Goal: Communication & Community: Answer question/provide support

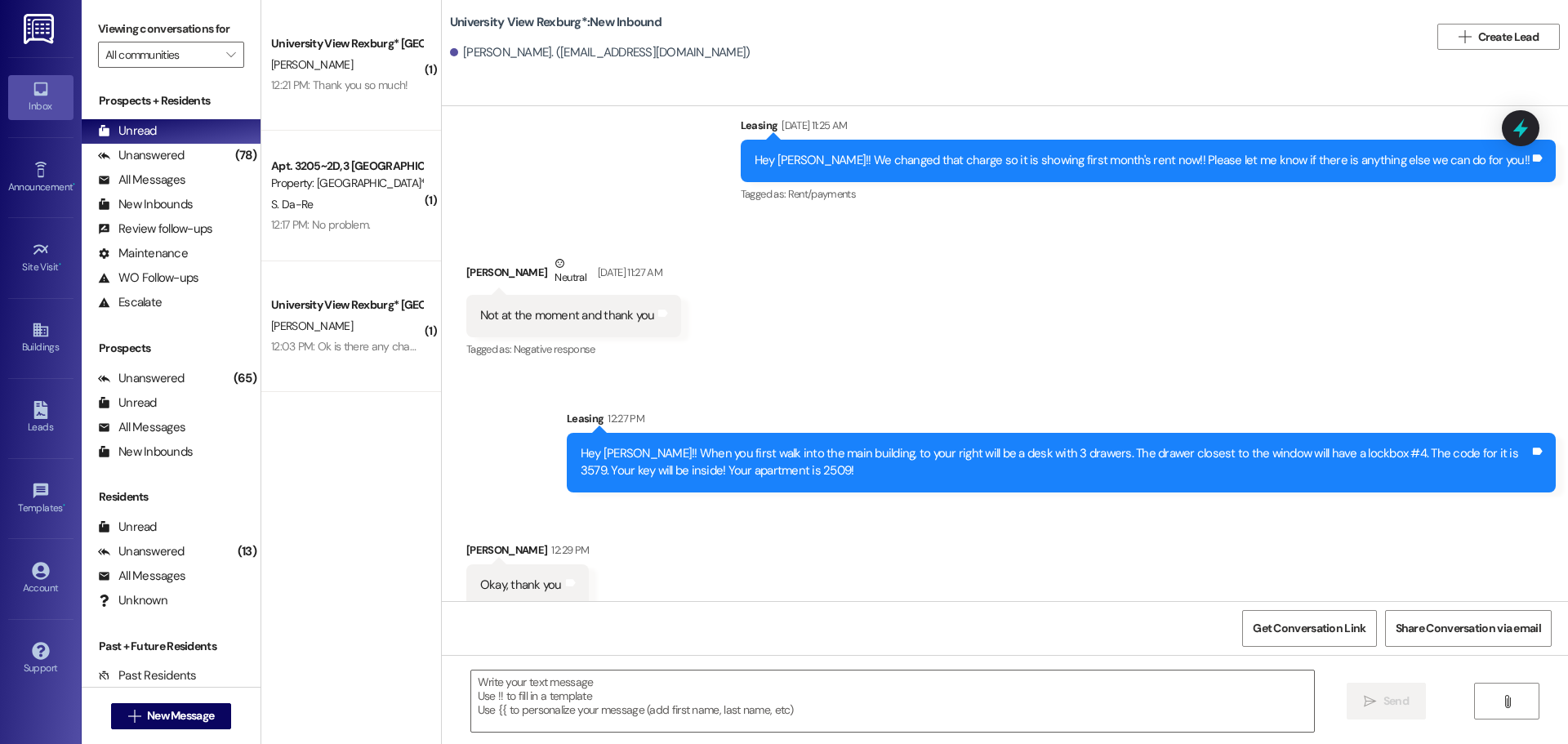
scroll to position [1371, 0]
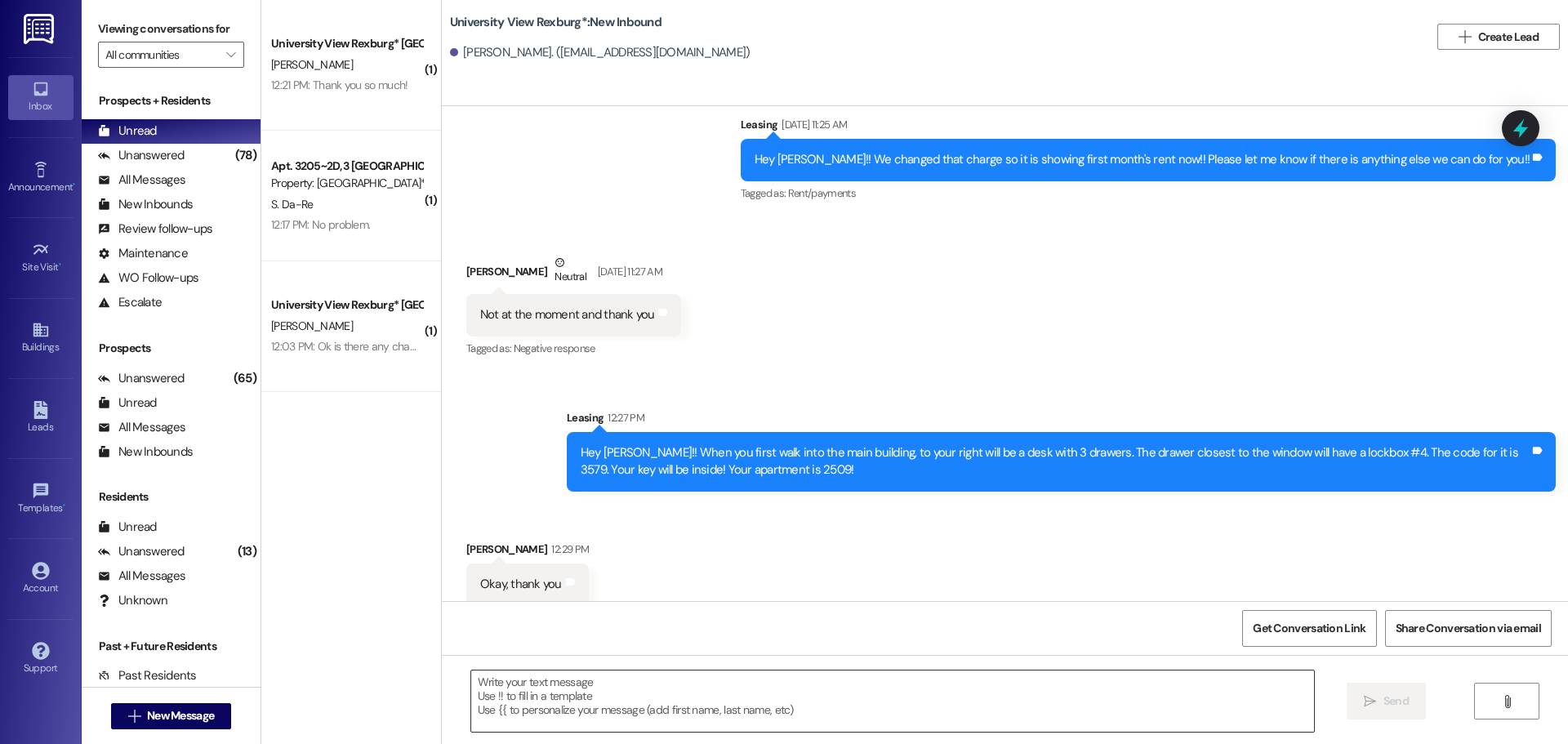
click at [601, 692] on textarea at bounding box center [892, 702] width 843 height 62
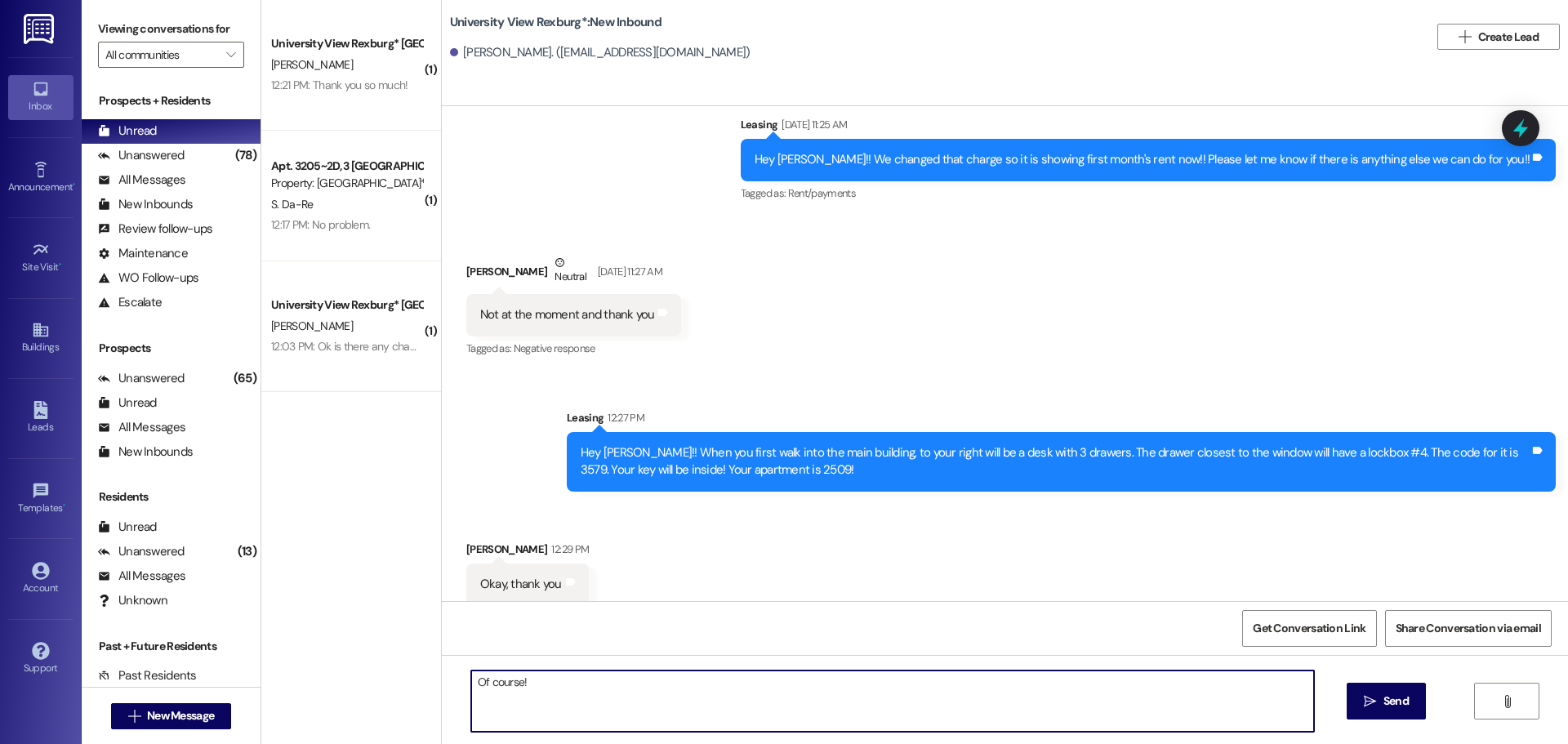
type textarea "Of course!!"
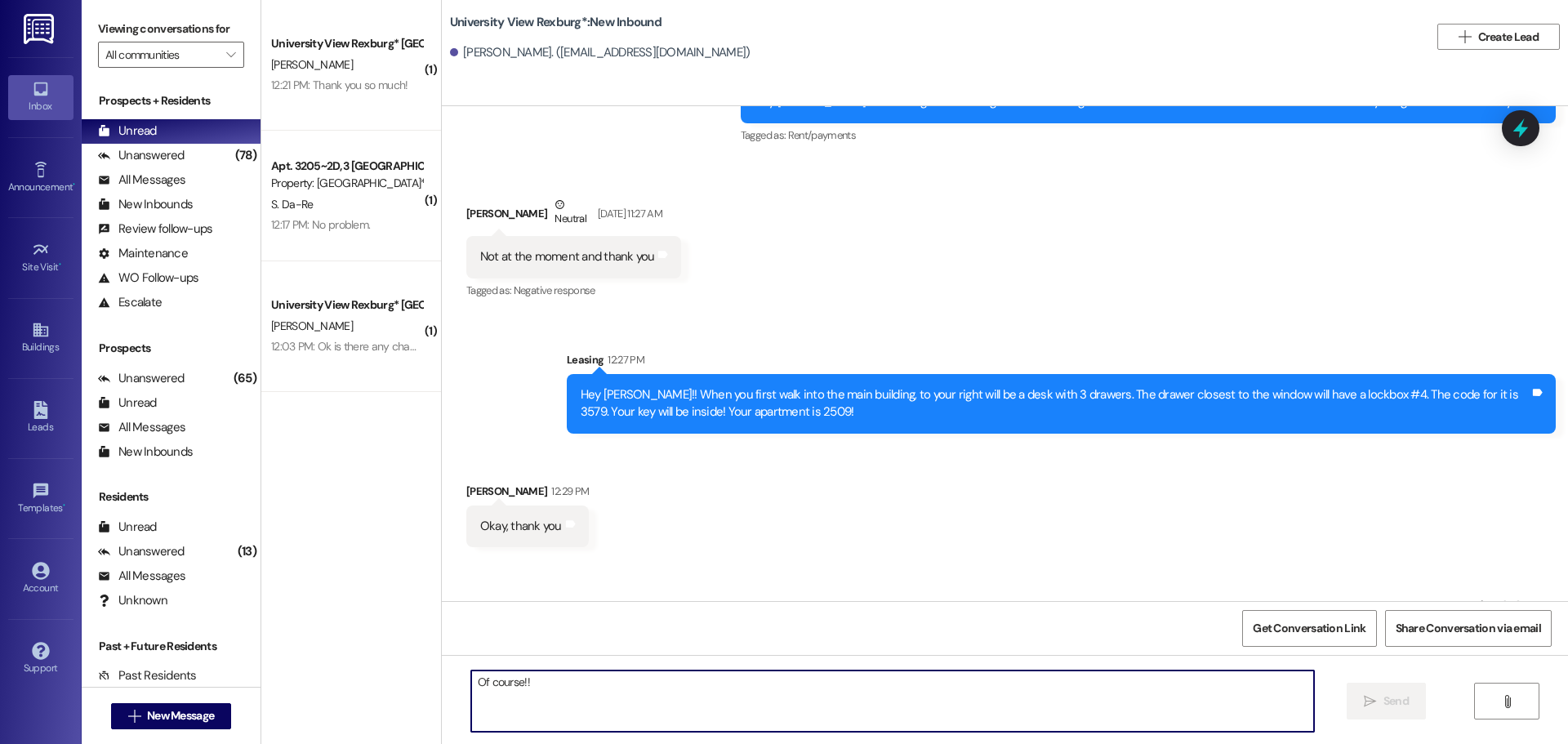
scroll to position [1486, 0]
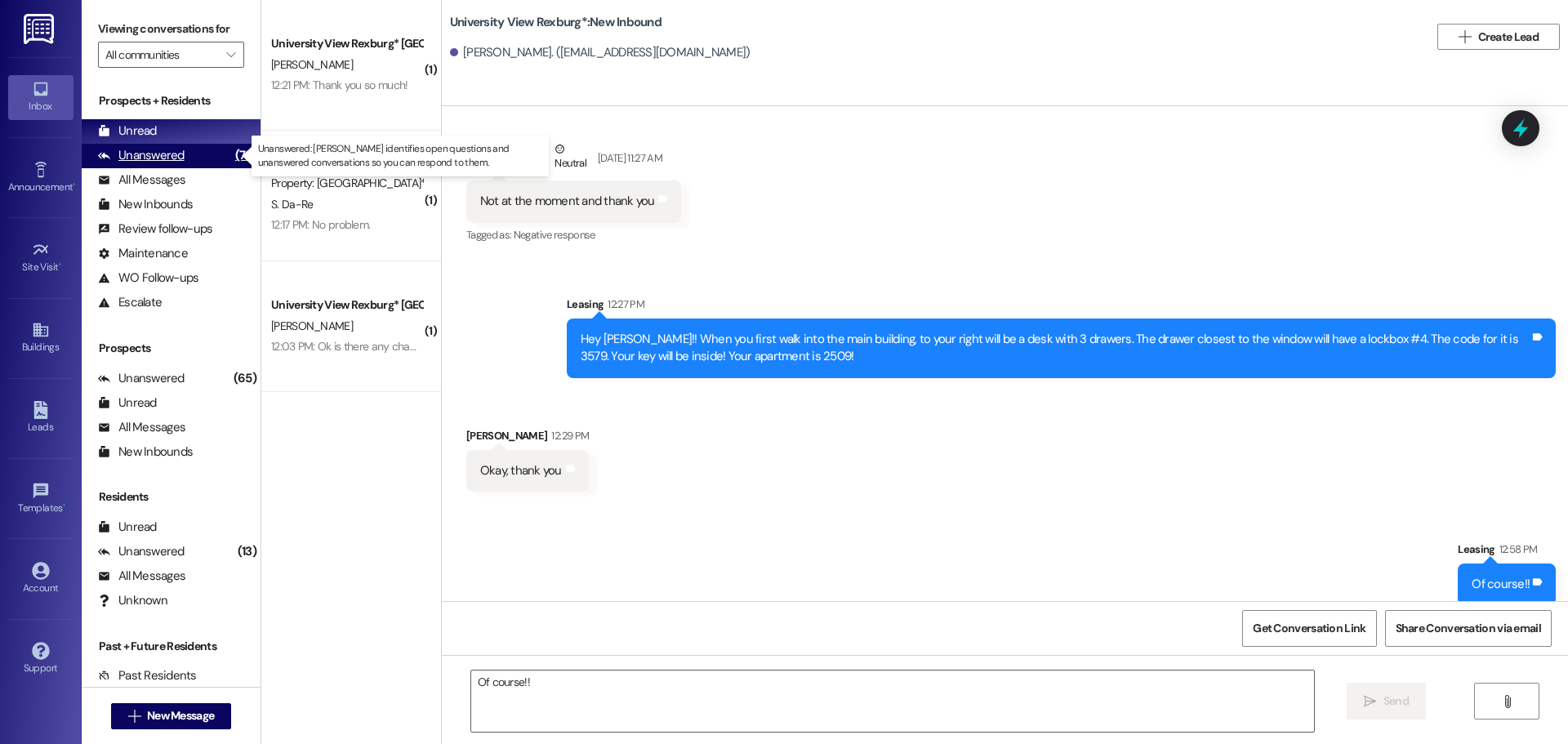
click at [133, 151] on div "Unanswered" at bounding box center [141, 156] width 87 height 17
click at [142, 134] on div "Unread" at bounding box center [127, 131] width 59 height 17
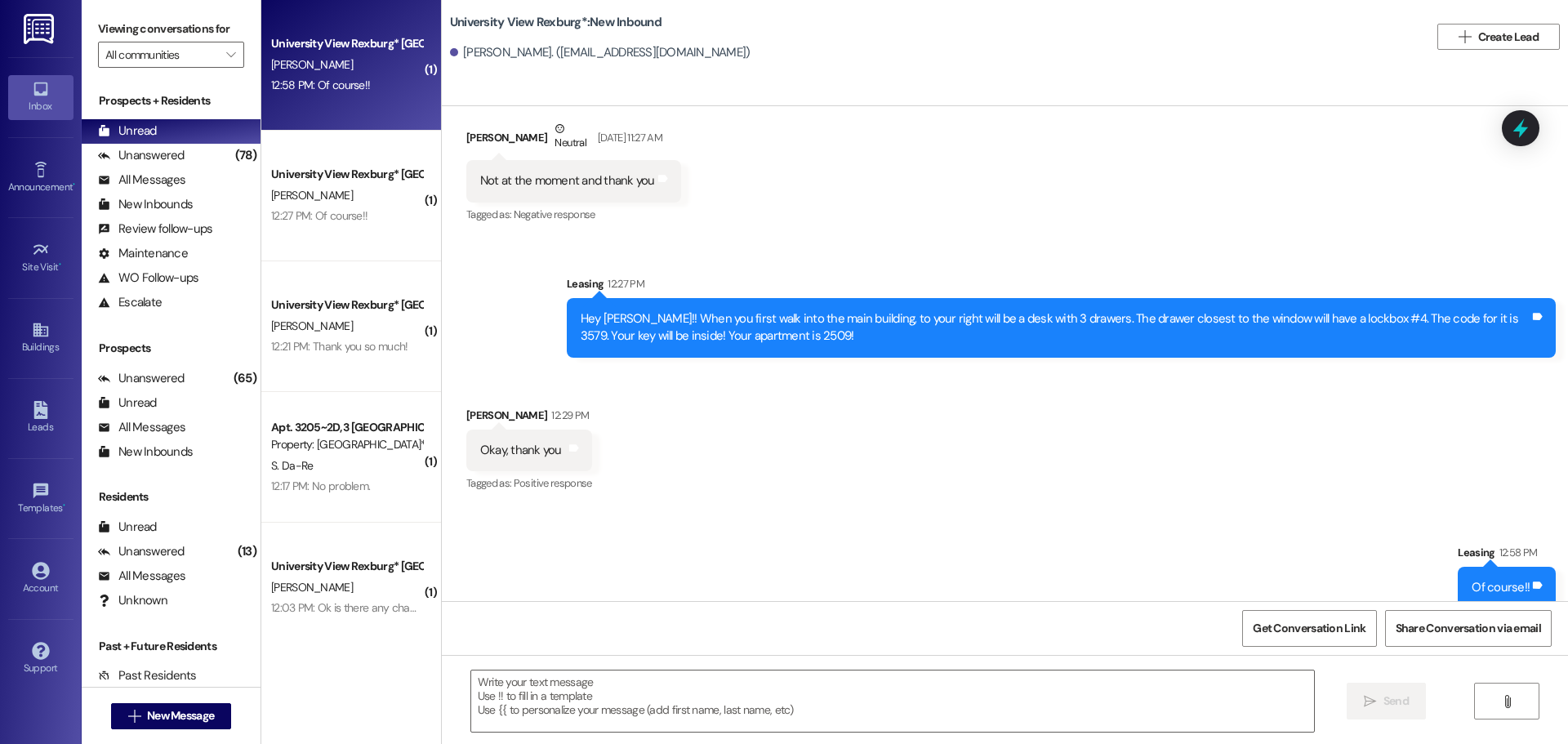
scroll to position [1509, 0]
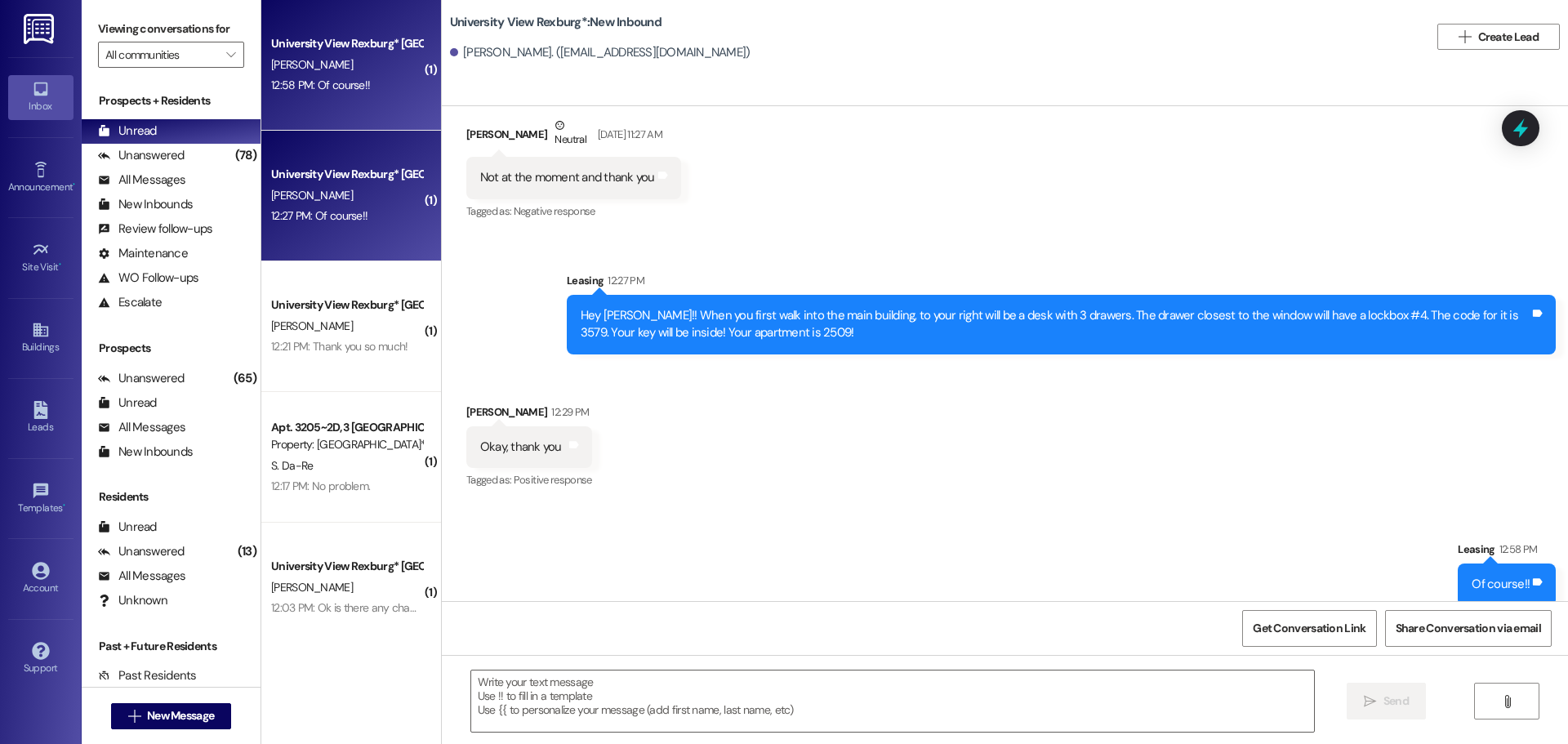
click at [373, 215] on div "12:27 PM: Of course!! 12:27 PM: Of course!!" at bounding box center [347, 216] width 155 height 21
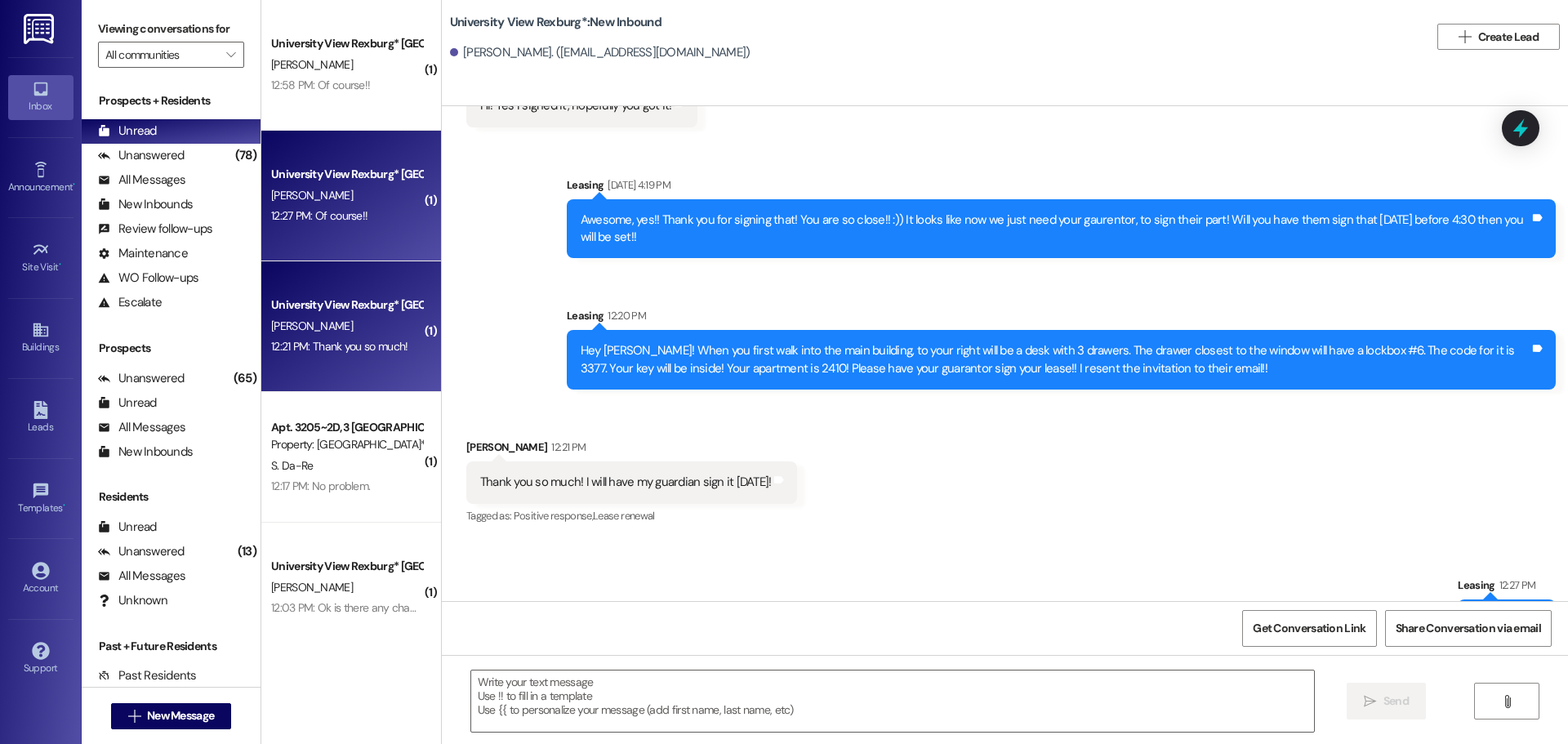
scroll to position [2533, 0]
click at [280, 340] on div "12:21 PM: Thank you so much! 12:21 PM: Thank you so much!" at bounding box center [339, 346] width 136 height 15
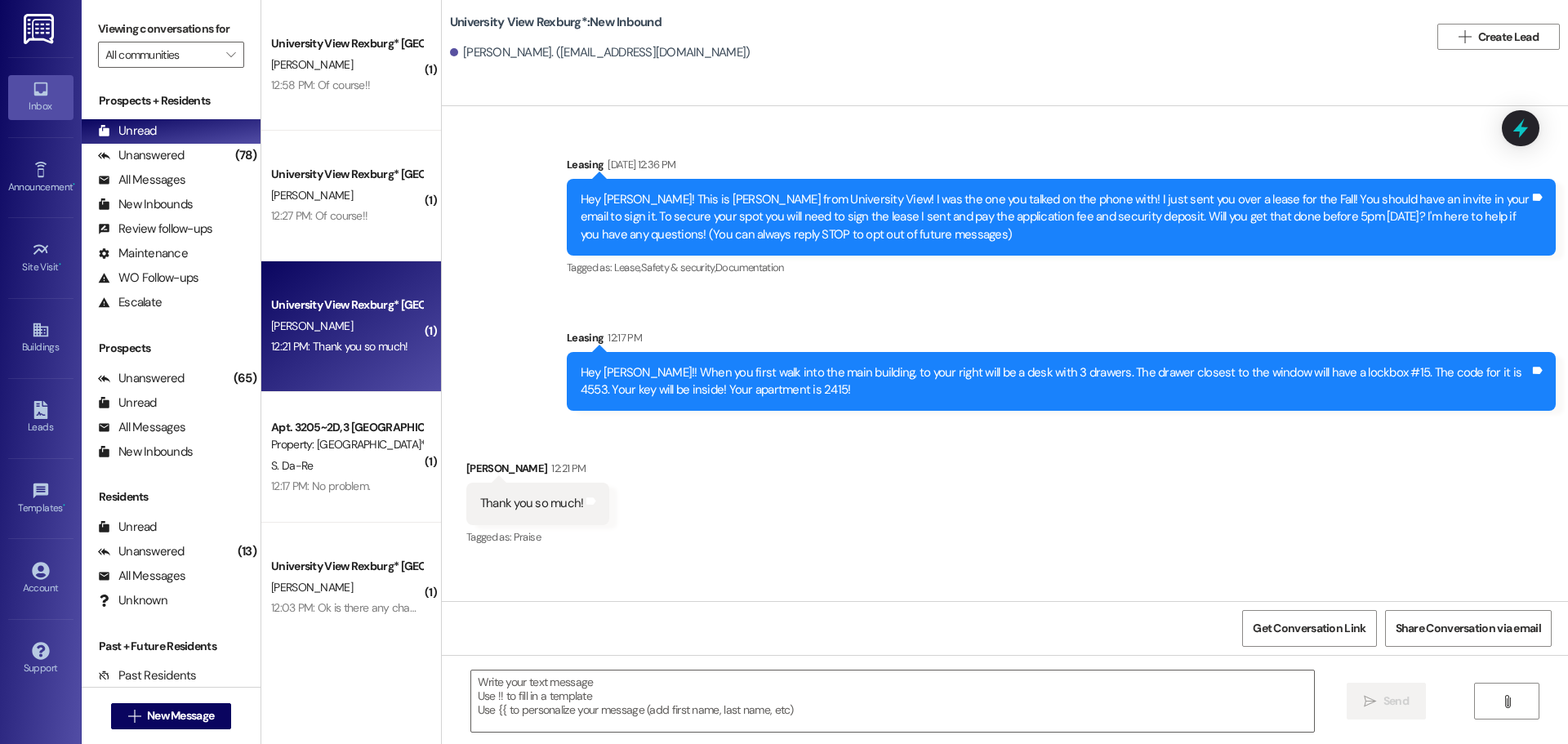
scroll to position [0, 0]
click at [681, 712] on textarea at bounding box center [892, 702] width 843 height 62
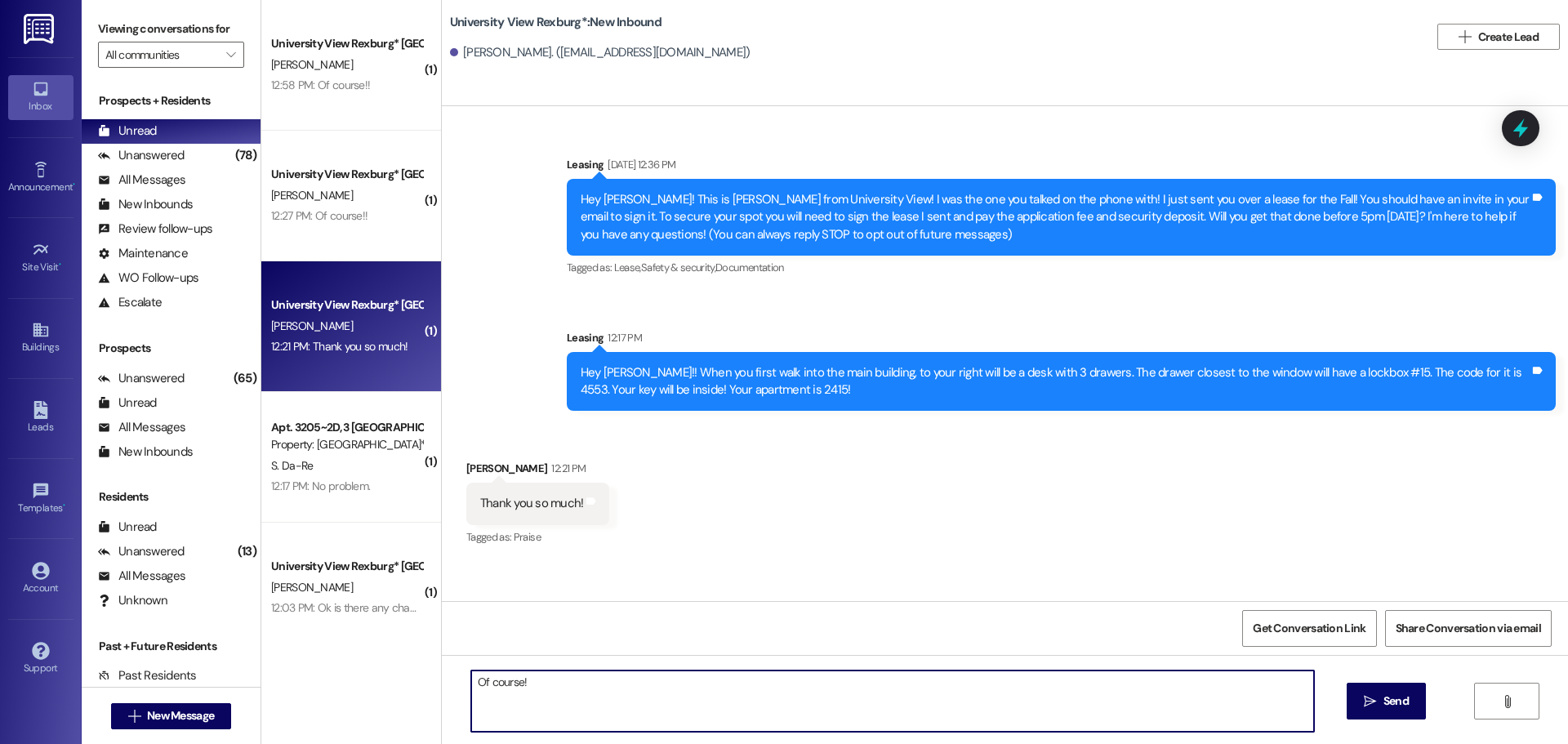
type textarea "Of course!!"
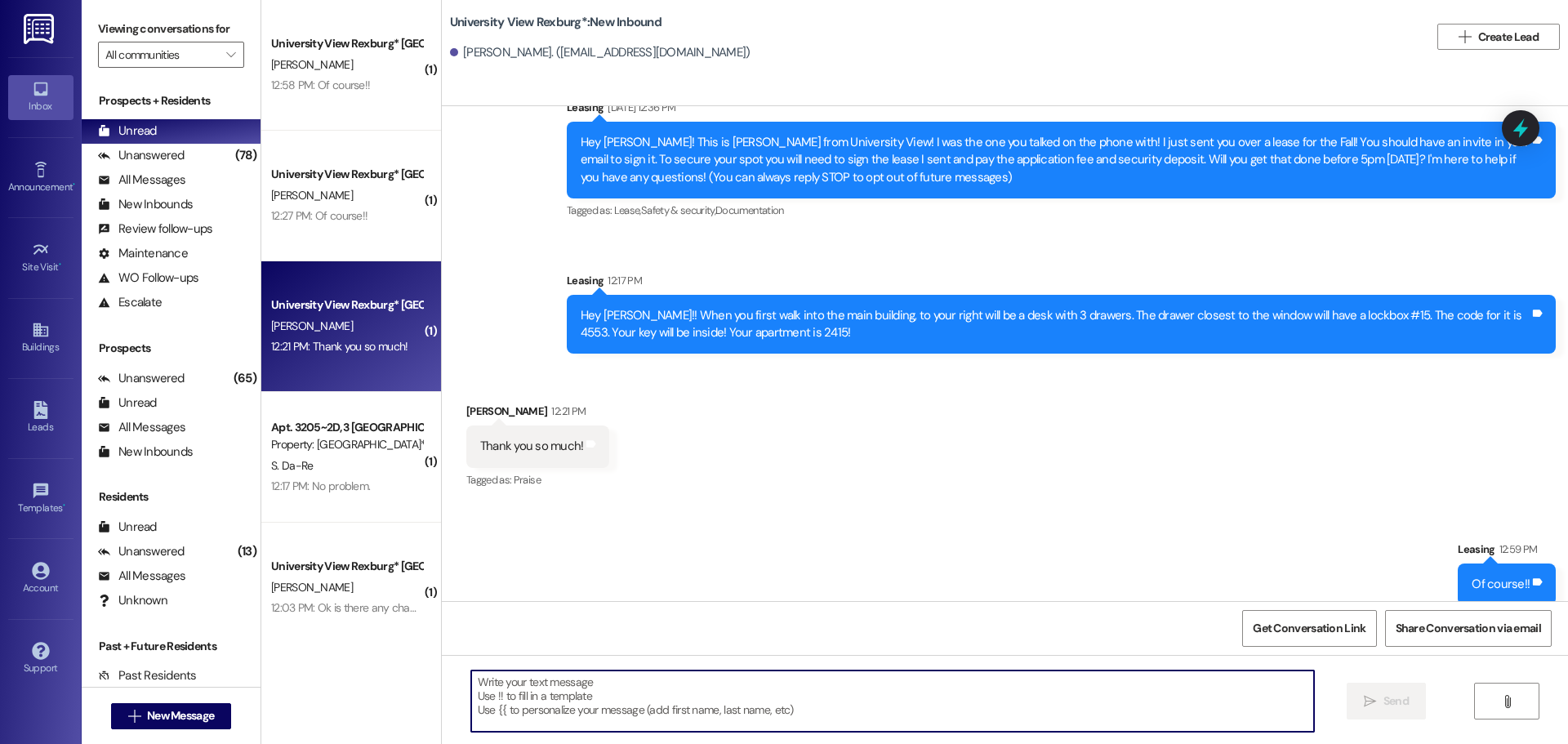
scroll to position [74, 0]
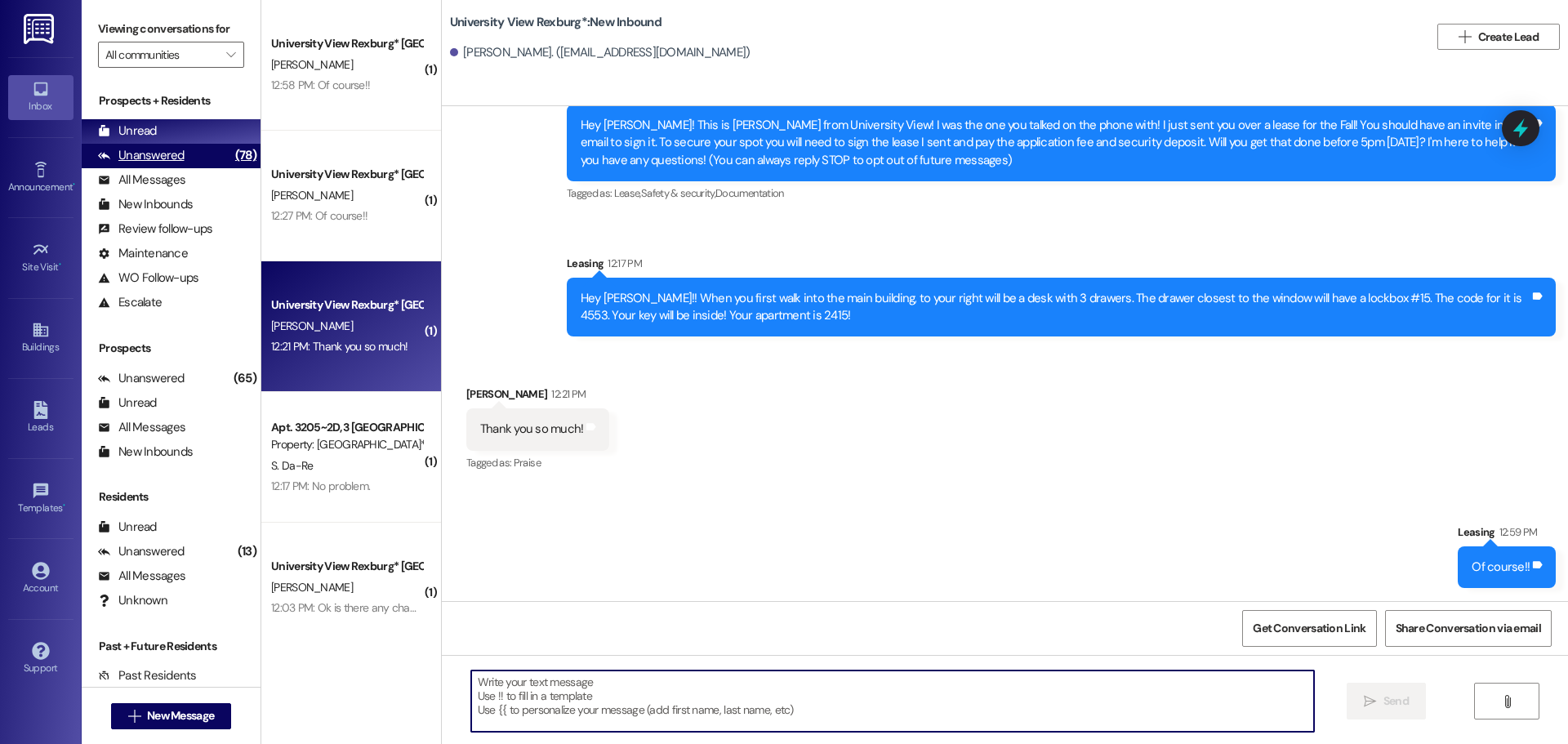
click at [166, 155] on div "Unanswered" at bounding box center [141, 156] width 87 height 17
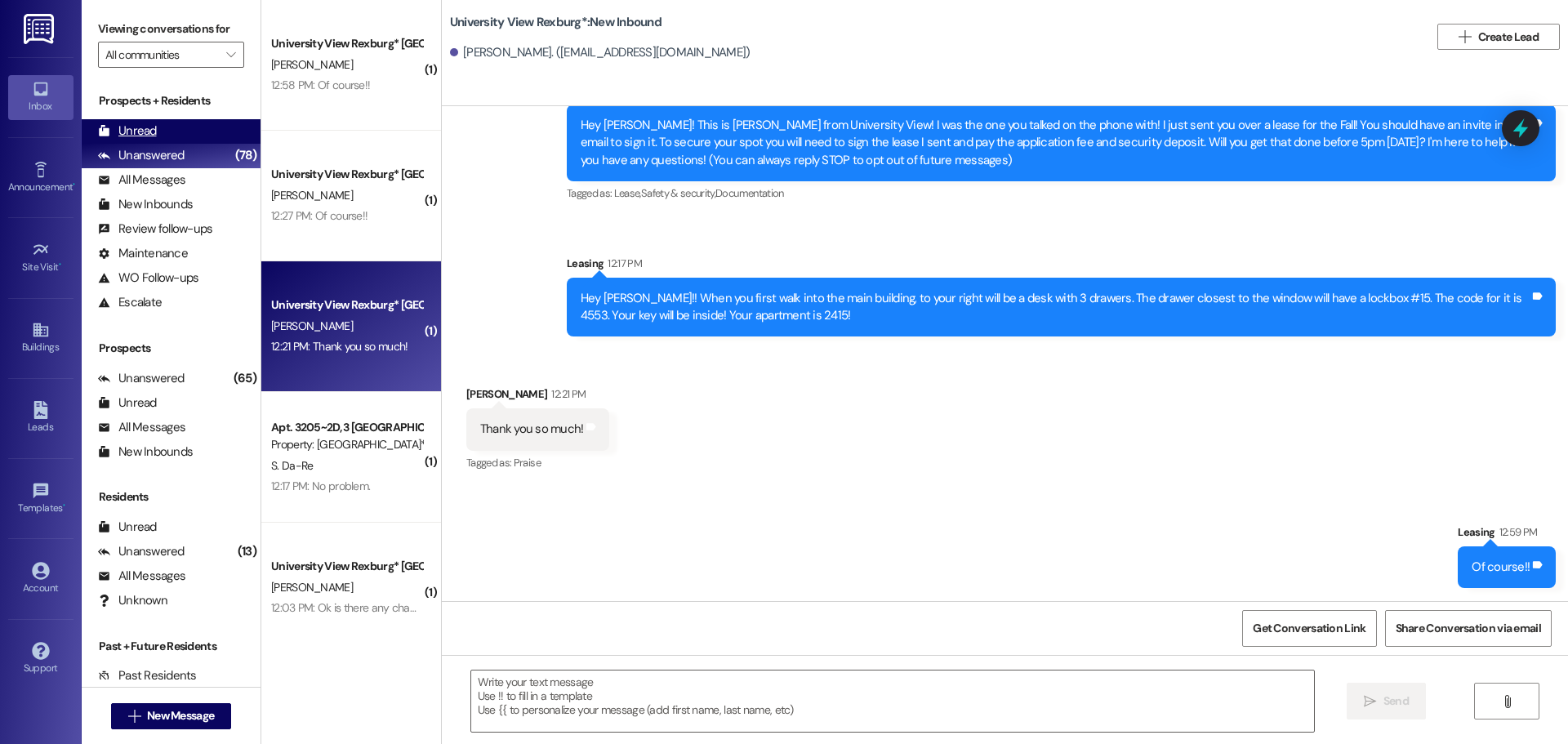
click at [163, 133] on div "Unread (0)" at bounding box center [171, 131] width 179 height 24
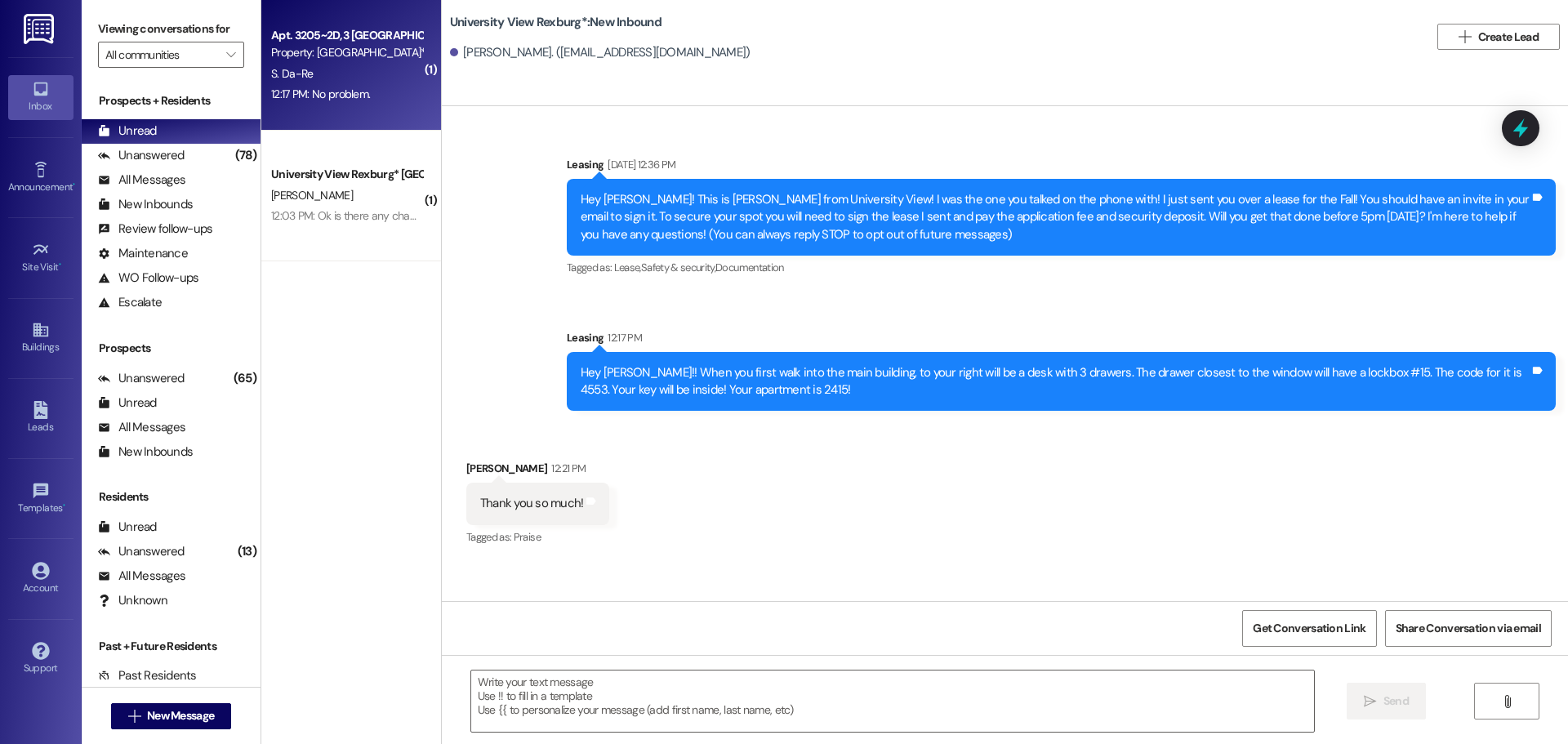
click at [332, 101] on div "12:17 PM: No problem. 12:17 PM: No problem." at bounding box center [320, 94] width 99 height 15
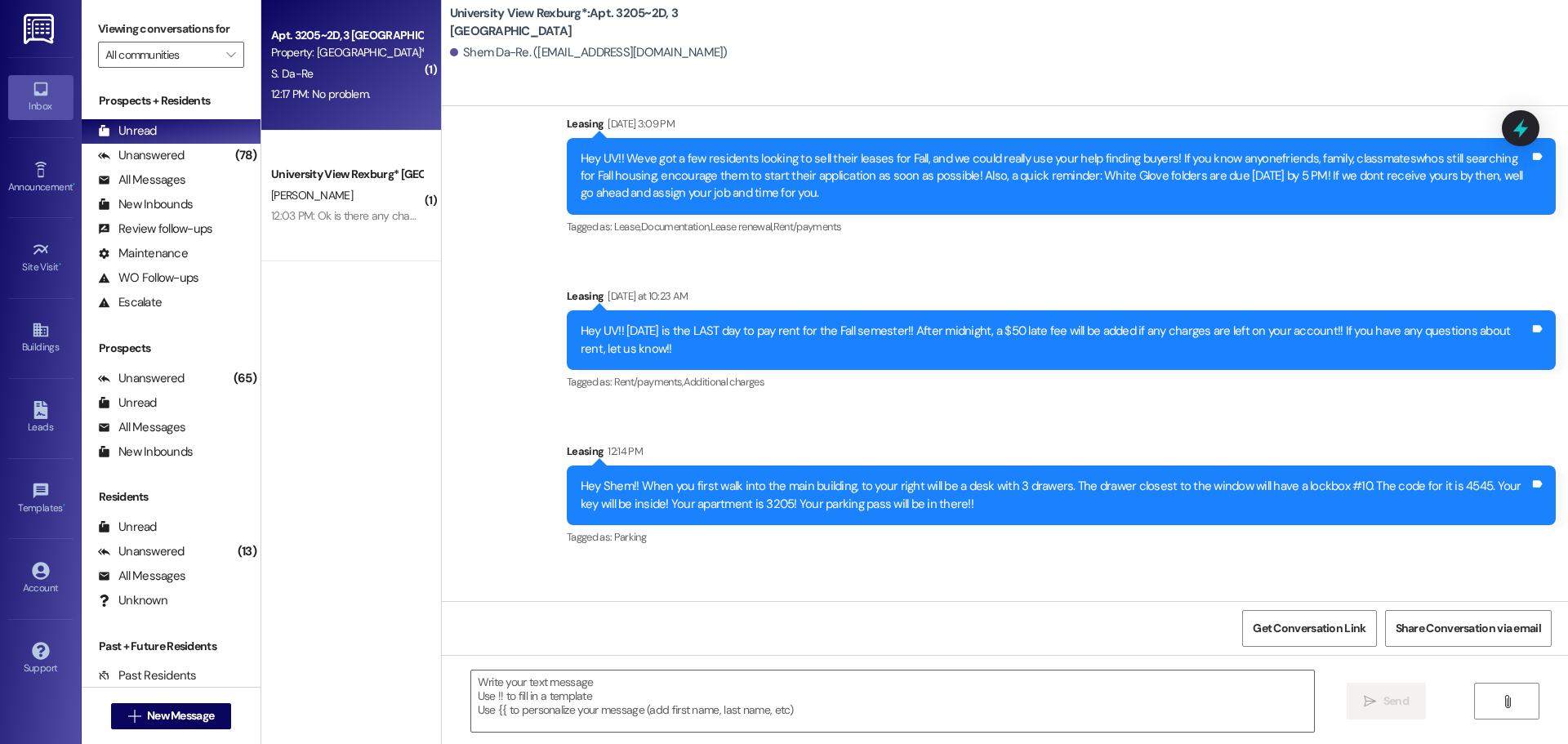
scroll to position [65007, 0]
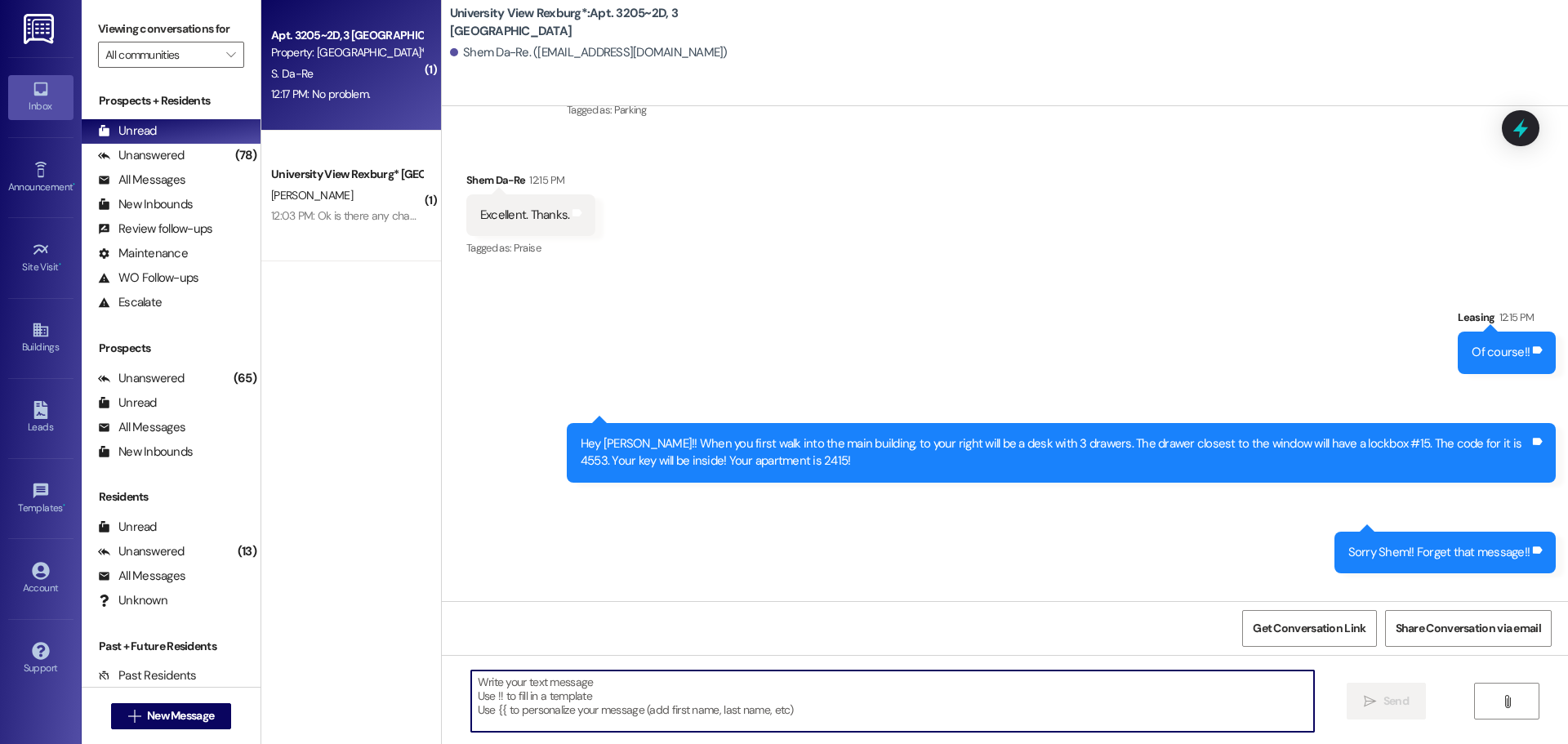
type textarea "😊"
type textarea "Thanks!!"
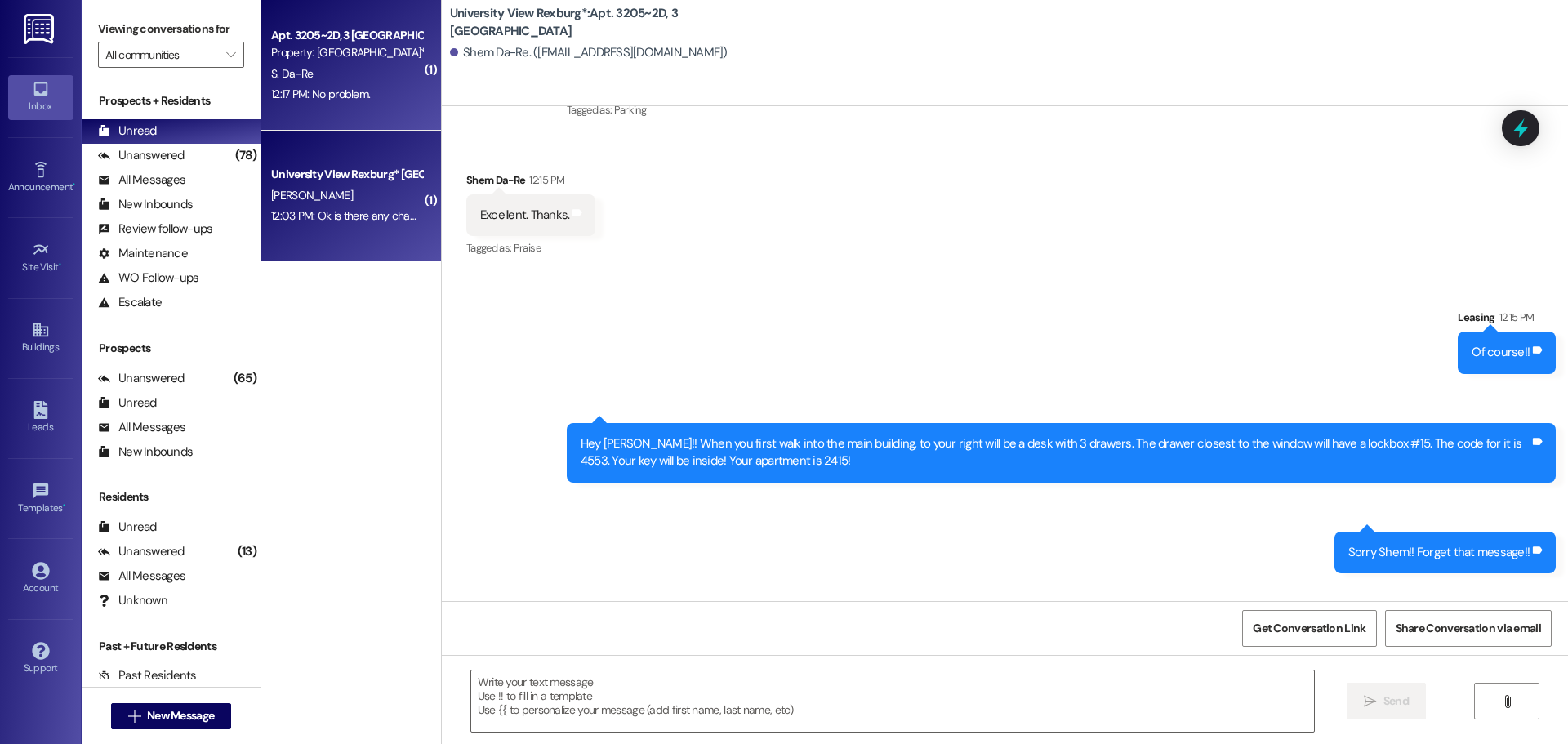
click at [349, 221] on div "12:03 PM: Ok is there any chance that my cousin could check in for me and let m…" at bounding box center [572, 216] width 603 height 15
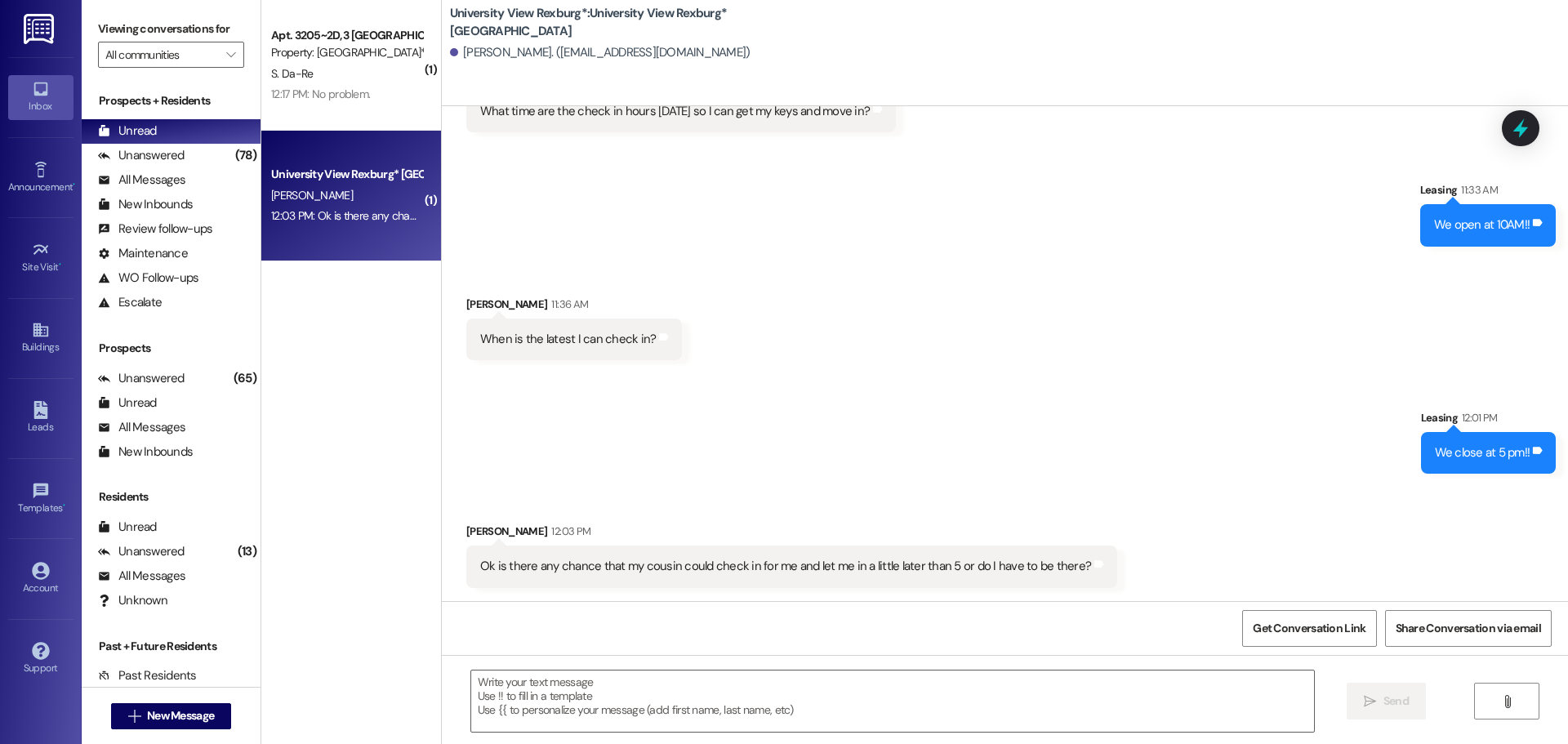
scroll to position [7209, 0]
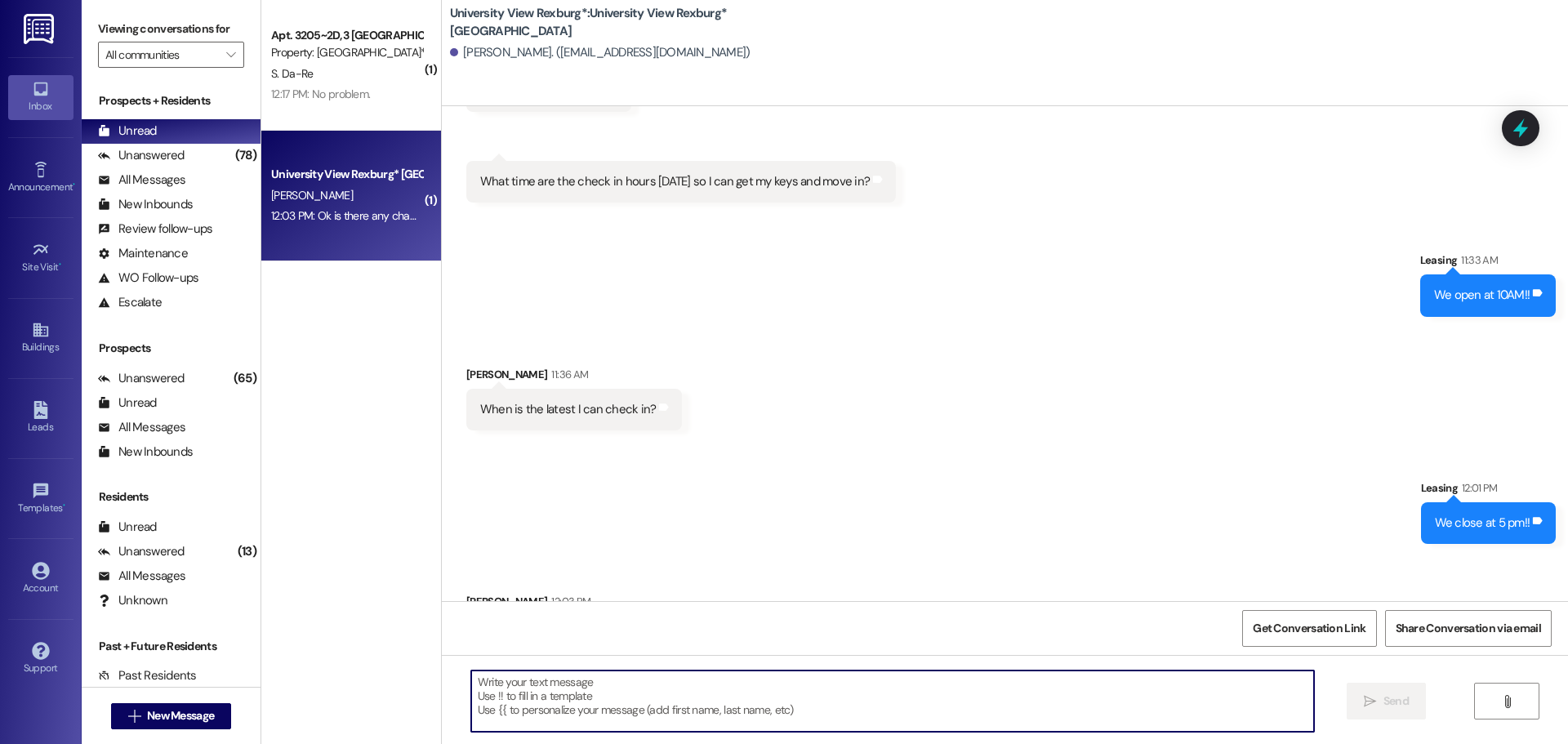
click at [727, 692] on textarea at bounding box center [892, 702] width 843 height 62
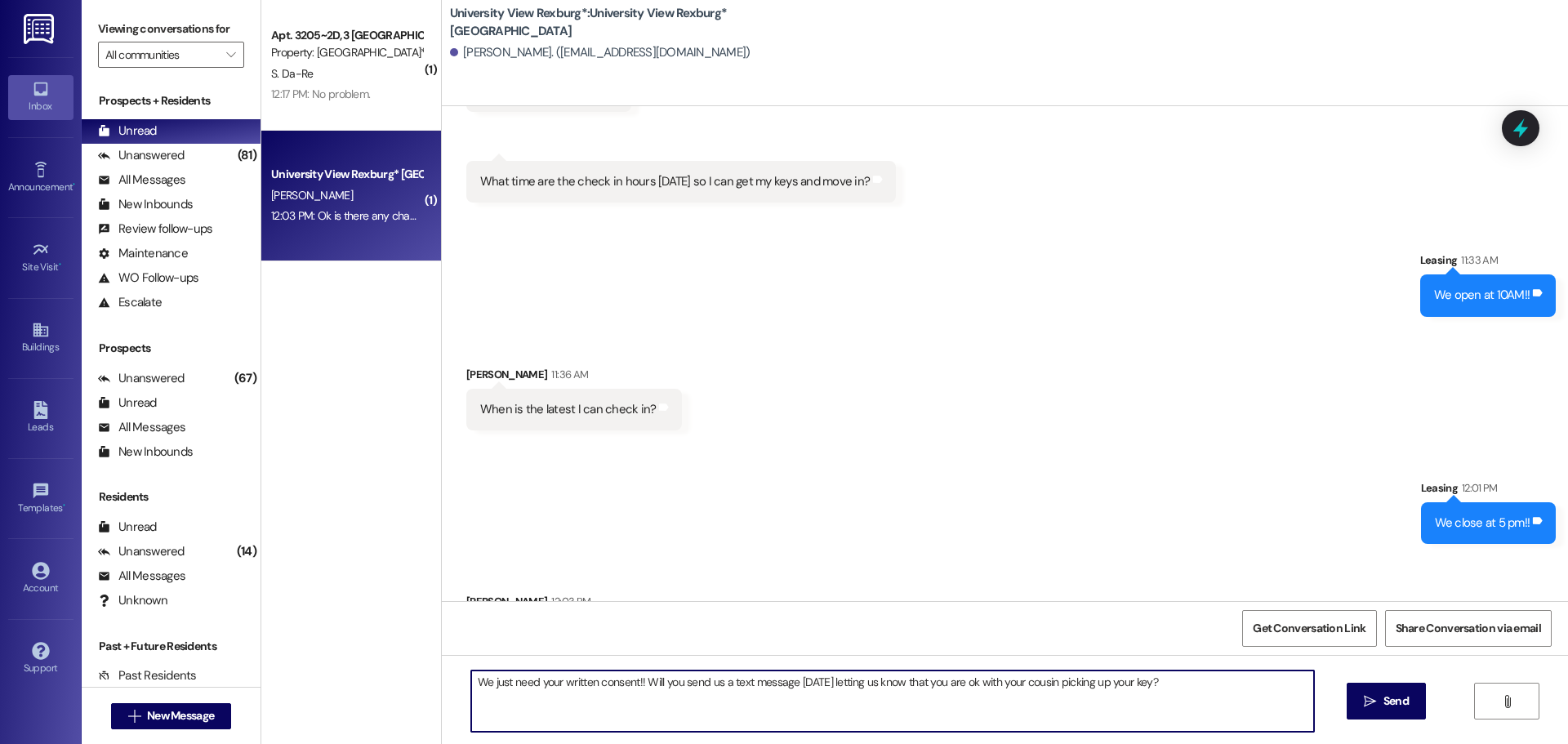
click at [845, 687] on textarea "We just need your written consent!! Will you send us a text message [DATE] lett…" at bounding box center [892, 702] width 843 height 62
drag, startPoint x: 1242, startPoint y: 682, endPoint x: 992, endPoint y: 726, distance: 253.8
click at [992, 726] on textarea "We just need your written consent!! Will you send us a text message [DATE] at 1…" at bounding box center [892, 702] width 843 height 62
click at [722, 679] on textarea "We just need your written consent!! Will you send us a text message [DATE] at 1…" at bounding box center [892, 702] width 843 height 62
click at [1295, 682] on textarea "We just need your written consent!! Will you send us a reminder via text messag…" at bounding box center [892, 702] width 843 height 62
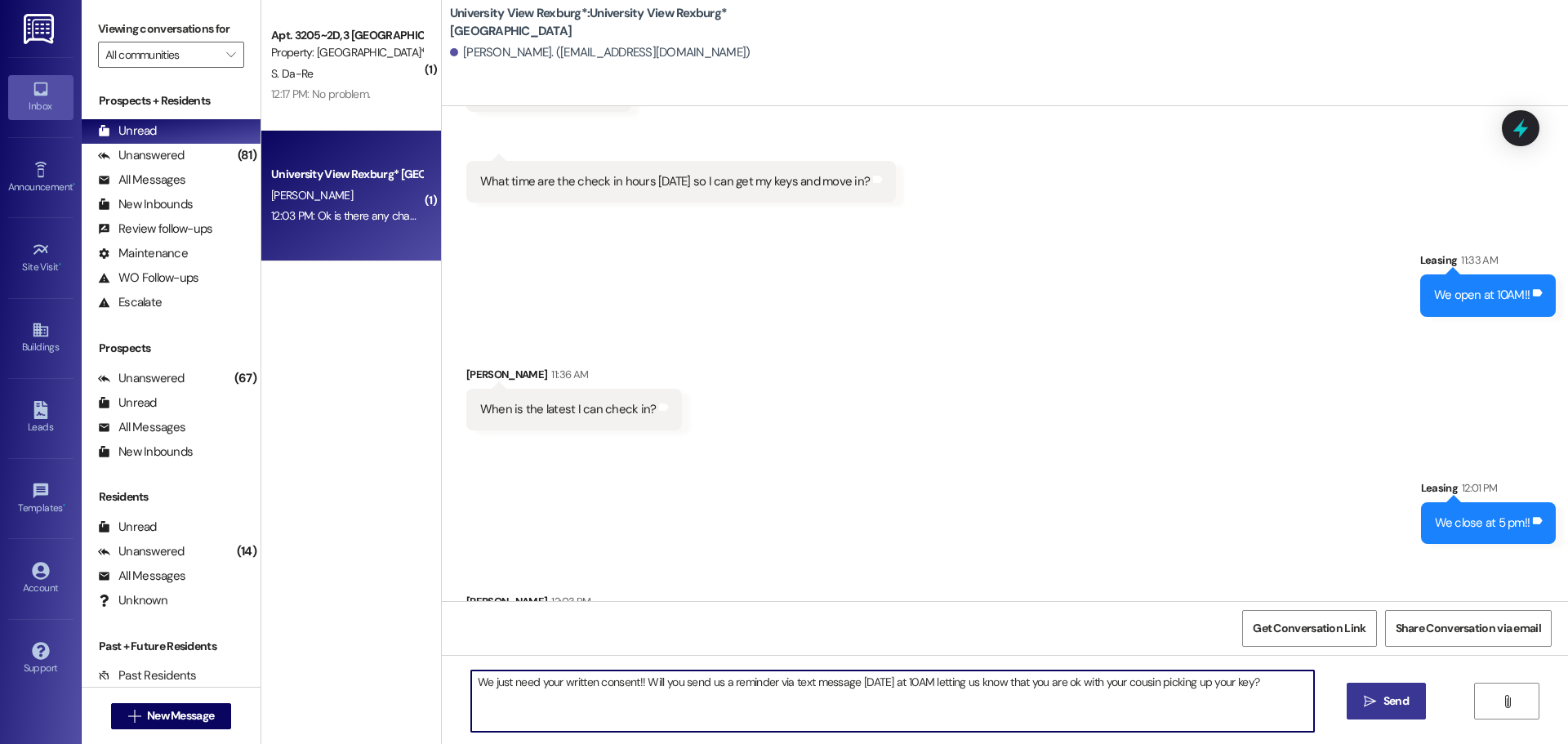
type textarea "We just need your written consent!! Will you send us a reminder via text messag…"
click at [1389, 701] on span "Send" at bounding box center [1396, 701] width 25 height 17
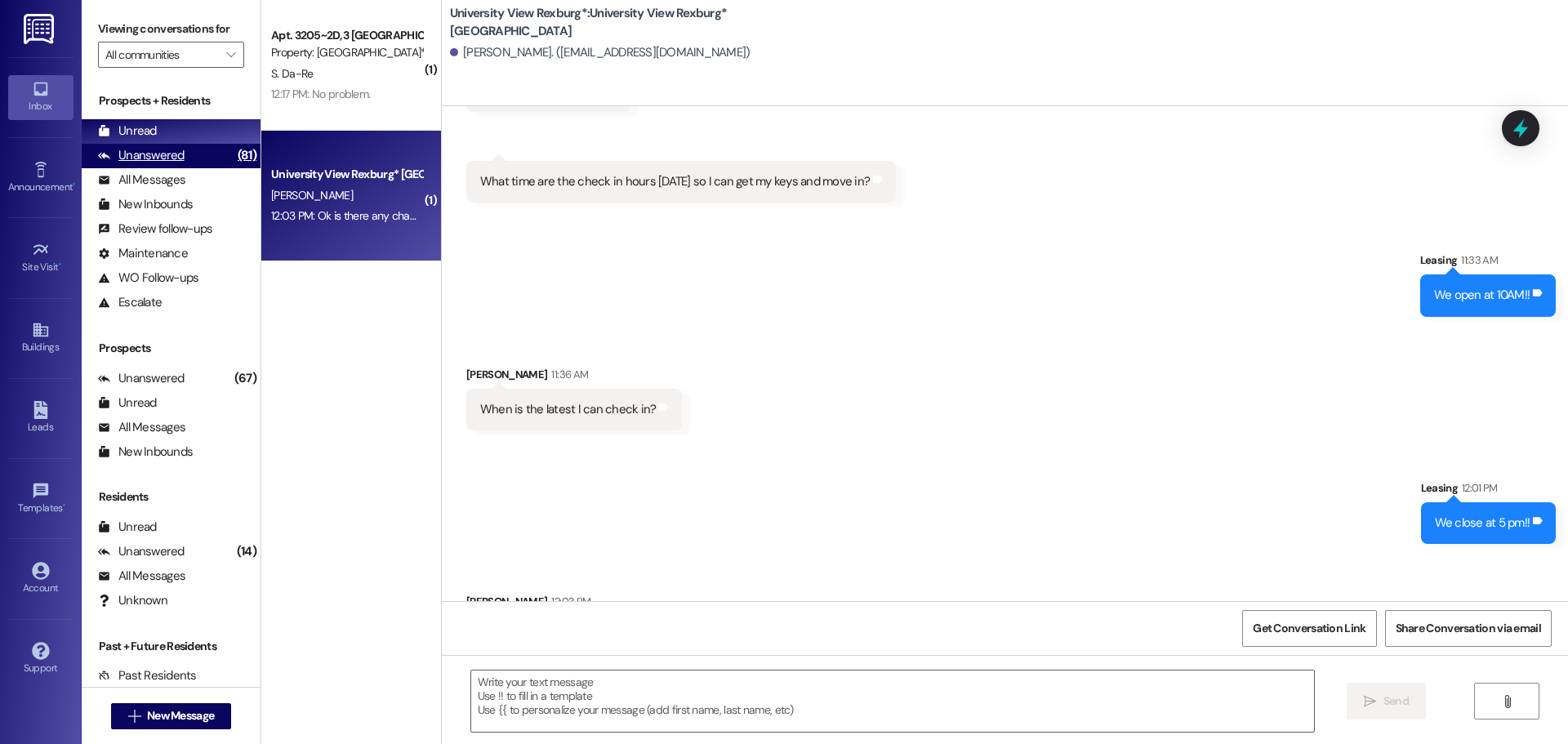
click at [192, 157] on div "Unanswered (81)" at bounding box center [171, 156] width 179 height 24
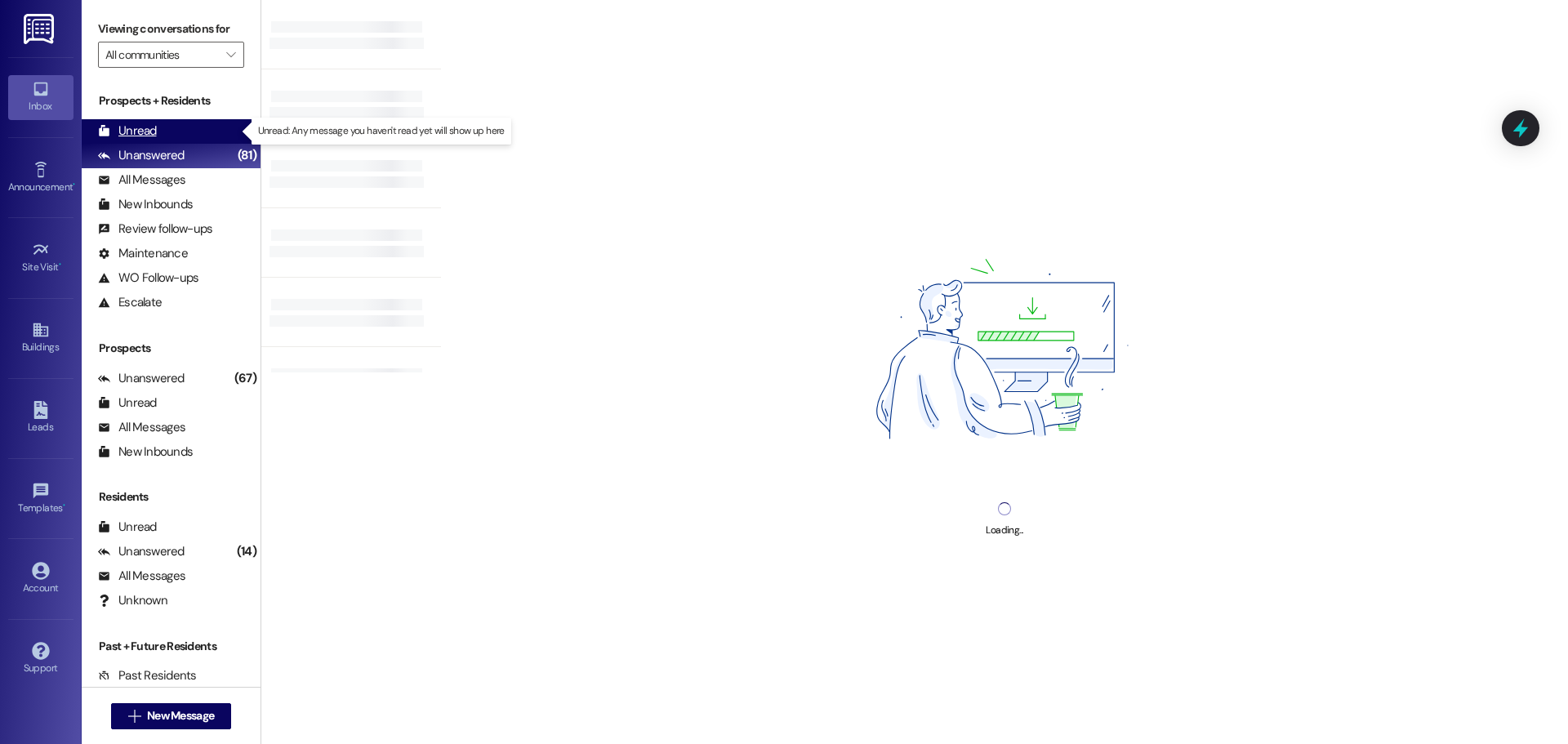
click at [174, 121] on div "Unread (0)" at bounding box center [171, 131] width 179 height 24
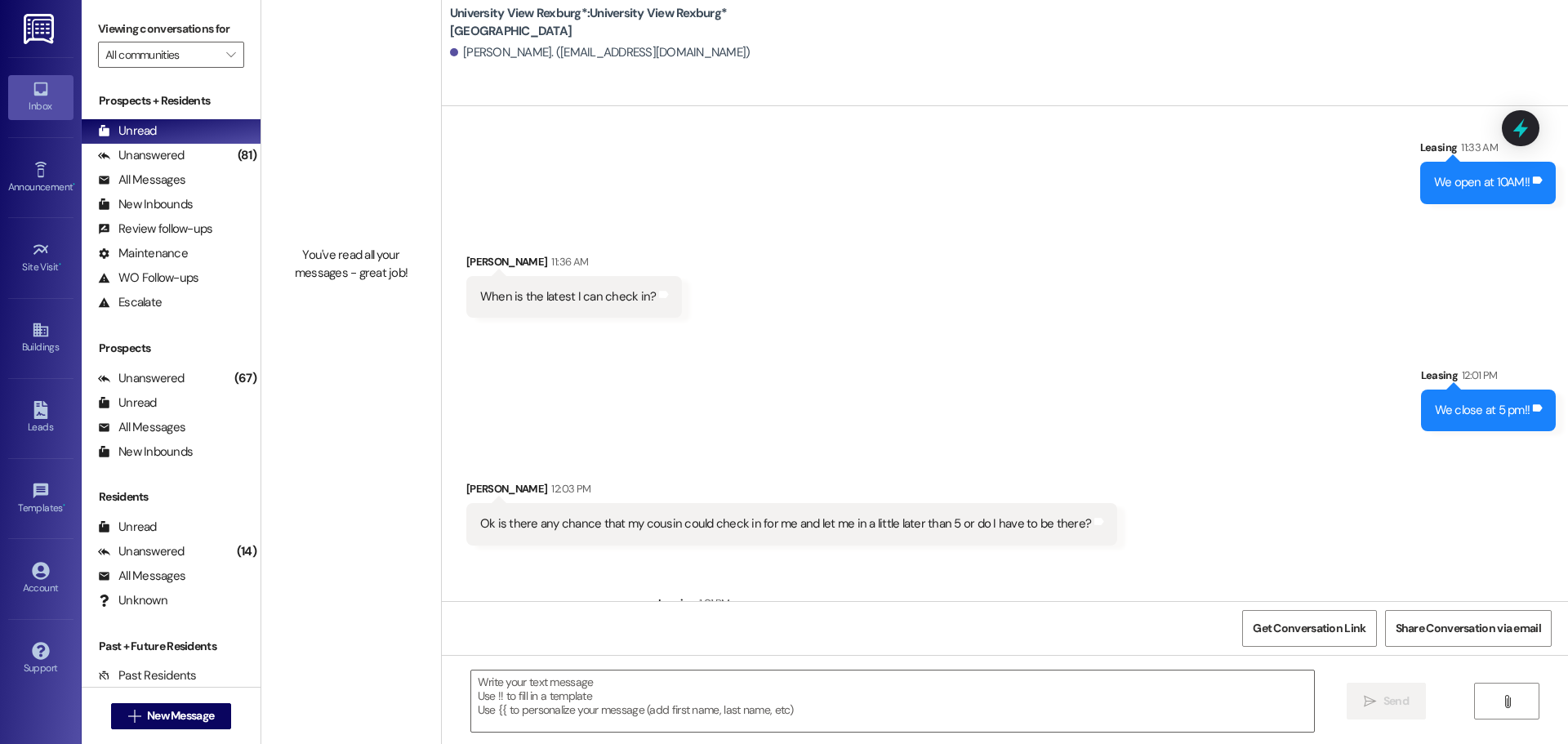
scroll to position [7322, 0]
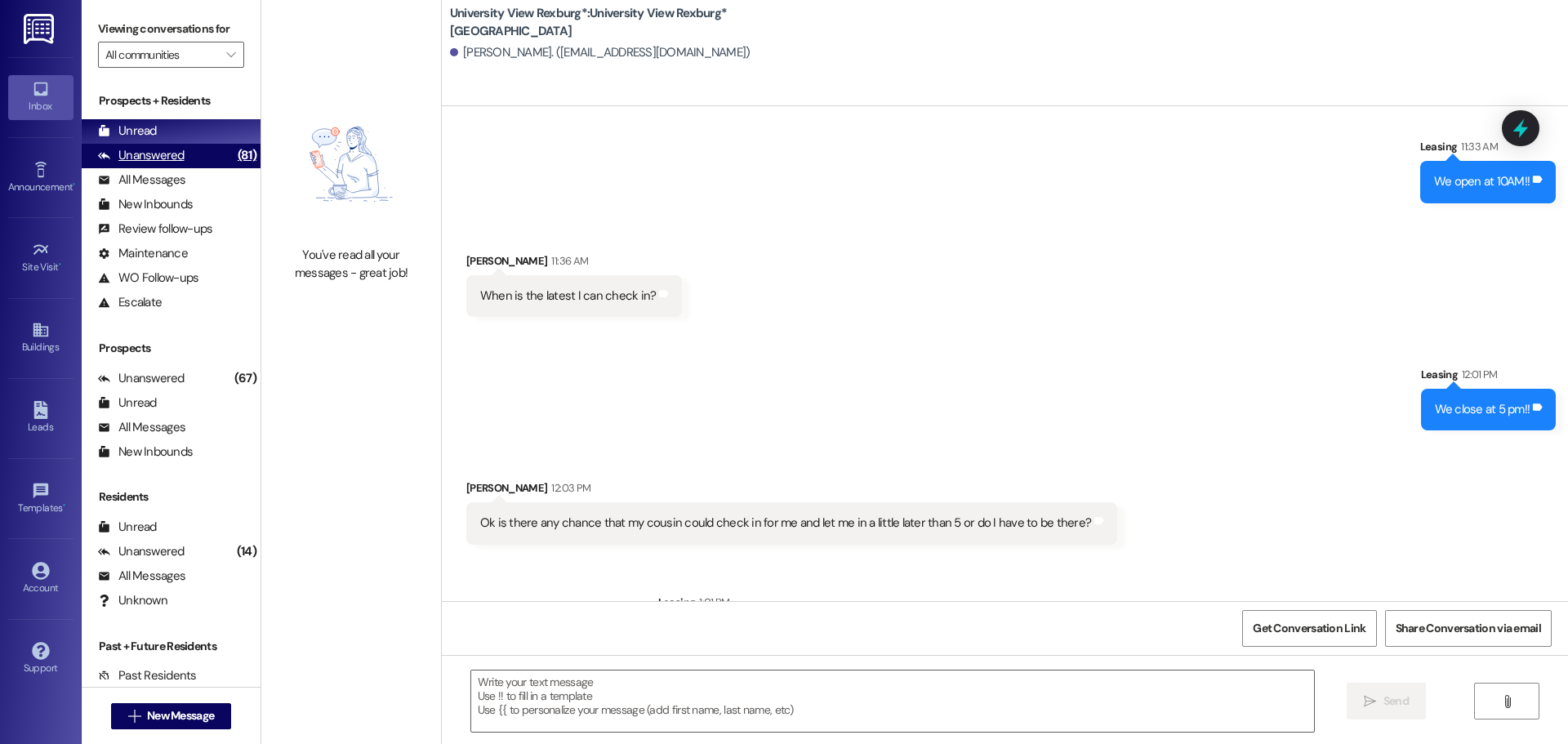
click at [205, 156] on div "Unanswered (81)" at bounding box center [171, 156] width 179 height 24
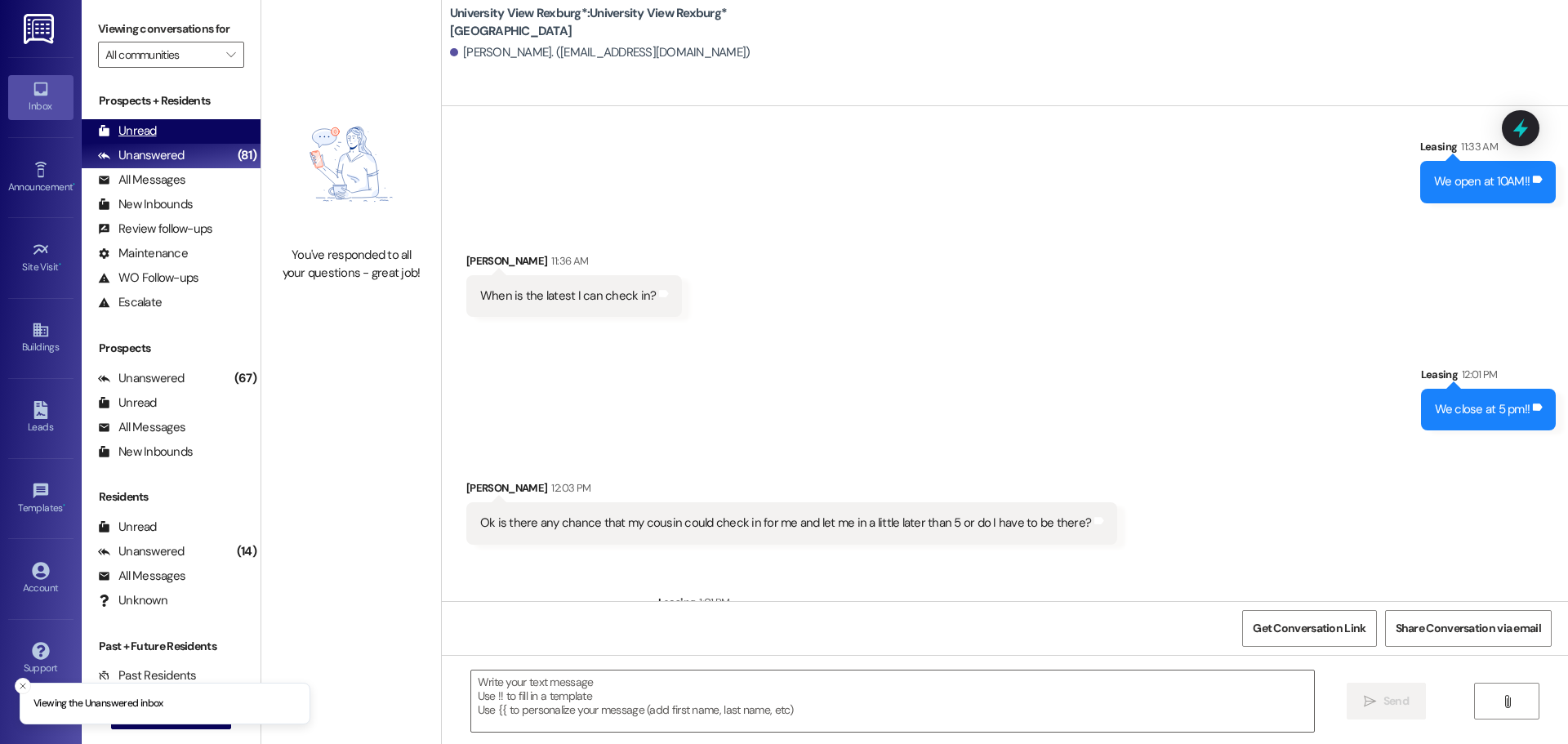
click at [201, 136] on div "Unread (0)" at bounding box center [171, 131] width 179 height 24
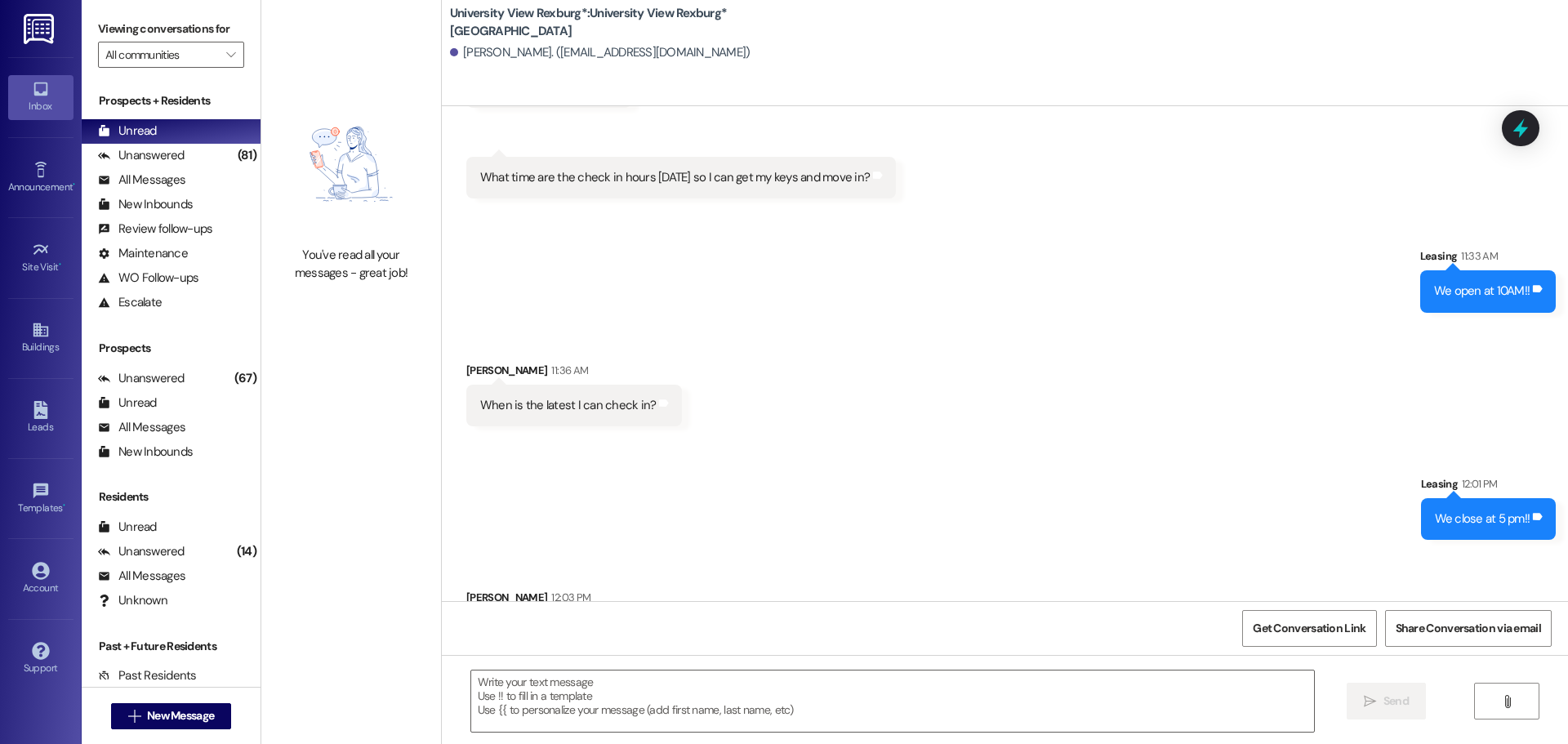
scroll to position [7208, 0]
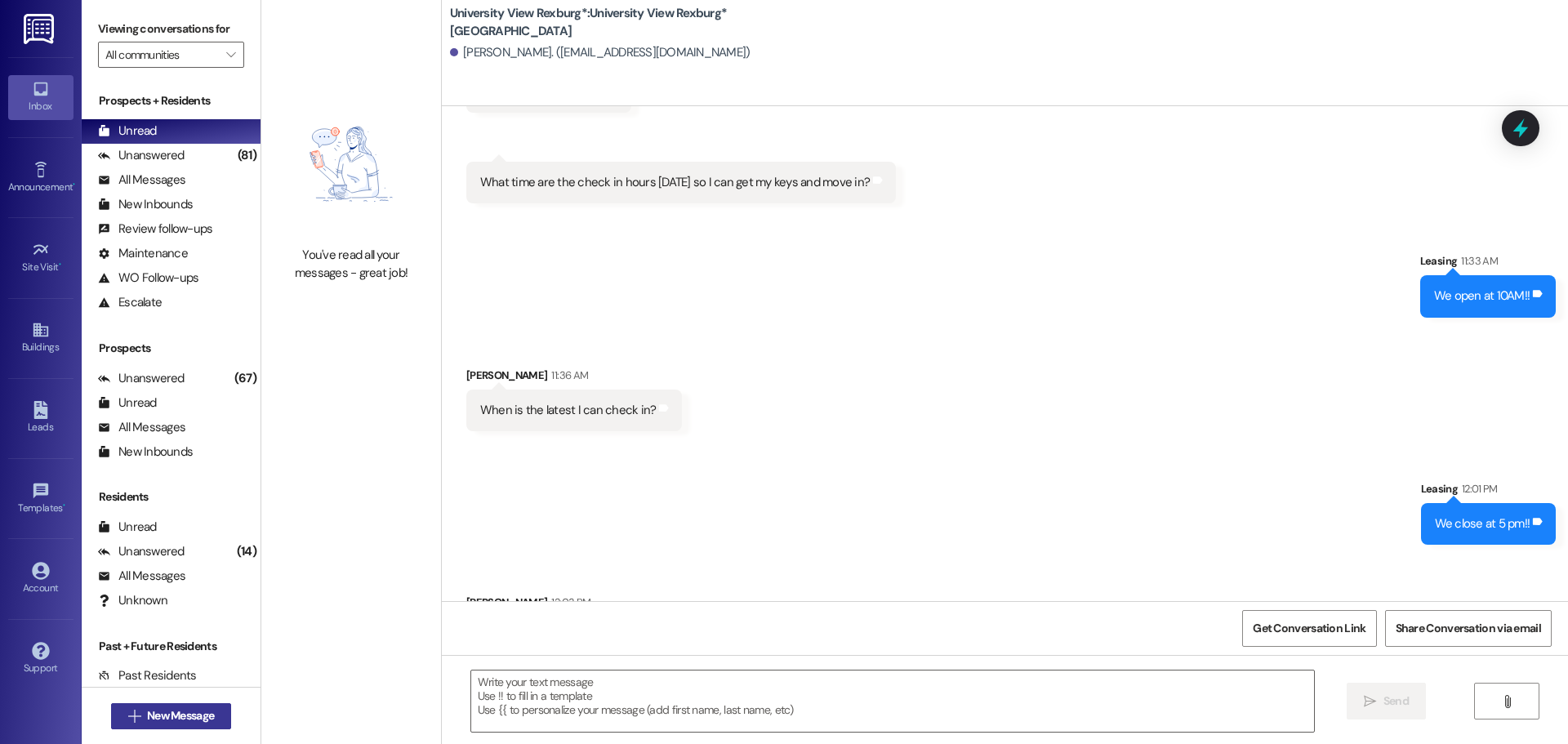
click at [126, 727] on button " New Message" at bounding box center [171, 716] width 121 height 26
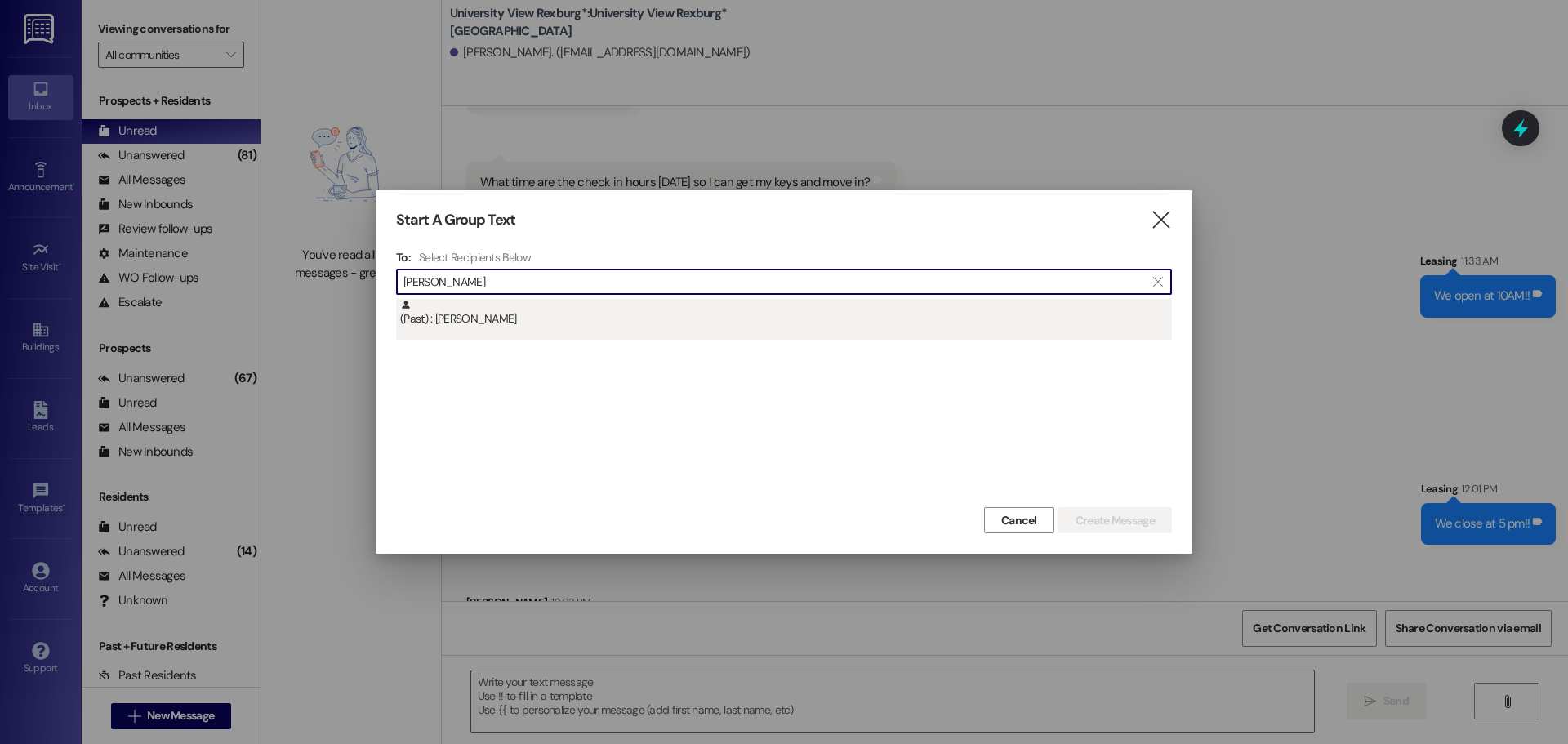
type input "[PERSON_NAME]"
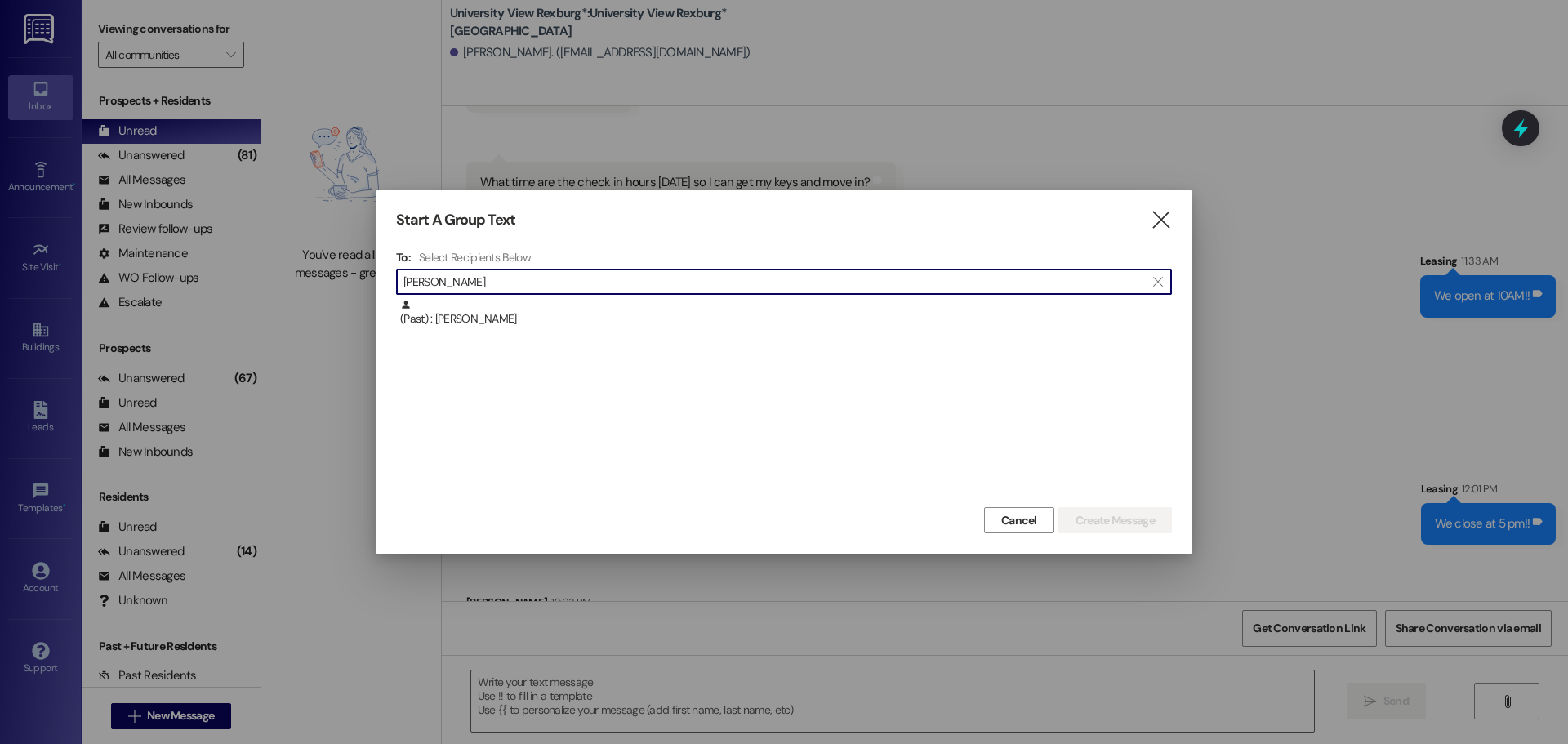
click at [547, 306] on div "(Past) : [PERSON_NAME]" at bounding box center [786, 313] width 772 height 28
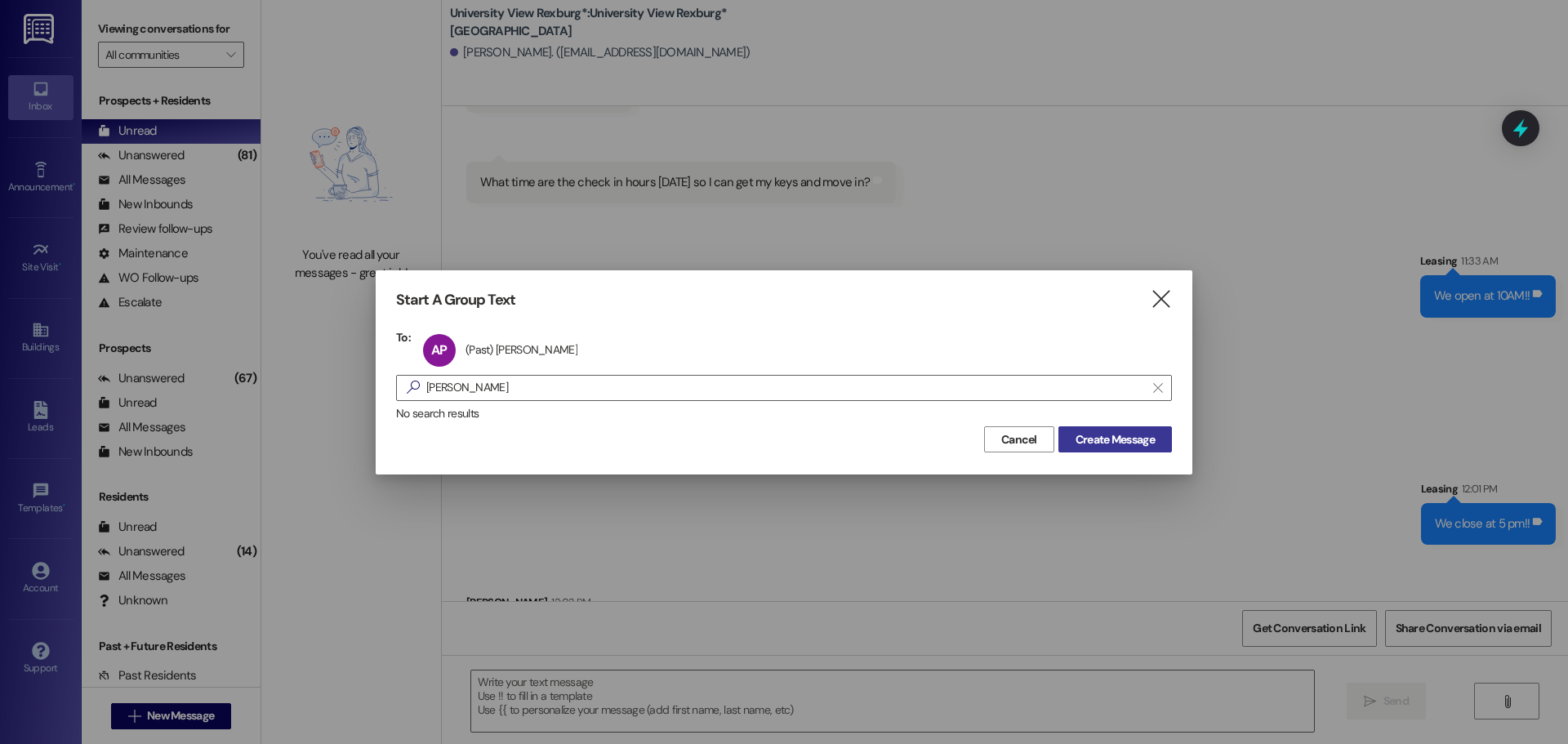
click at [1118, 429] on button "Create Message" at bounding box center [1115, 439] width 113 height 26
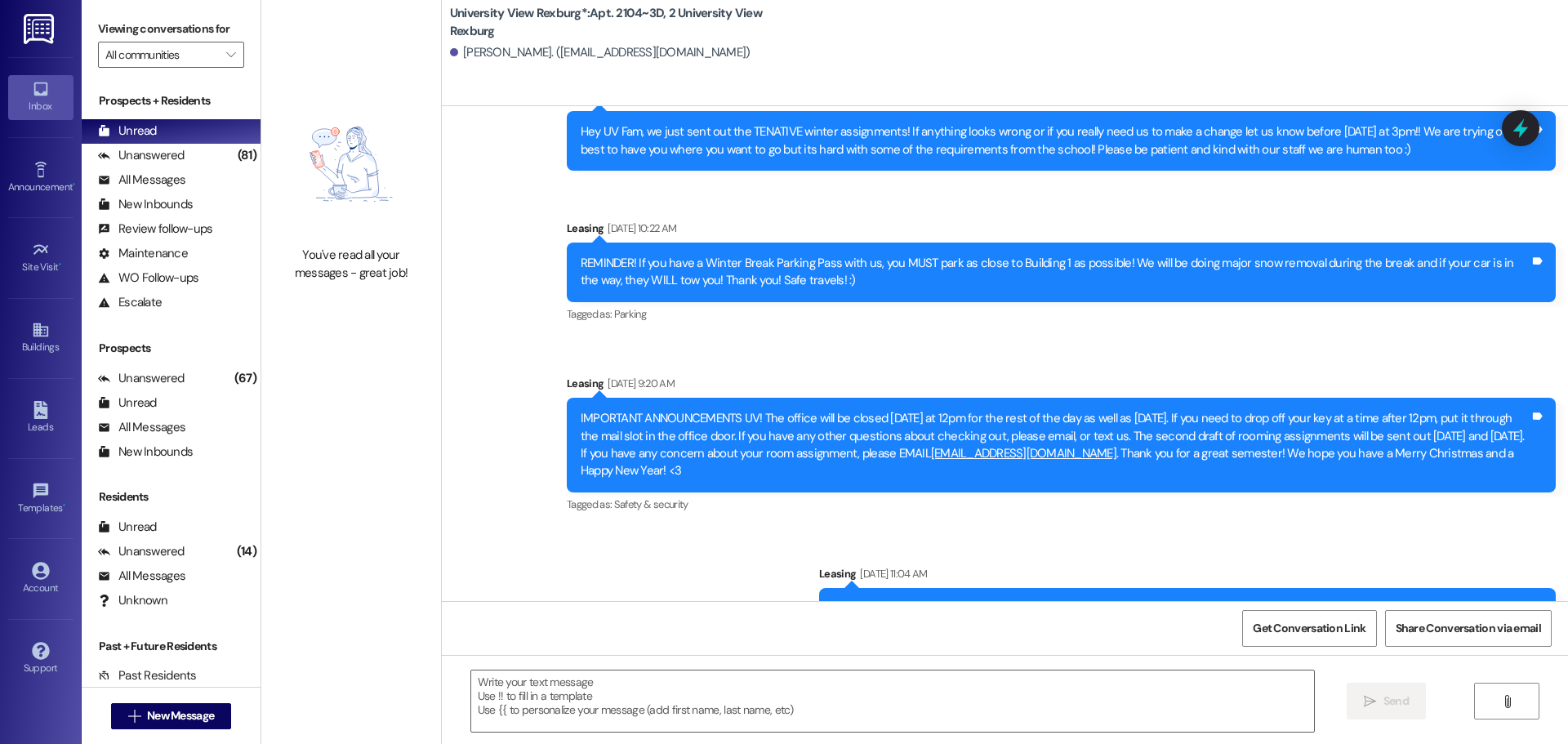
scroll to position [22491, 0]
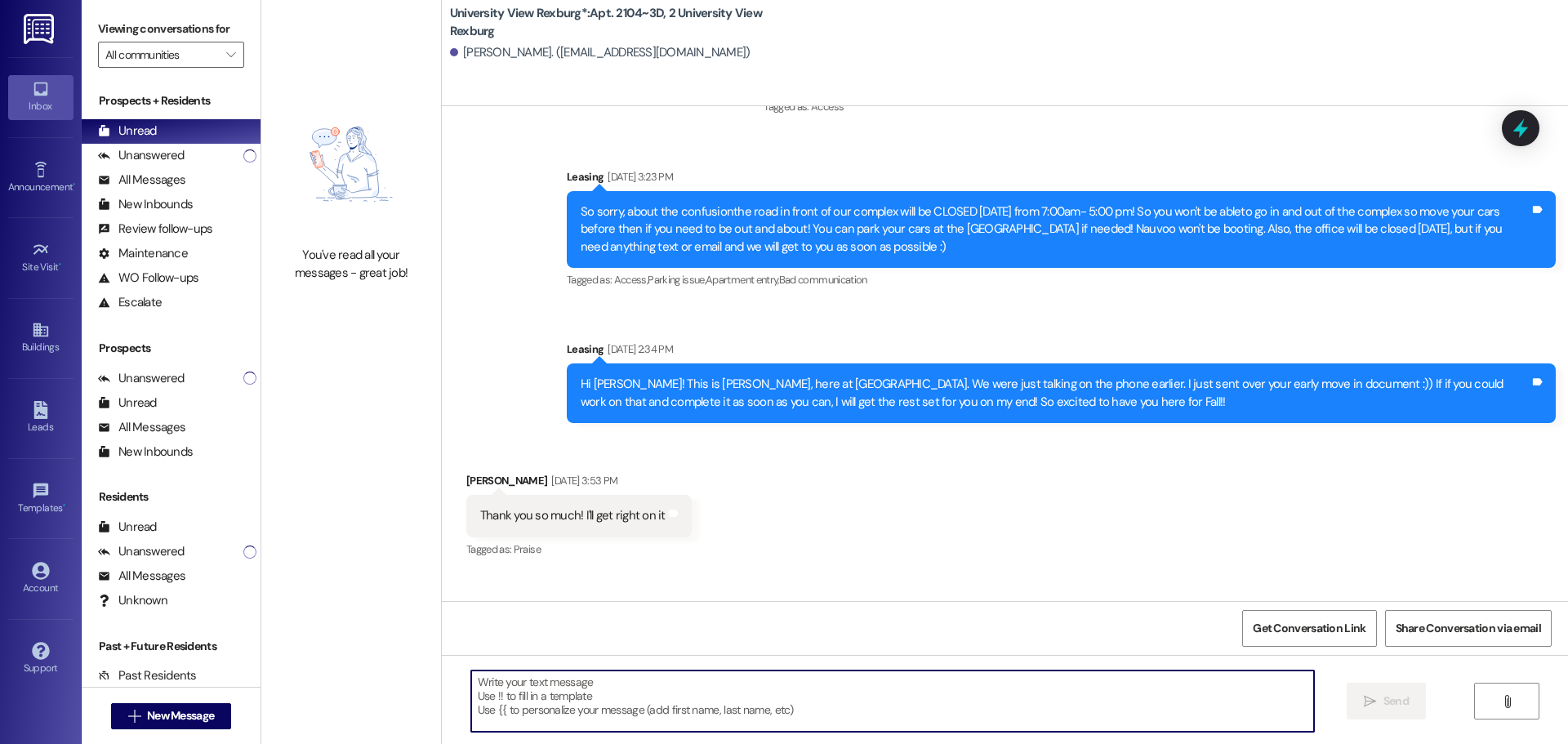
click at [546, 715] on textarea at bounding box center [892, 702] width 843 height 62
paste textarea "corinalanai"
type textarea "corinalanai"
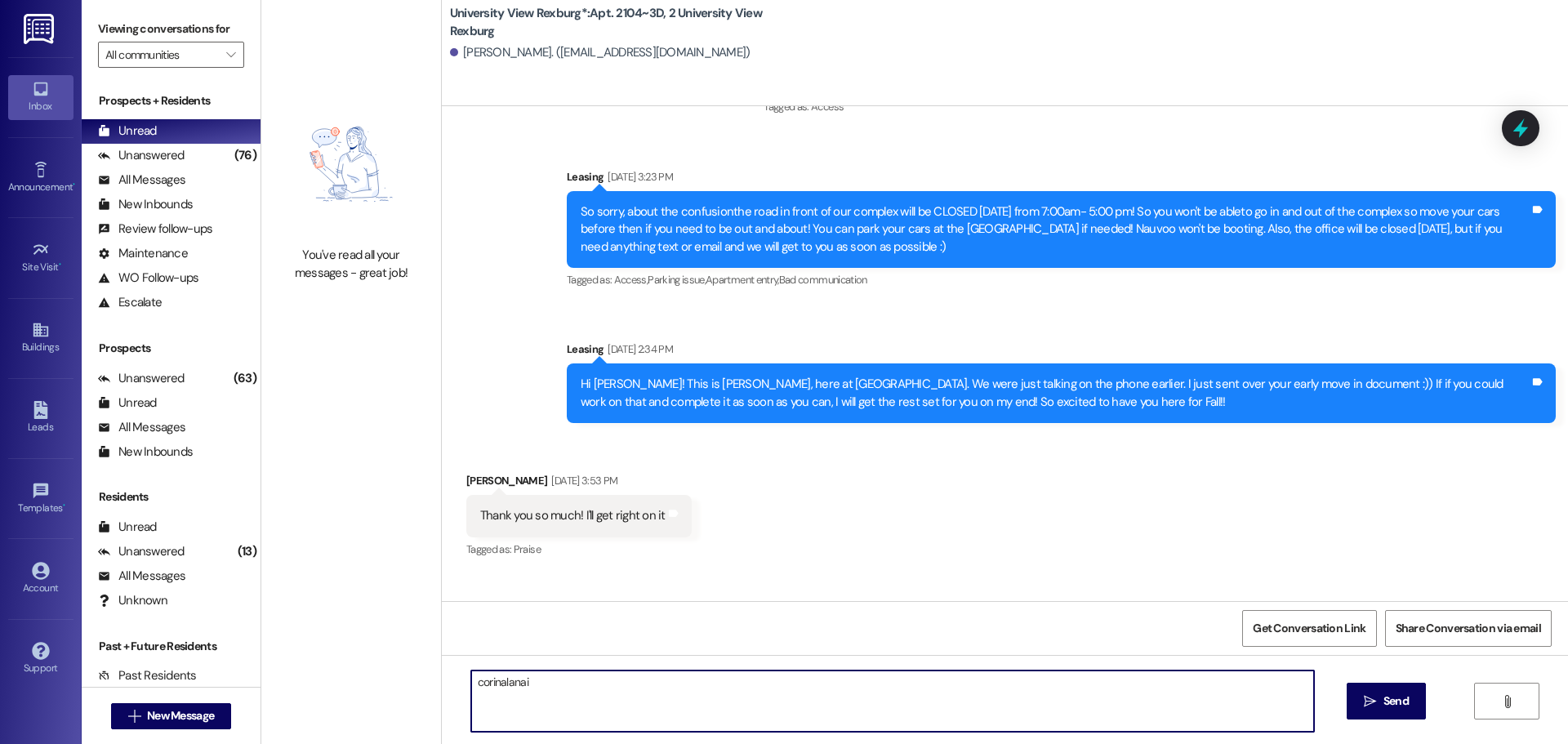
drag, startPoint x: 541, startPoint y: 691, endPoint x: 418, endPoint y: 687, distance: 123.1
click at [418, 687] on div "You've read all your messages - great job! University View Rexburg*: Apt. 2104~…" at bounding box center [914, 372] width 1307 height 744
click at [555, 694] on textarea at bounding box center [892, 702] width 843 height 62
paste textarea "When you first walk into the main building, to your right will be a desk with 3…"
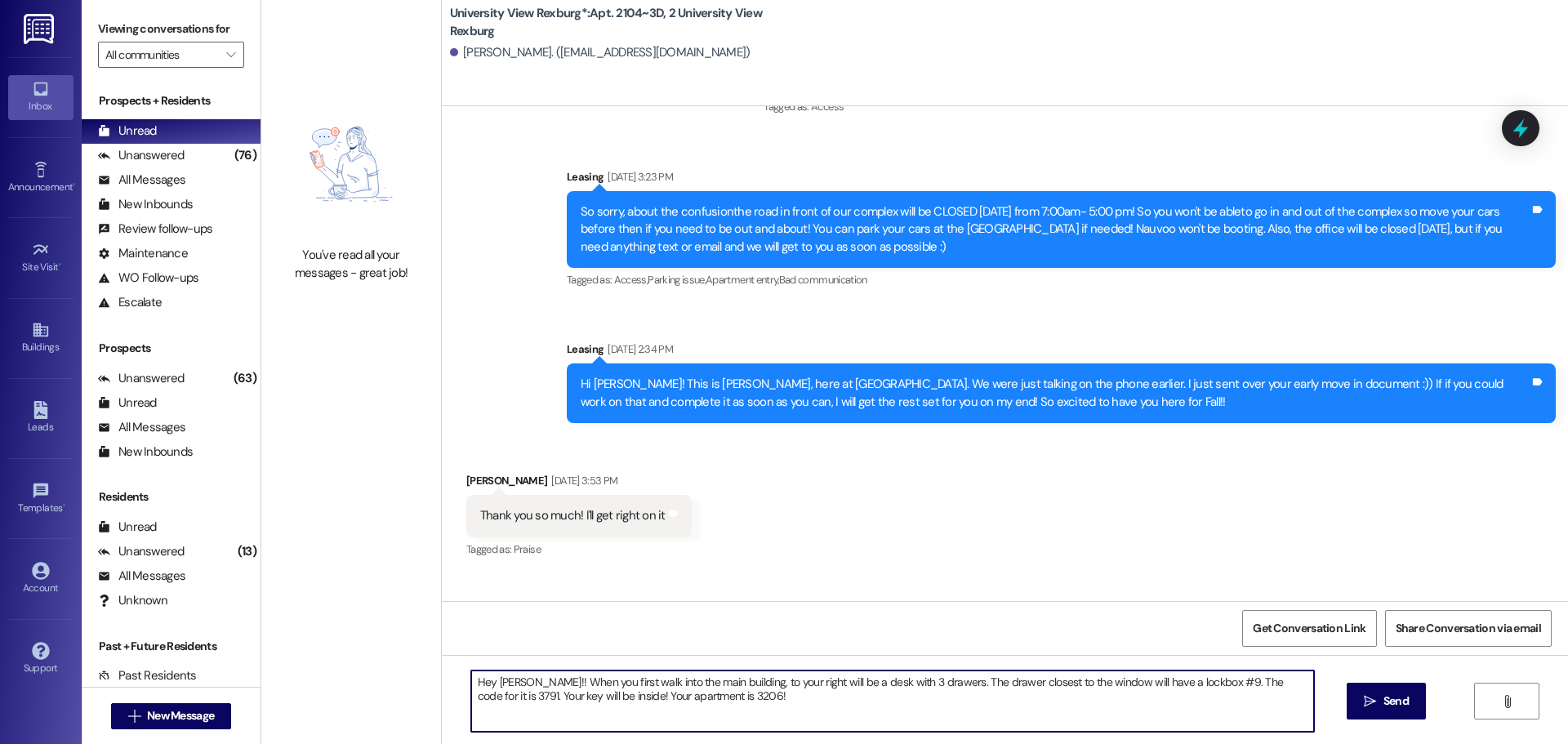
click at [1204, 682] on textarea "Hey [PERSON_NAME]!! When you first walk into the main building, to your right w…" at bounding box center [892, 702] width 843 height 62
type textarea "Hey [PERSON_NAME]!! When you first walk into the main building, to your right w…"
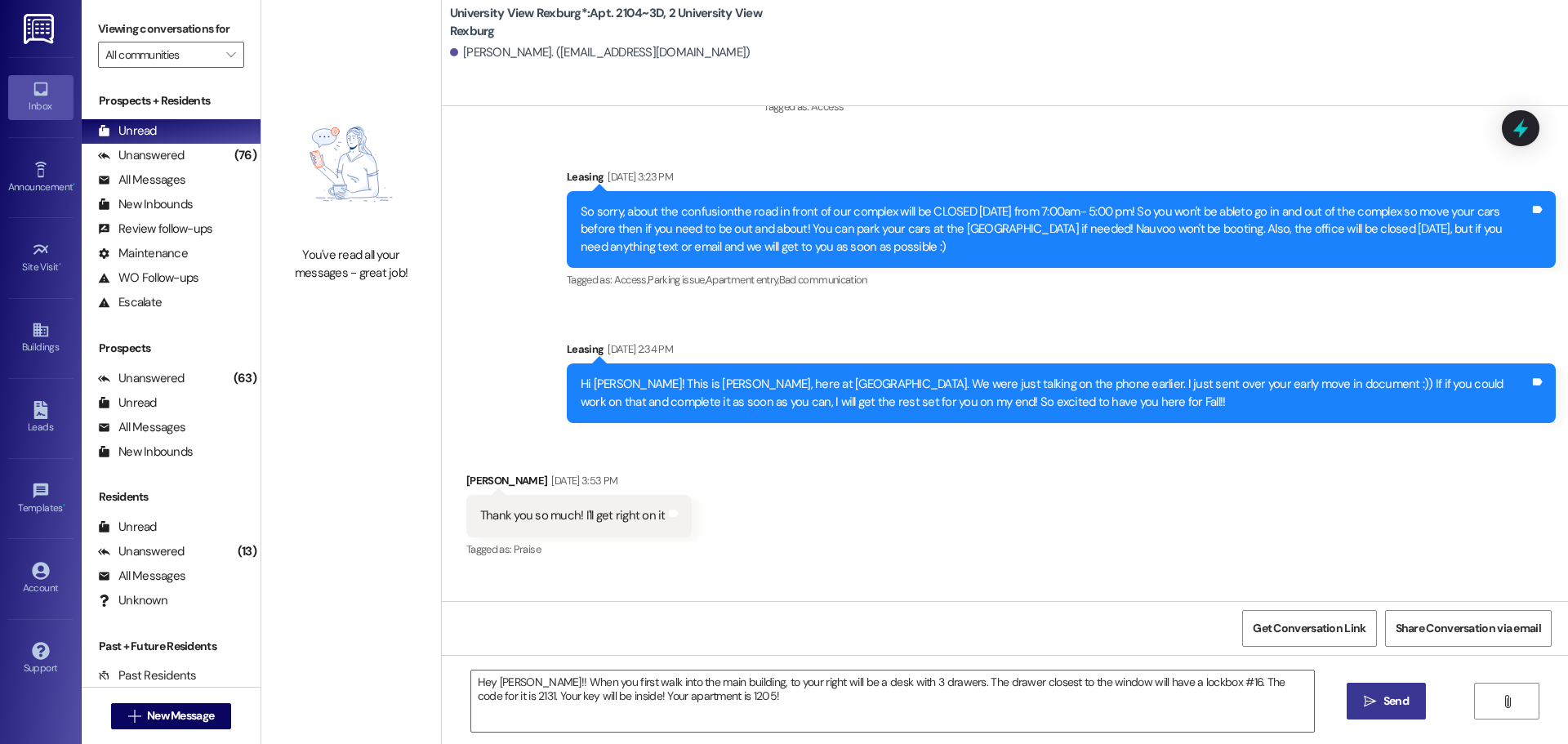
click at [1383, 702] on span "Send" at bounding box center [1396, 701] width 25 height 17
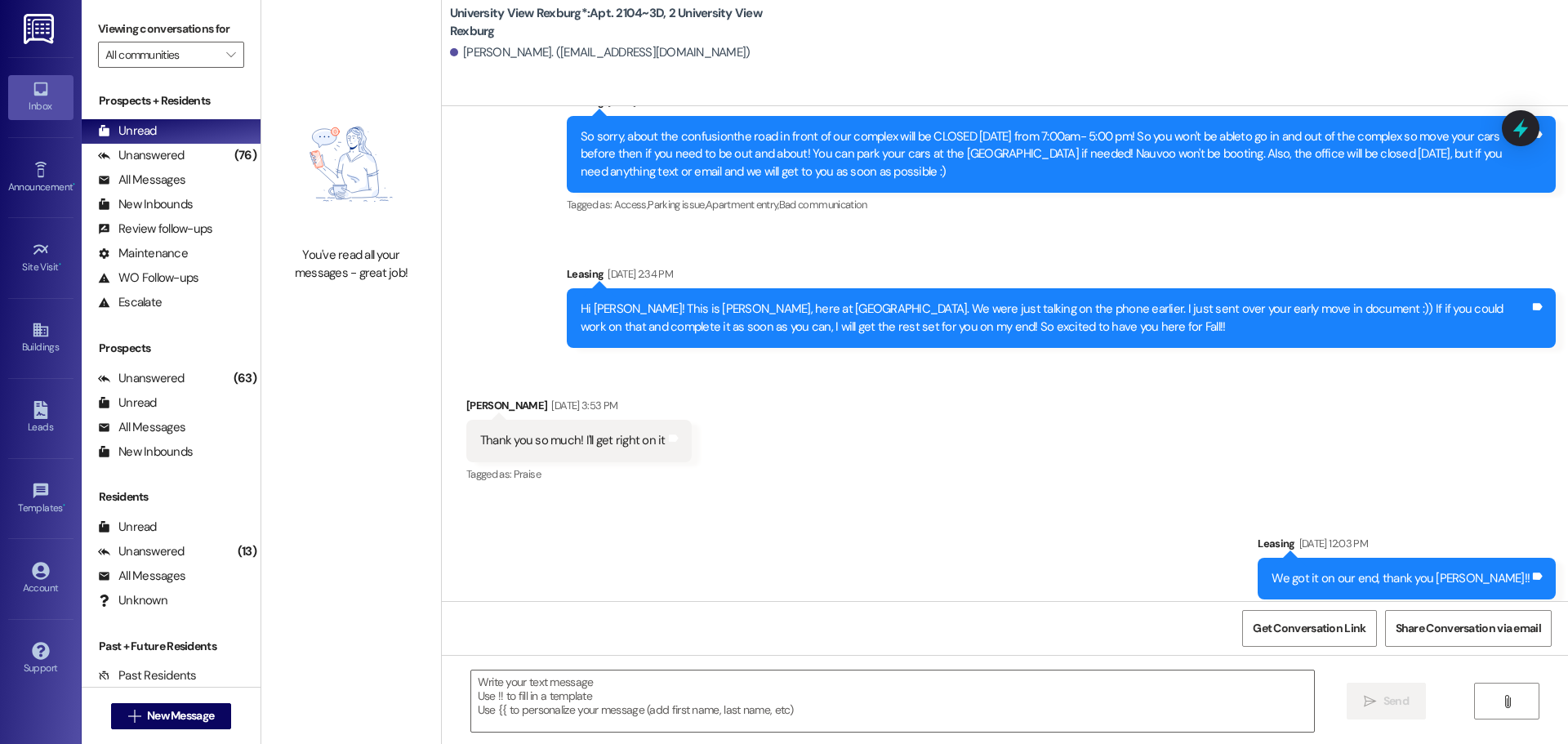
scroll to position [22639, 0]
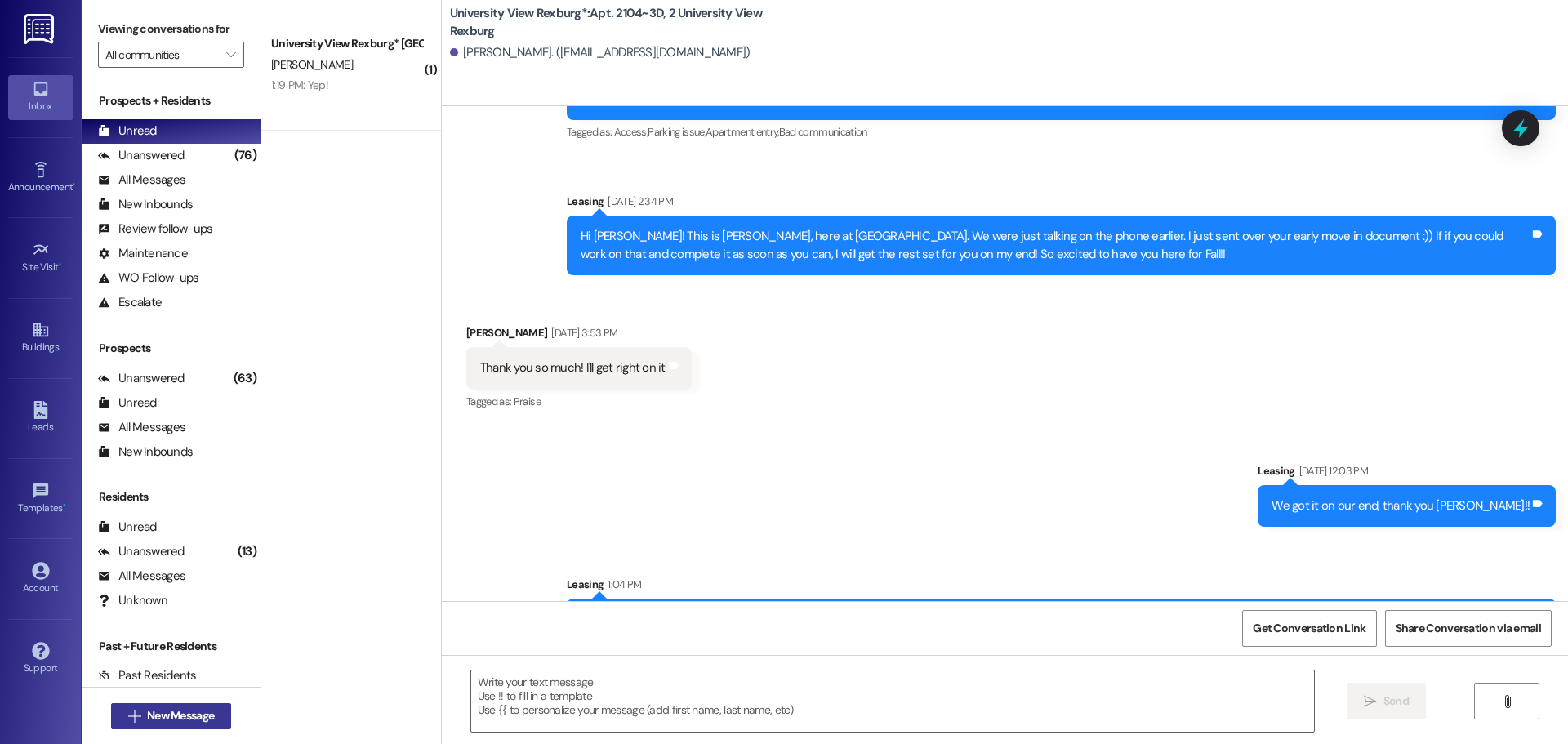
click at [147, 716] on span "New Message" at bounding box center [181, 716] width 67 height 17
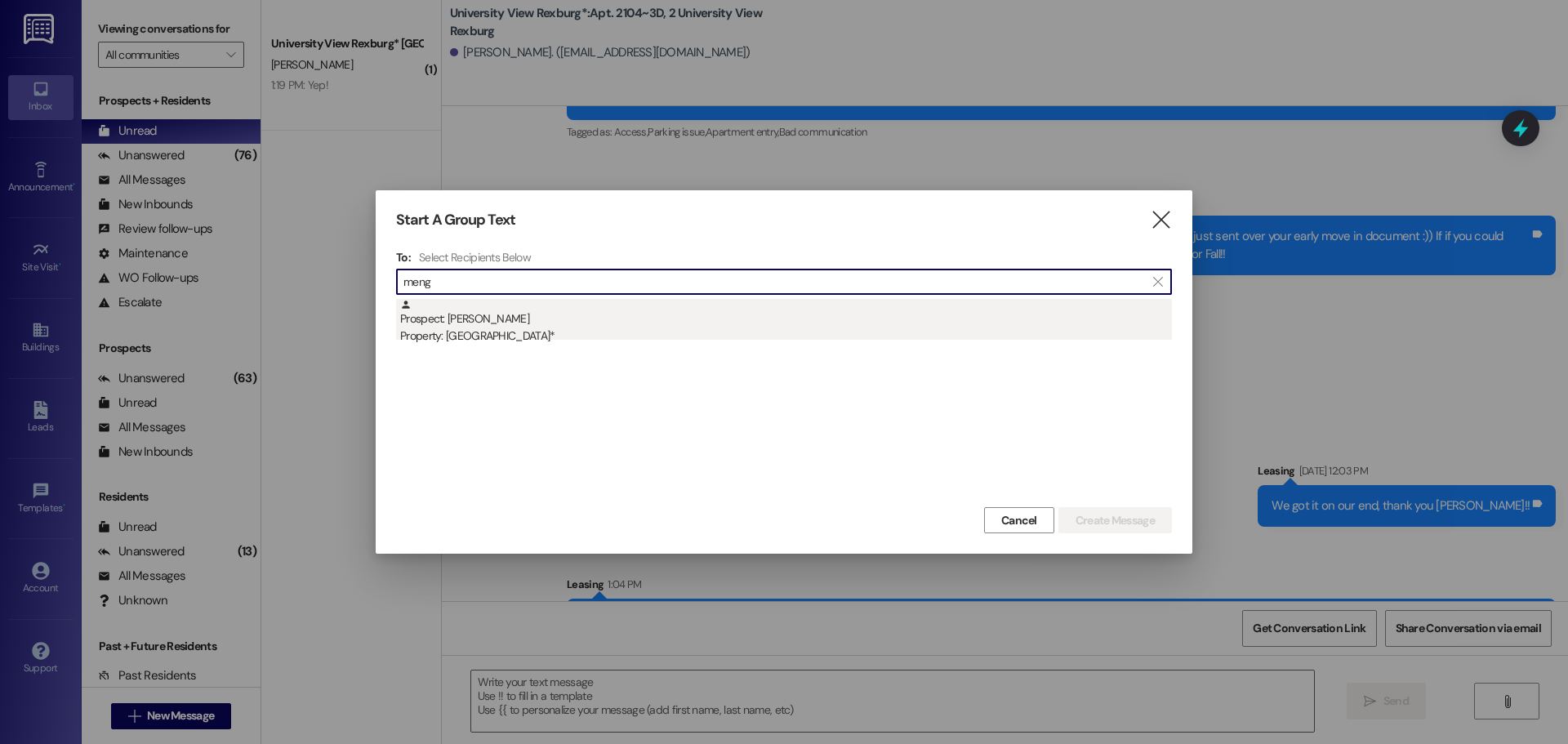
type input "meng"
click at [540, 323] on div "Prospect: [PERSON_NAME] Property: University View Rexburg*" at bounding box center [786, 322] width 772 height 47
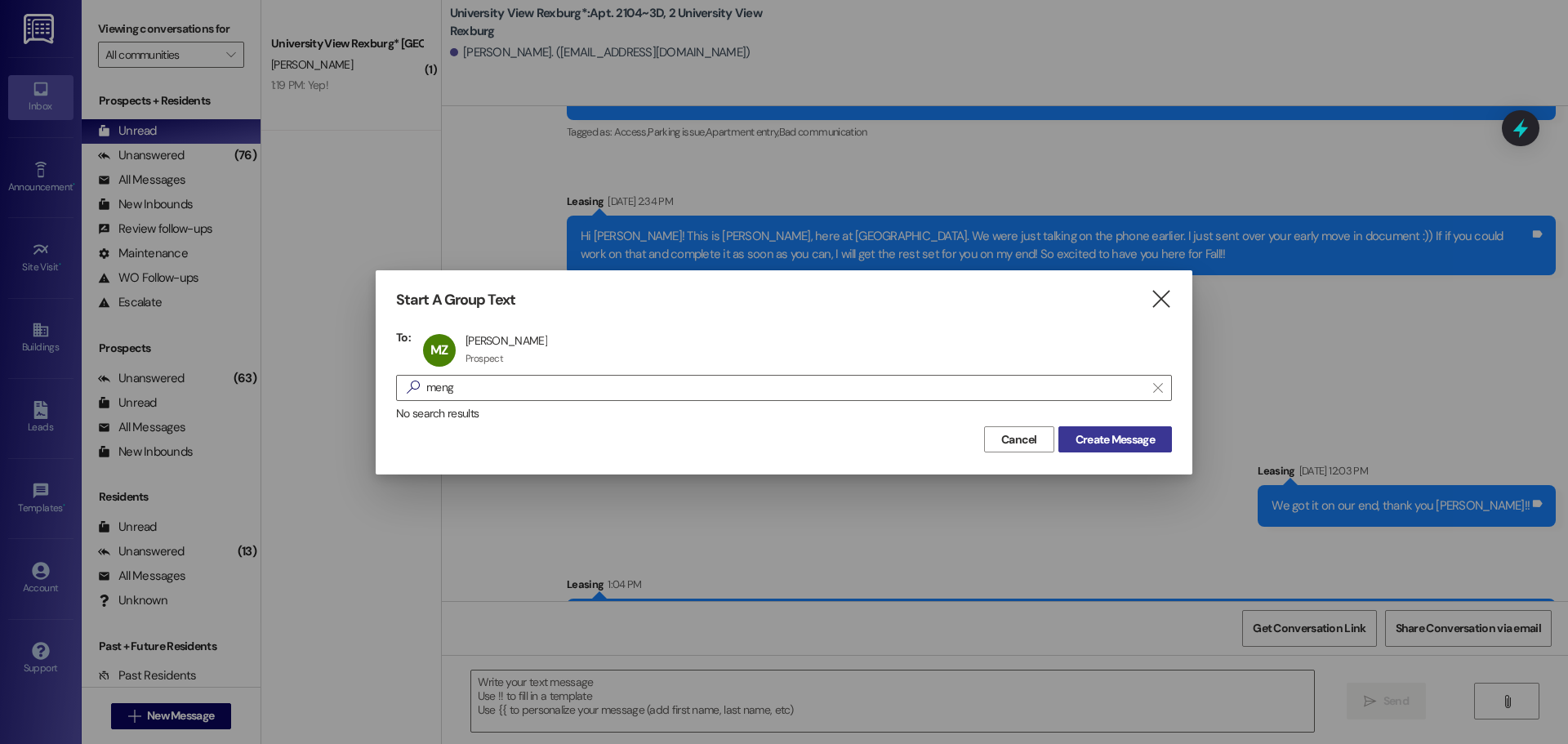
click at [1120, 435] on span "Create Message" at bounding box center [1115, 439] width 79 height 17
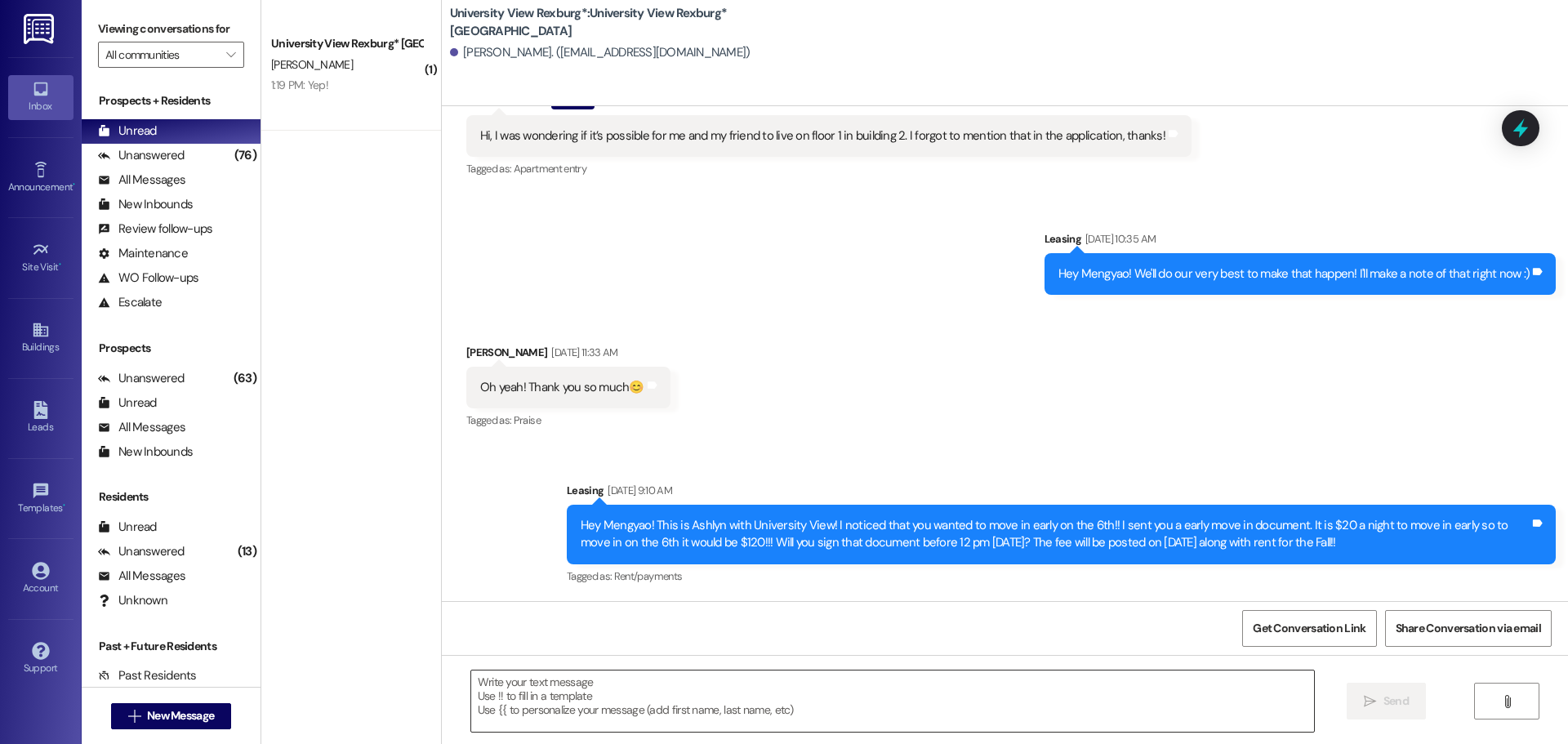
scroll to position [664, 0]
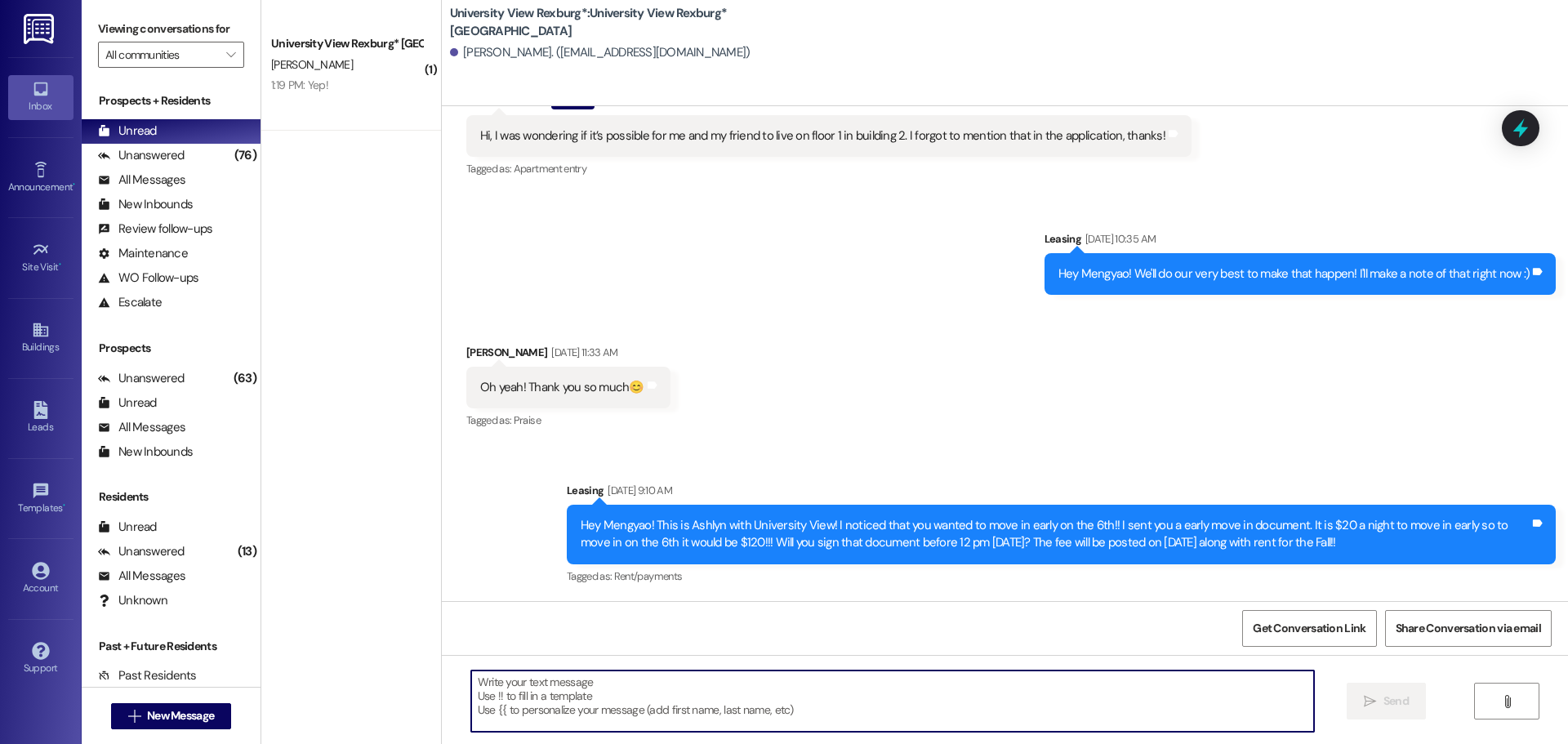
click at [575, 702] on textarea at bounding box center [892, 702] width 843 height 62
paste textarea "When you first walk into the main building, to your right will be a desk with 3…"
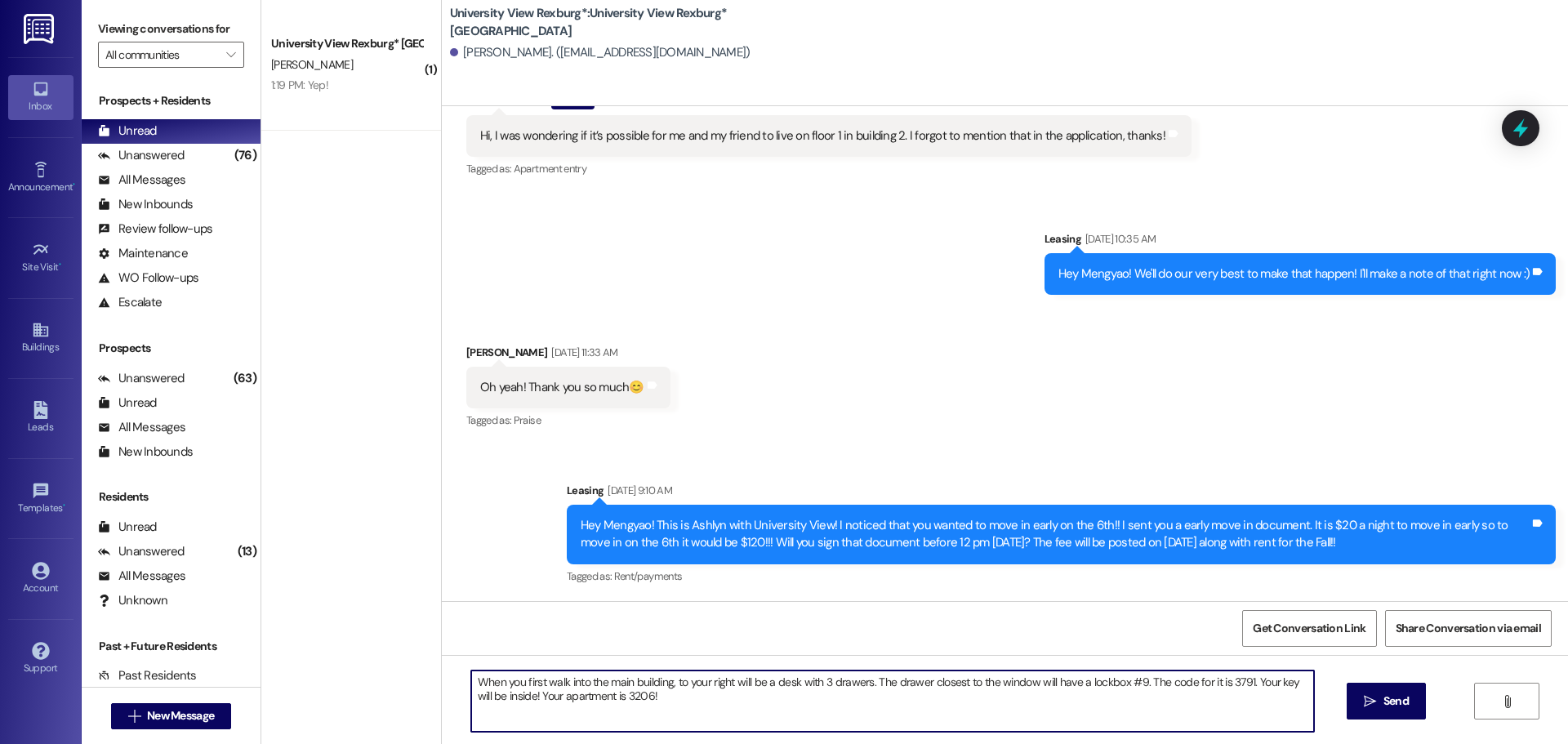
click at [471, 680] on textarea "When you first walk into the main building, to your right will be a desk with 3…" at bounding box center [892, 702] width 843 height 62
click at [1202, 680] on textarea "Hey Mengyao!! When you first walk into the main building, to your right will be…" at bounding box center [892, 702] width 843 height 62
click at [484, 697] on textarea "Hey Mengyao!! When you first walk into the main building, to your right will be…" at bounding box center [892, 702] width 843 height 62
click at [711, 696] on textarea "Hey Mengyao!! When you first walk into the main building, to your right will be…" at bounding box center [892, 702] width 843 height 62
type textarea "Hey Mengyao!! When you first walk into the main building, to your right will be…"
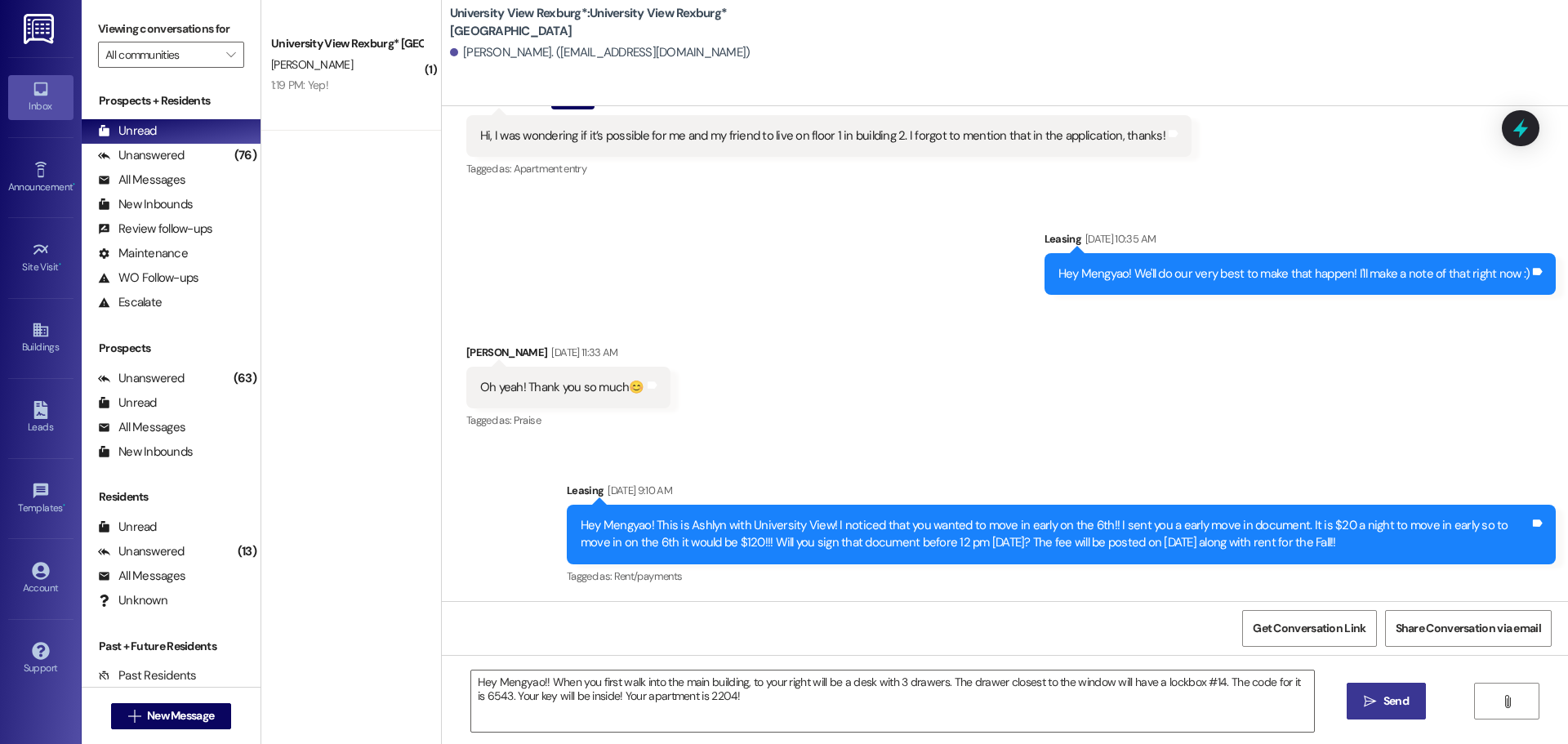
click at [1409, 700] on span "Send" at bounding box center [1396, 701] width 32 height 17
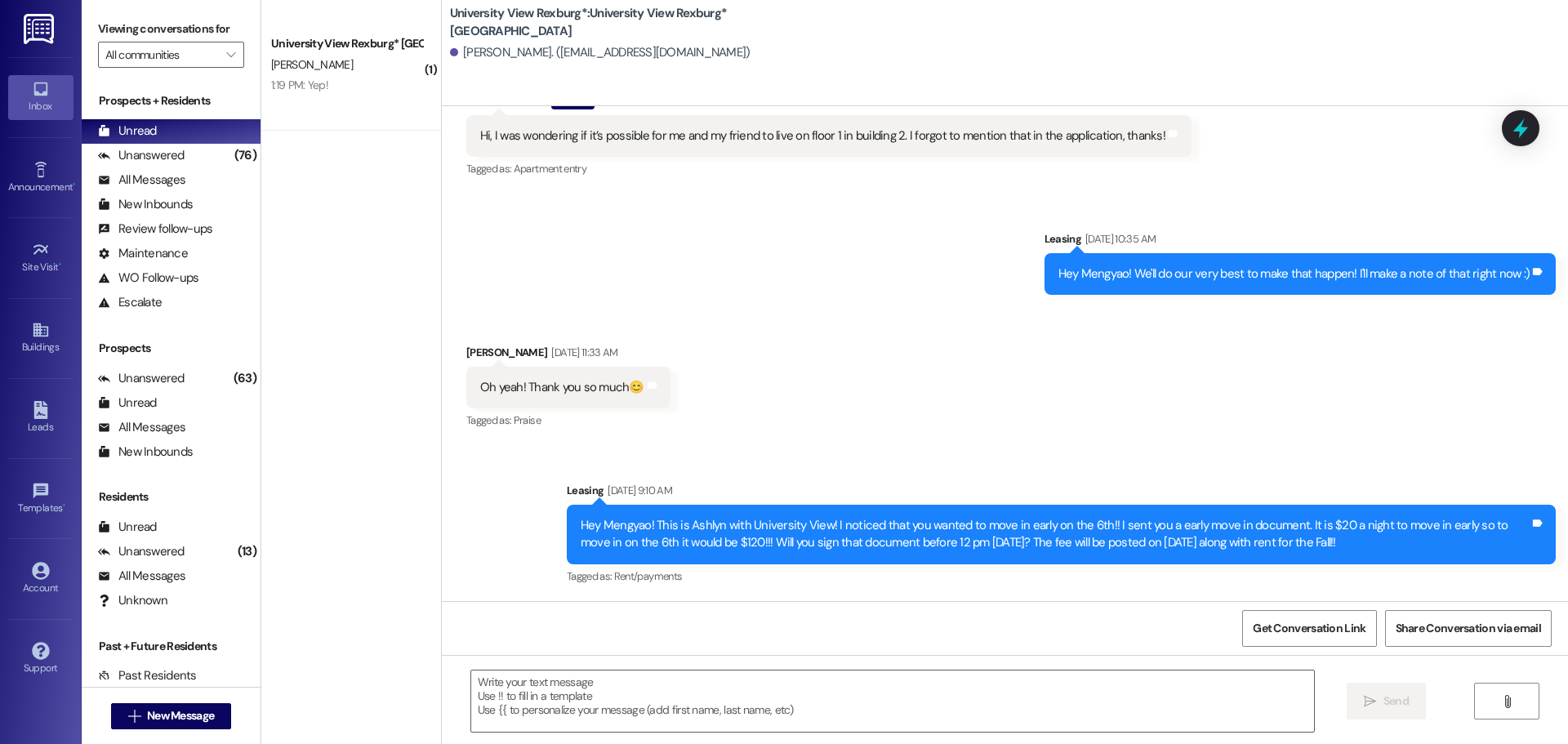
scroll to position [796, 0]
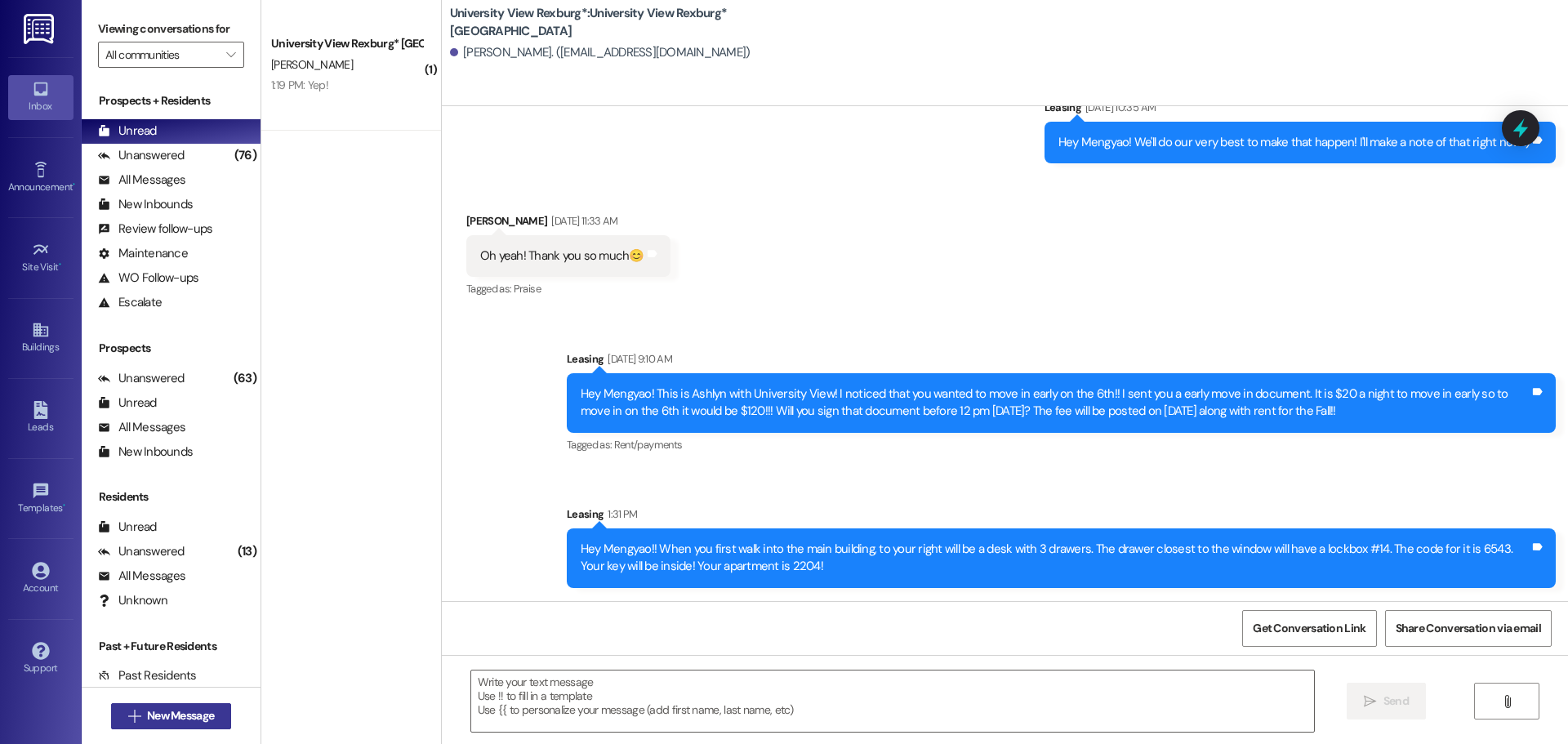
click at [157, 712] on span "New Message" at bounding box center [181, 716] width 67 height 17
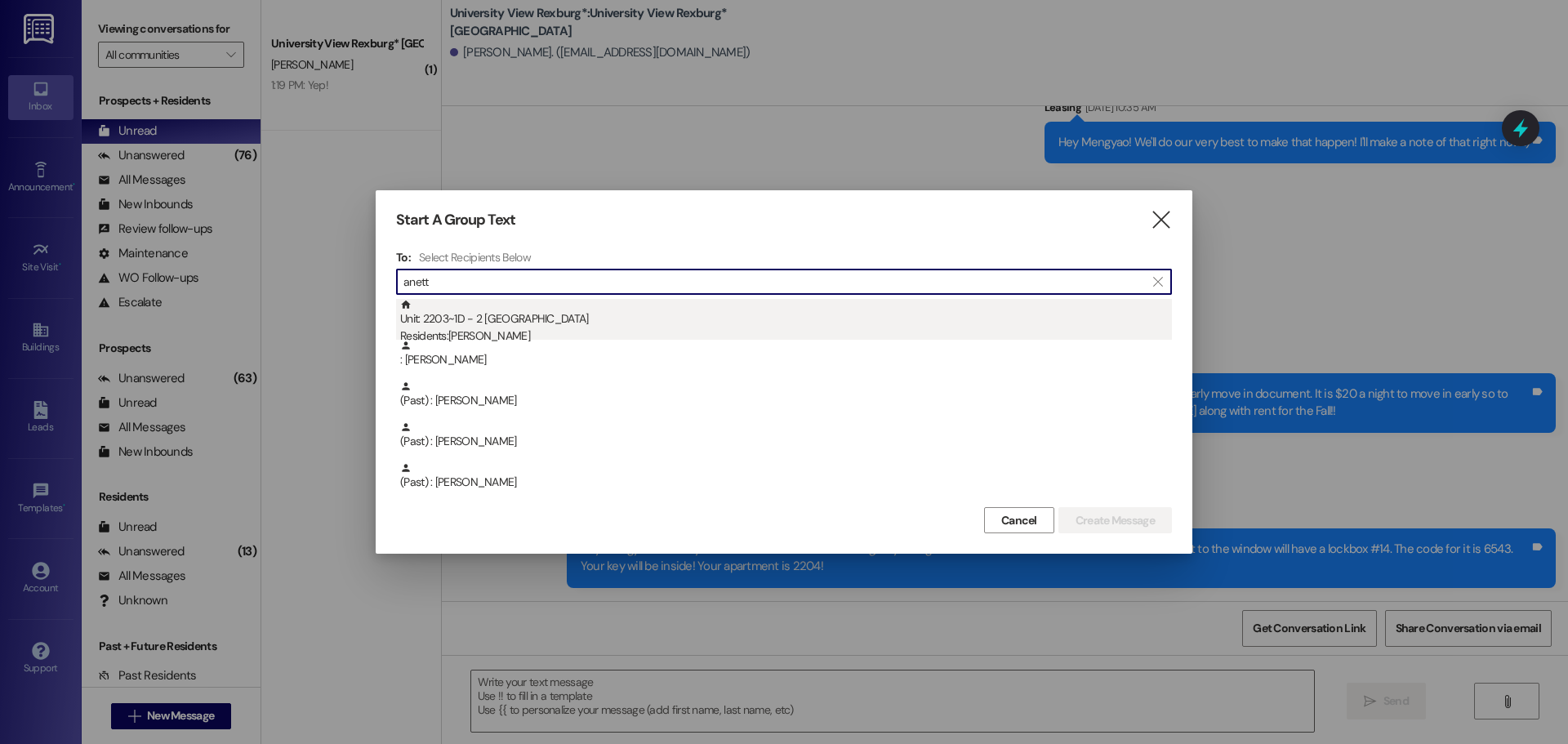
type input "anett"
click at [574, 307] on div "Unit: 2203~1D - 2 University View Rexburg Residents: [PERSON_NAME]" at bounding box center [786, 322] width 772 height 47
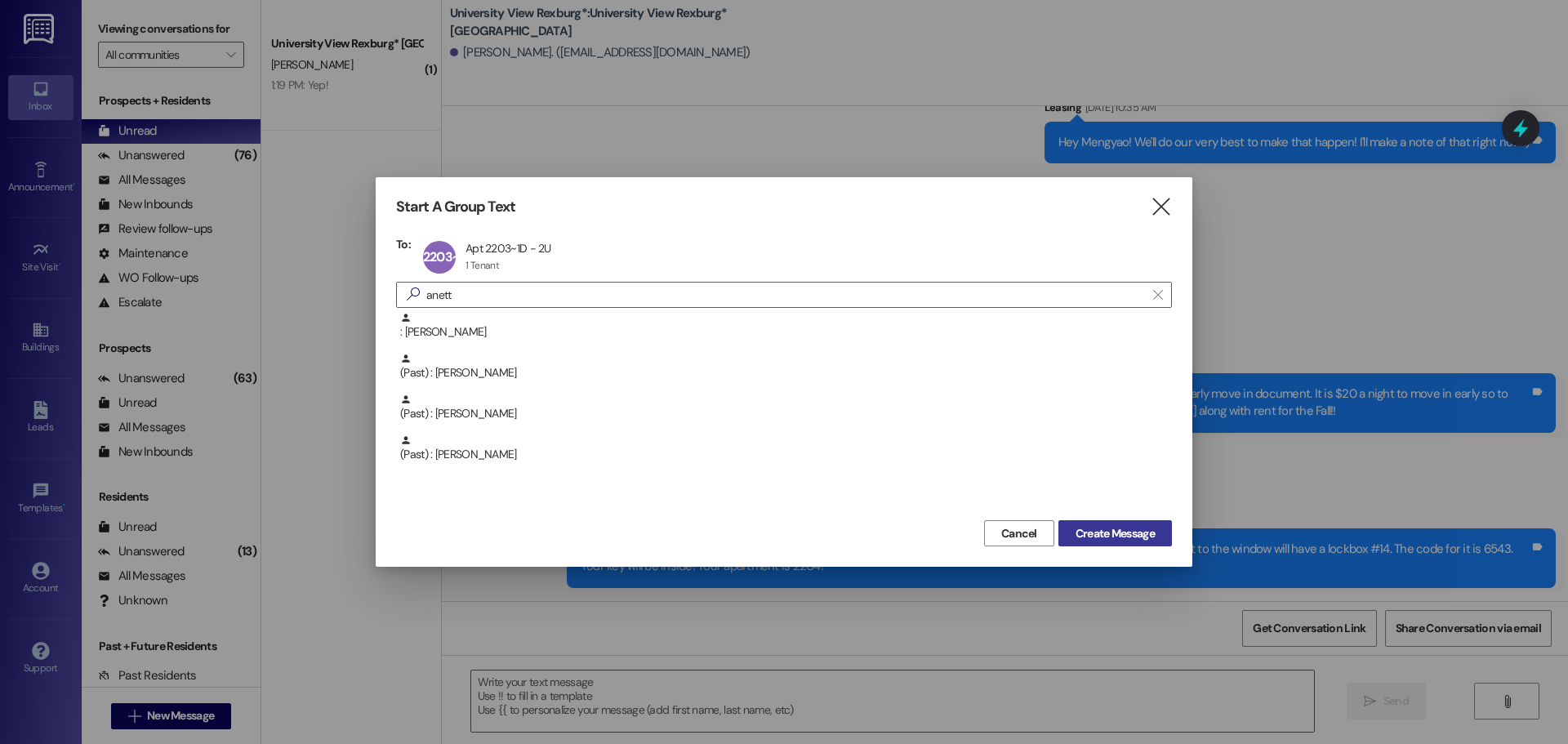
click at [1133, 537] on span "Create Message" at bounding box center [1115, 533] width 79 height 17
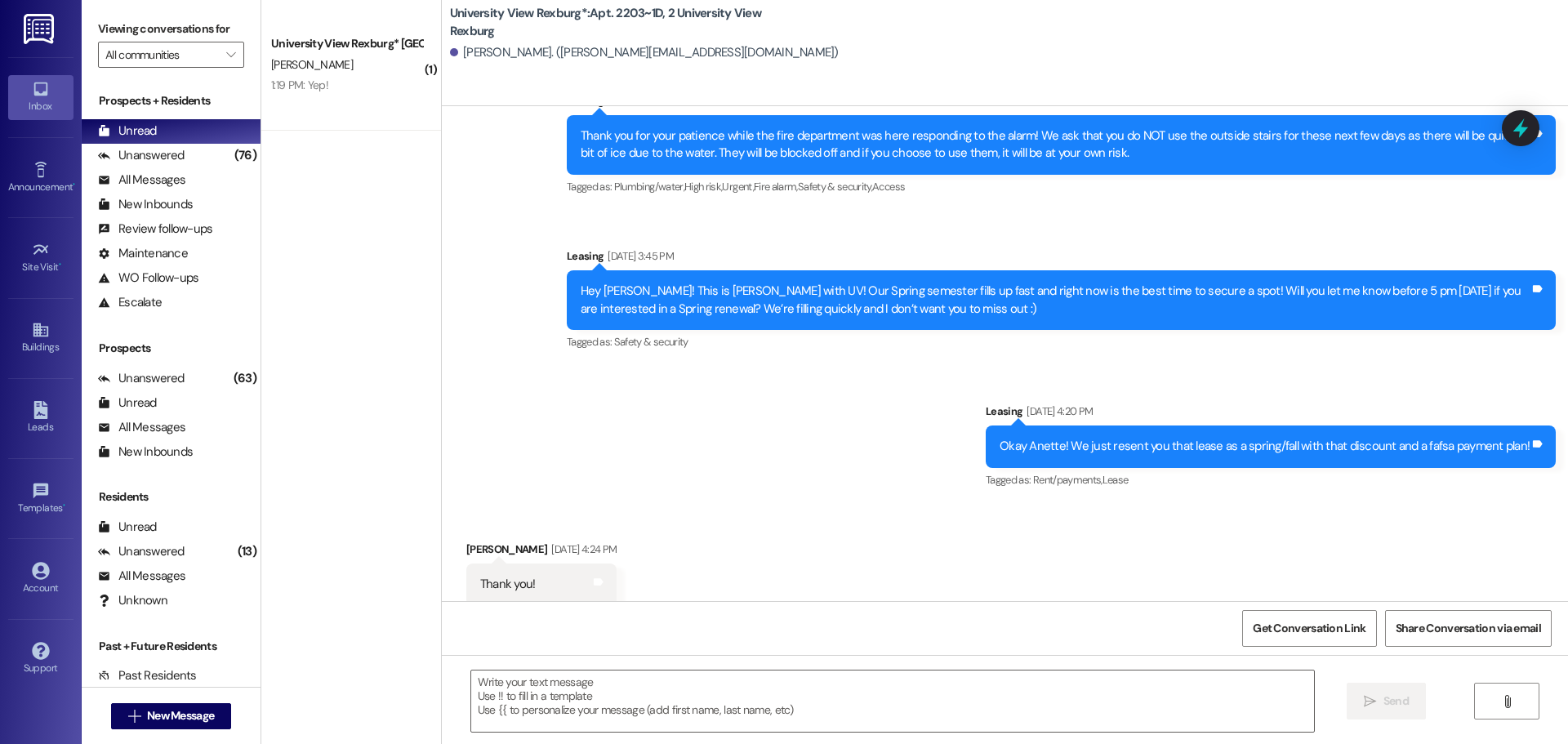
scroll to position [14303, 0]
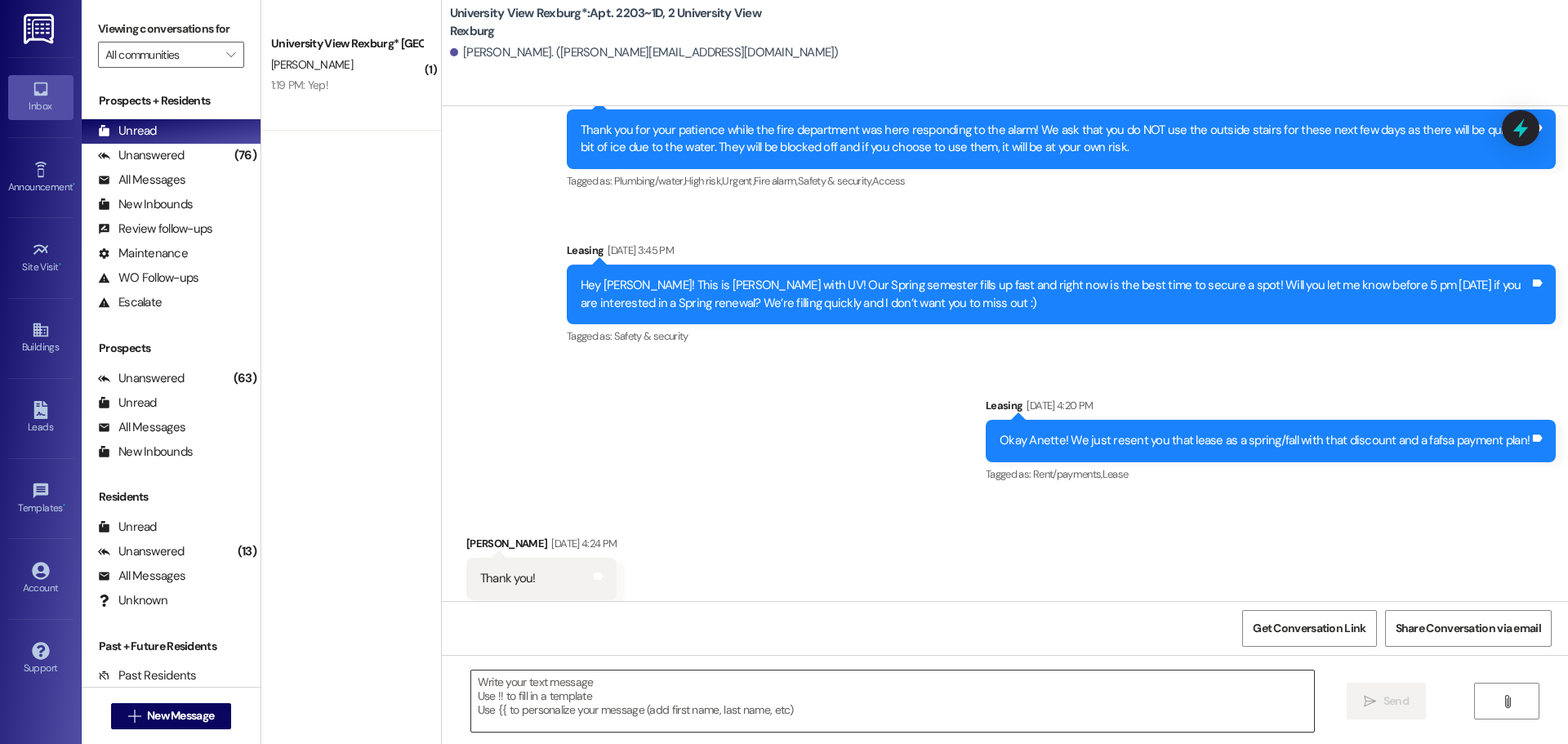
click at [643, 686] on textarea at bounding box center [892, 702] width 843 height 62
paste textarea "When you first walk into the main building, to your right will be a desk with 3…"
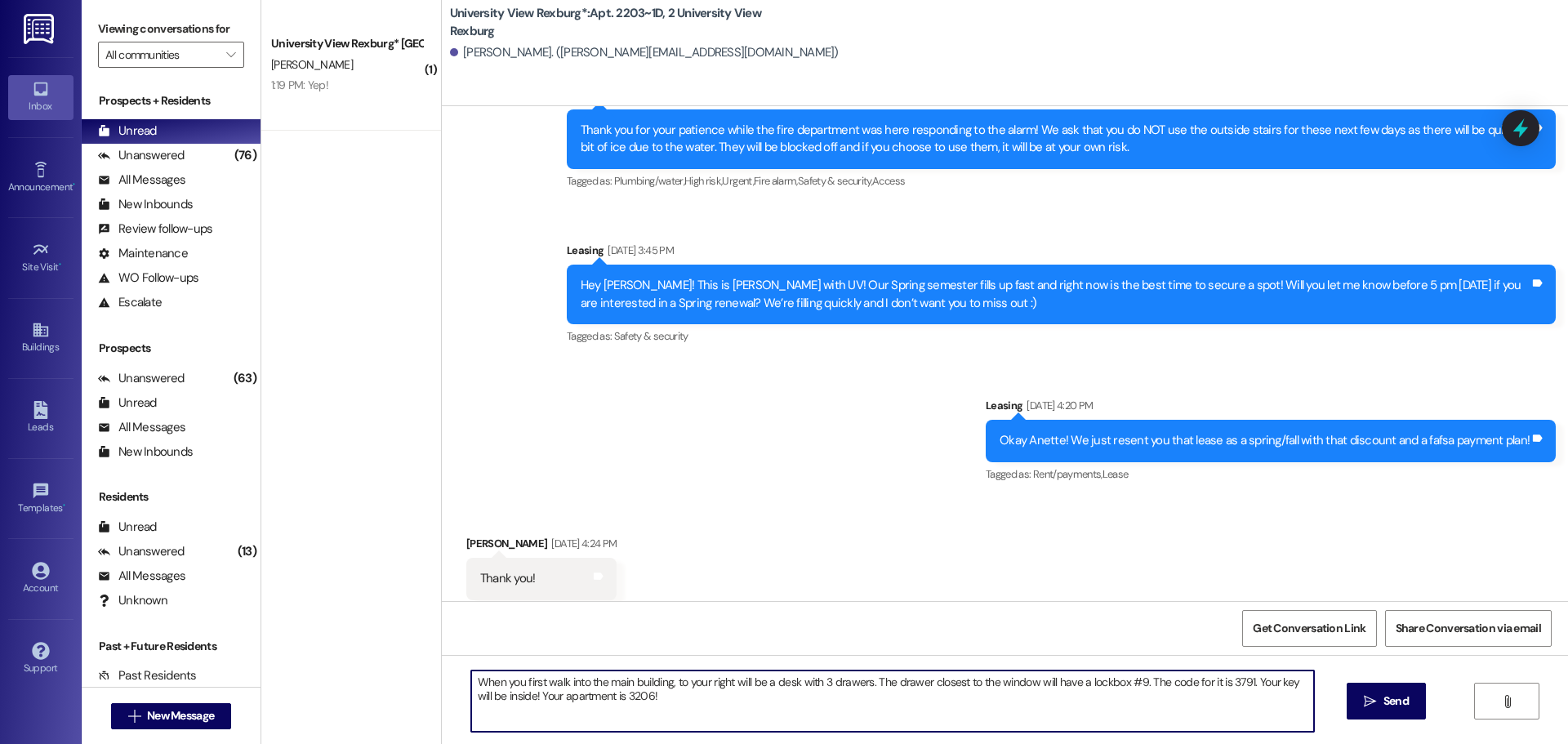
click at [471, 682] on textarea "When you first walk into the main building, to your right will be a desk with 3…" at bounding box center [892, 702] width 843 height 62
click at [680, 699] on textarea "Hey [PERSON_NAME]! When you first walk into the main building, to your right wi…" at bounding box center [892, 702] width 843 height 62
click at [846, 699] on textarea "Hey [PERSON_NAME]! When you first walk into the main building, to your right wi…" at bounding box center [892, 702] width 843 height 62
type textarea "Hey [PERSON_NAME]! When you first walk into the main building, to your right wi…"
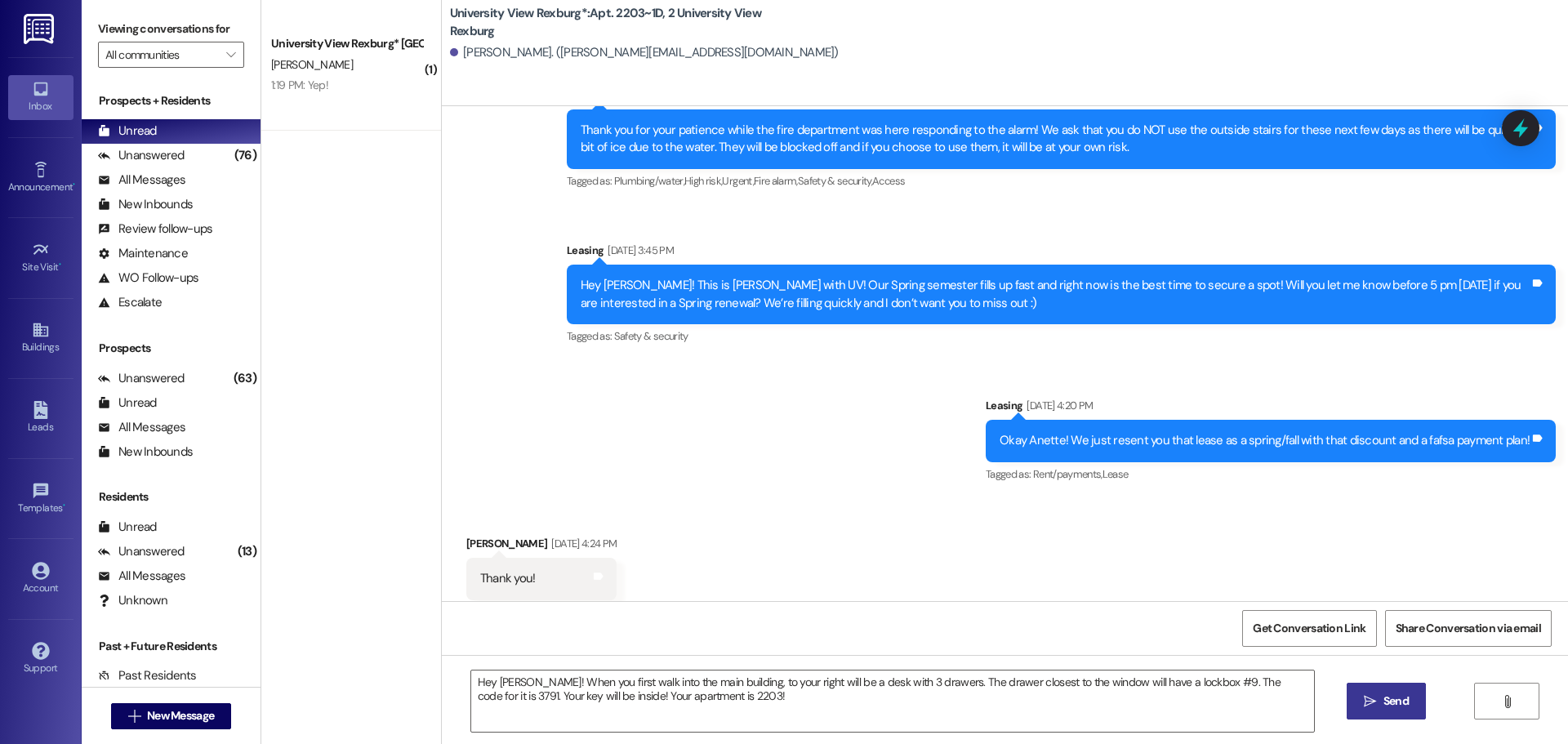
click at [1383, 697] on span "Send" at bounding box center [1396, 701] width 25 height 17
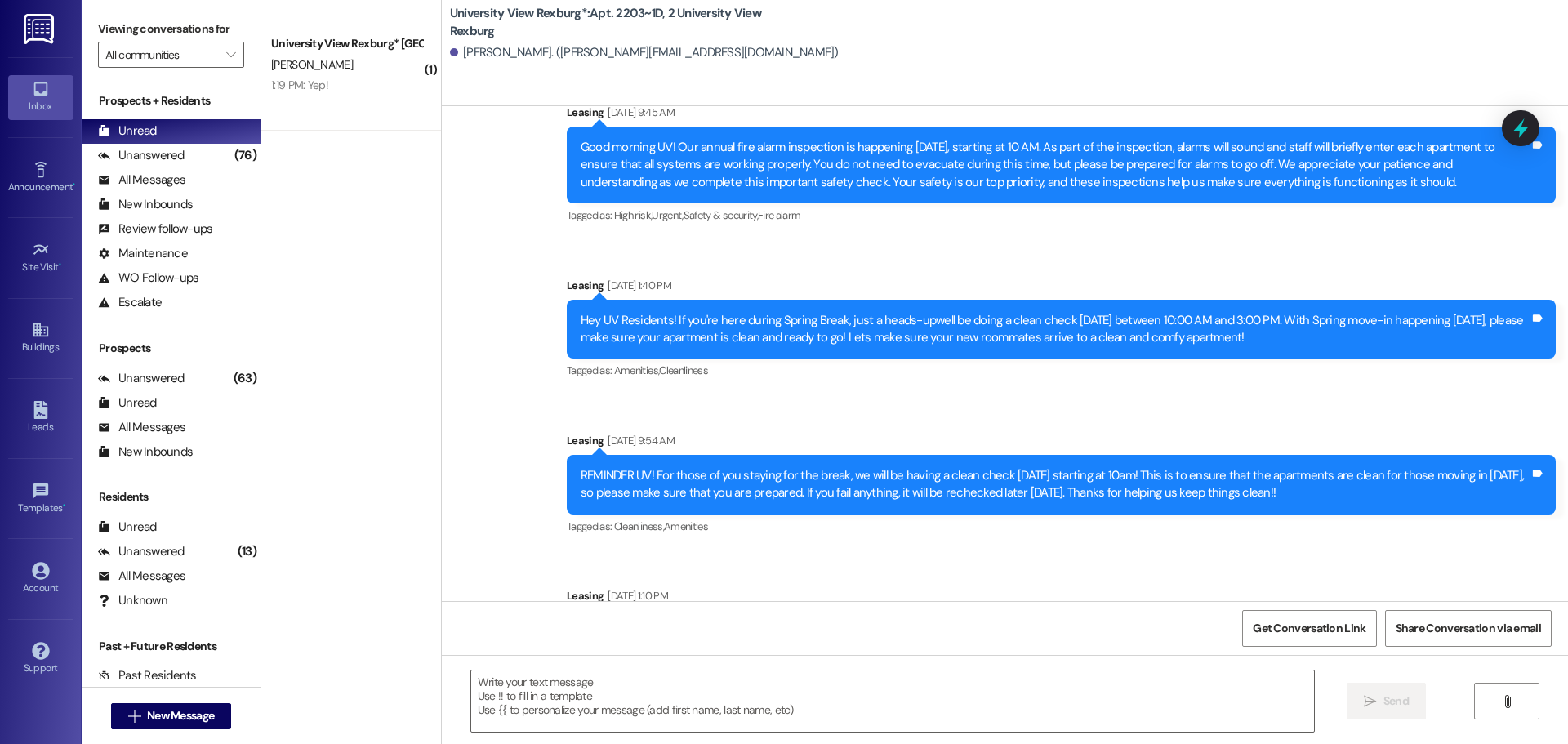
scroll to position [39276, 0]
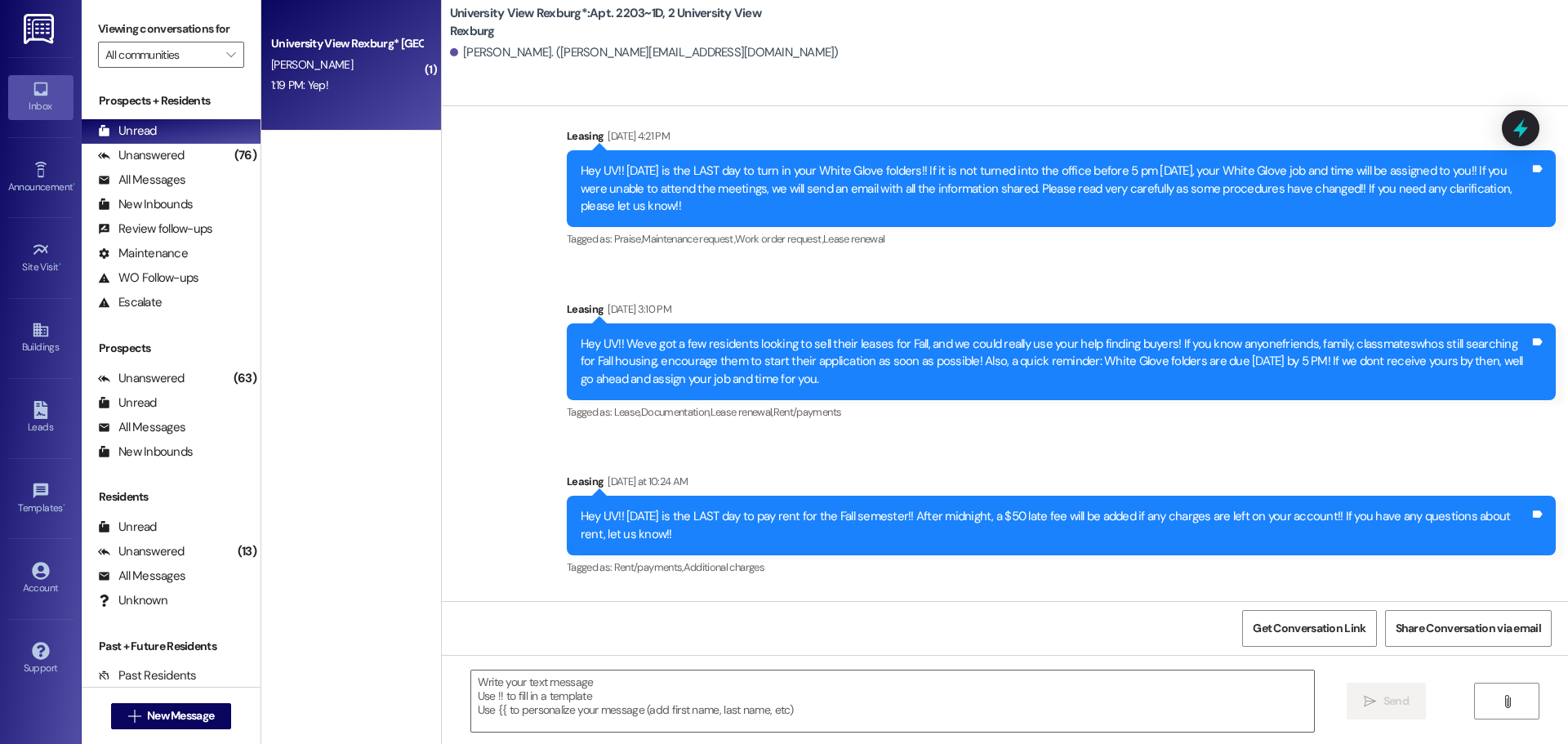
click at [316, 78] on div "1:19 PM: Yep! 1:19 PM: Yep!" at bounding box center [347, 85] width 155 height 21
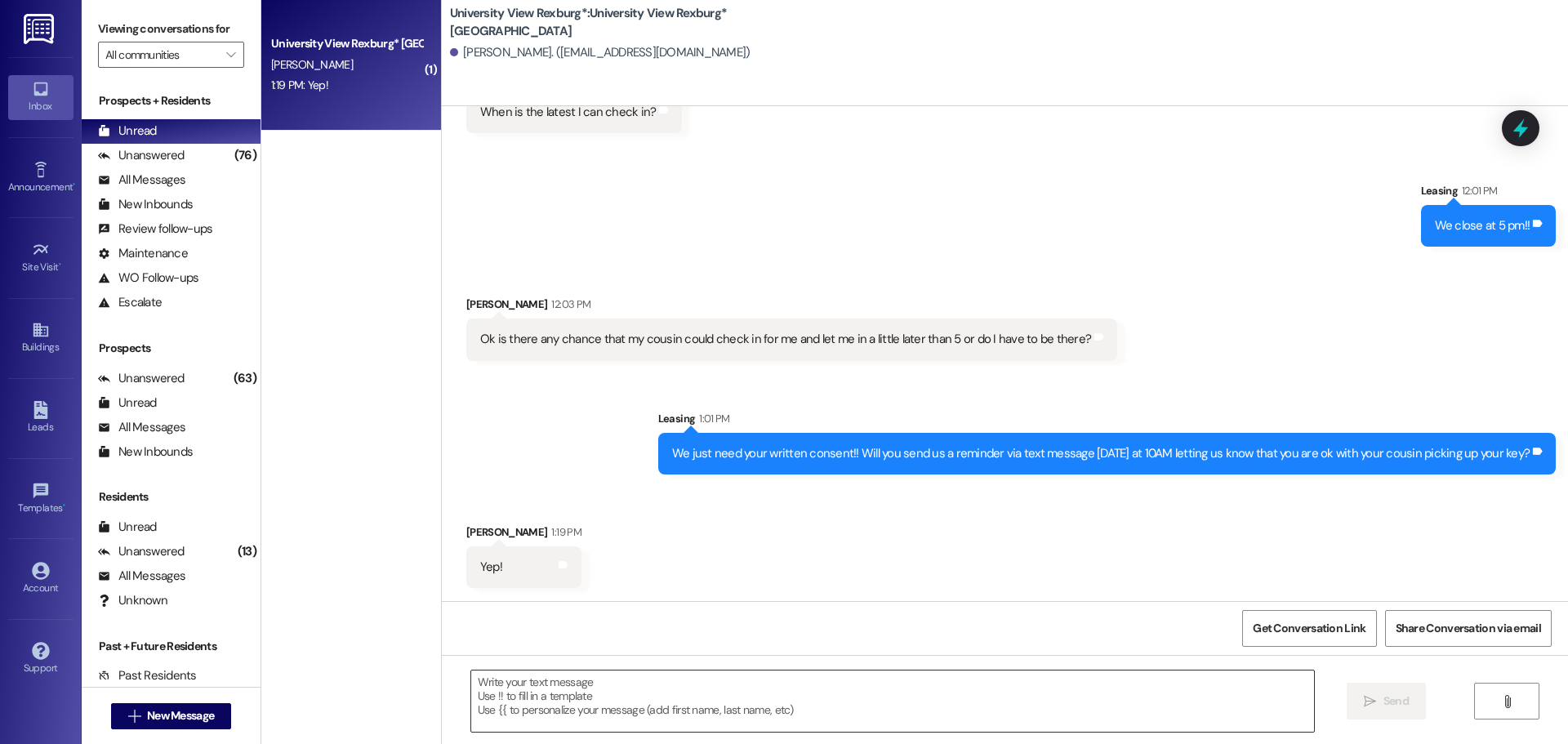
scroll to position [7436, 0]
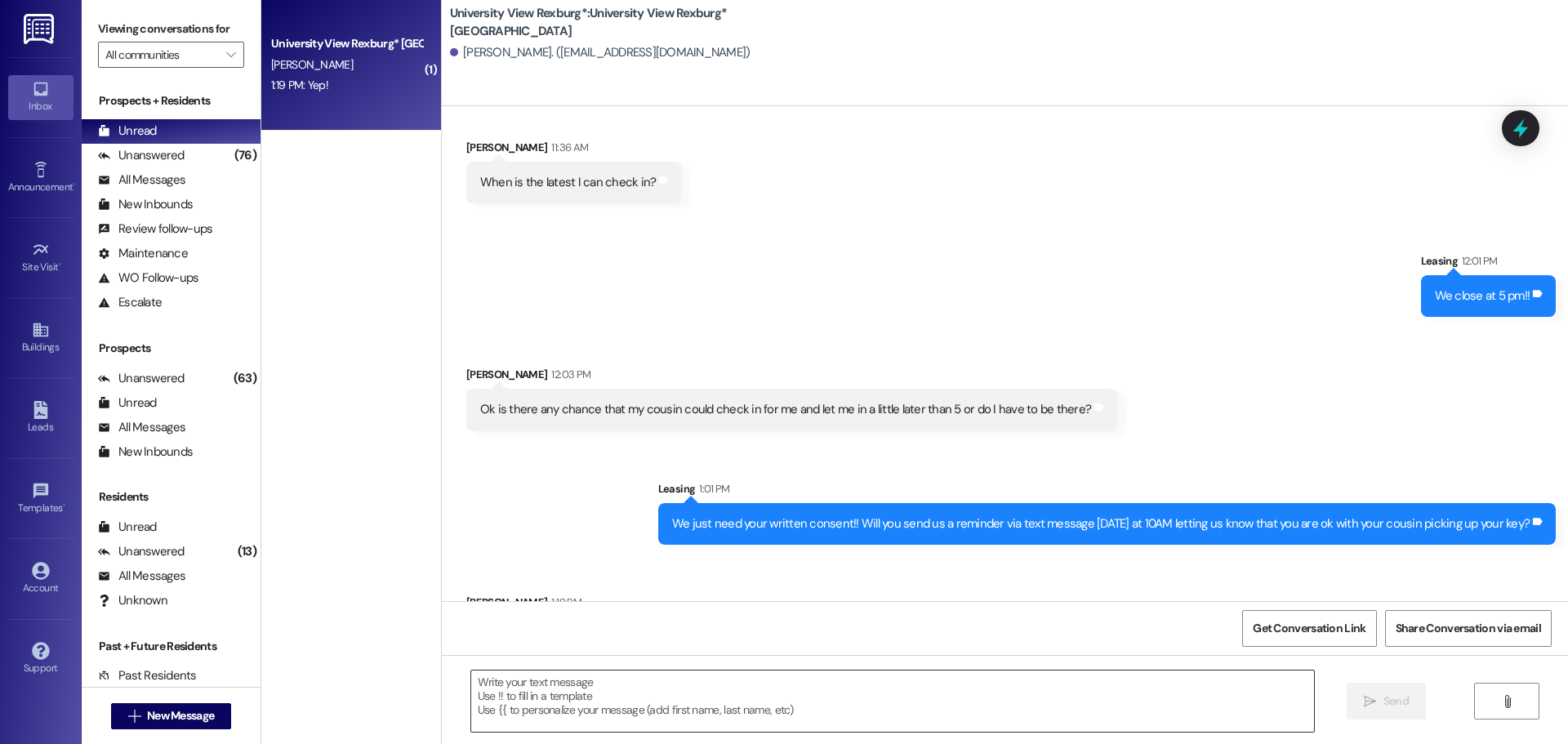
click at [616, 702] on textarea at bounding box center [892, 702] width 843 height 62
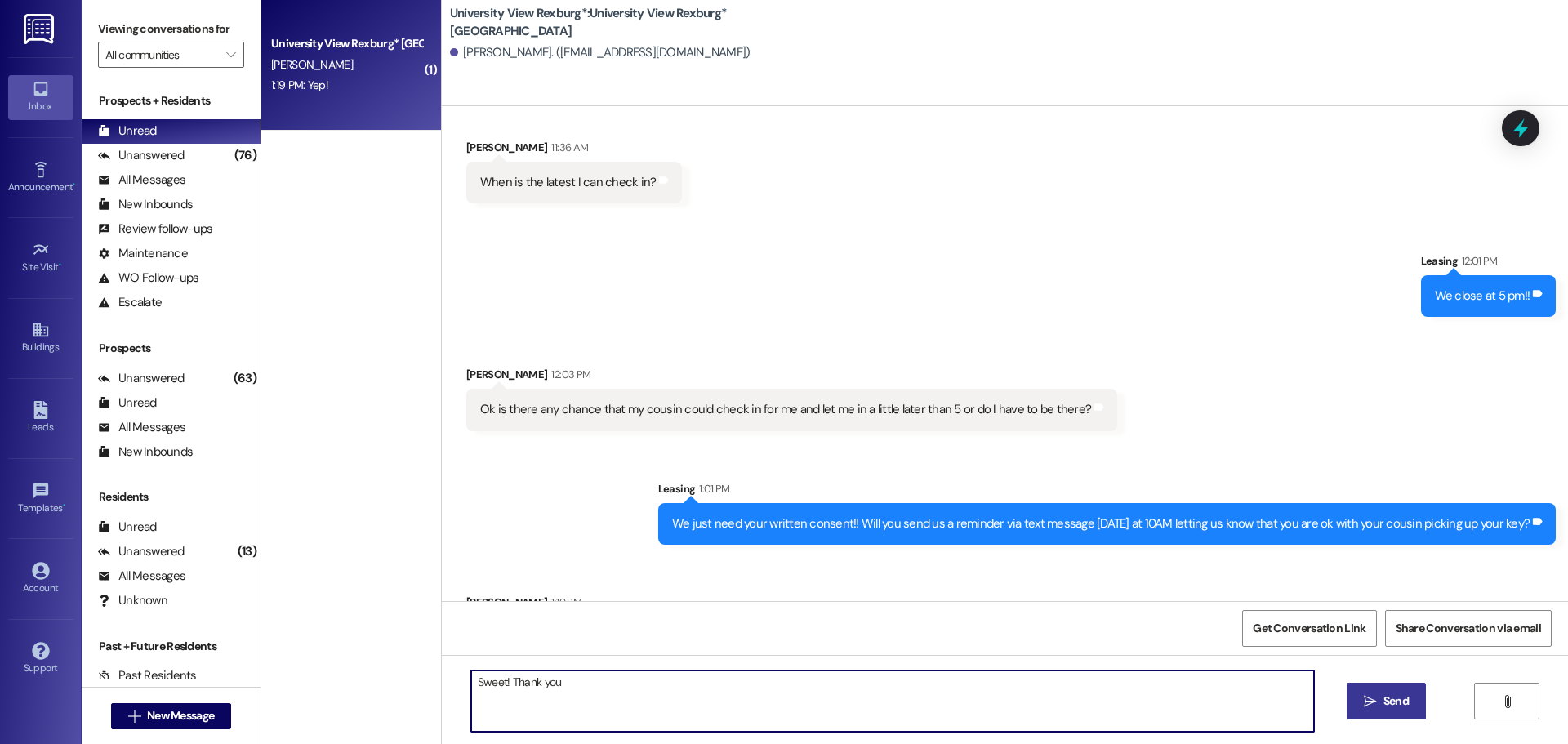
type textarea "Sweet! Thank you!"
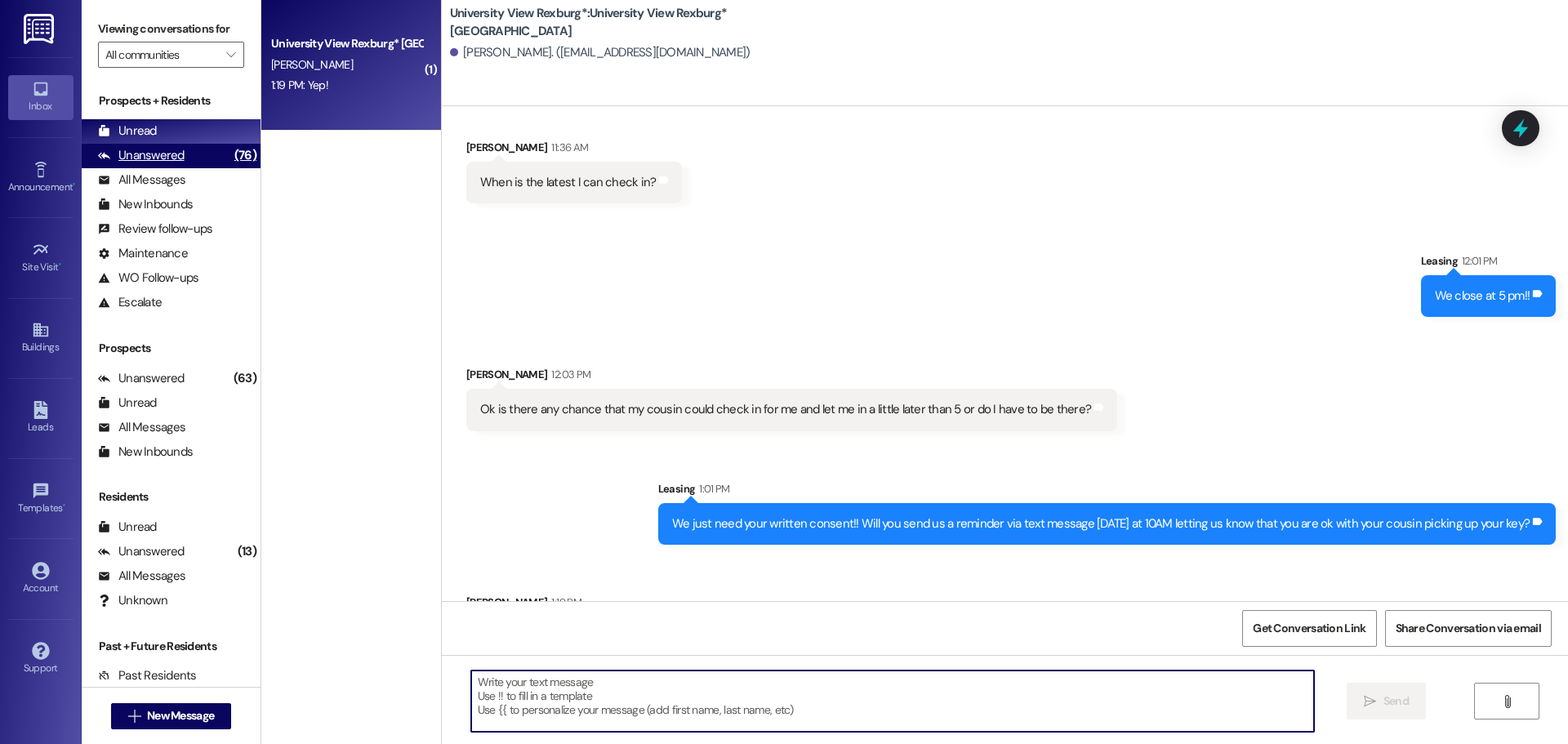
click at [193, 152] on div "Unanswered (76)" at bounding box center [171, 156] width 179 height 24
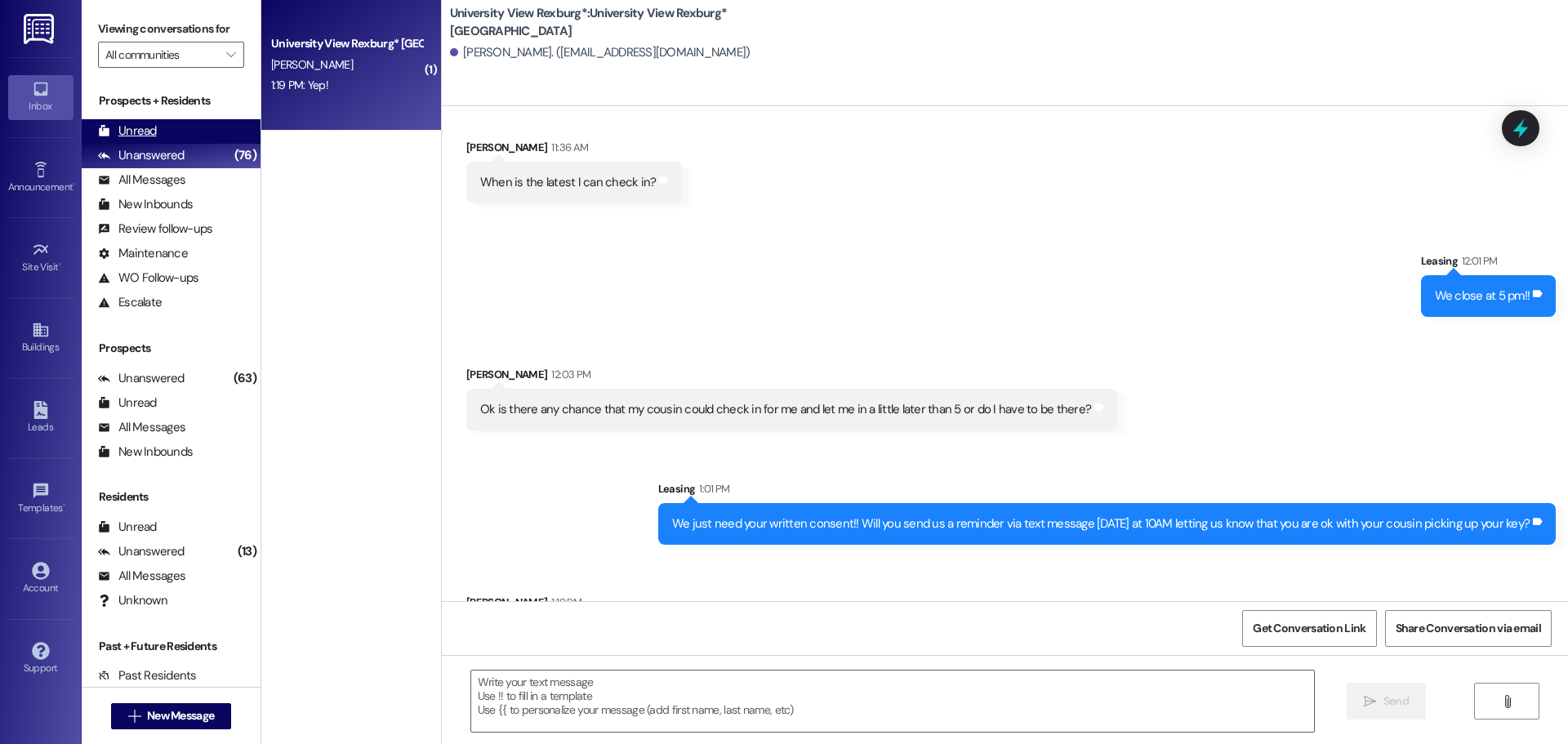
click at [185, 129] on div "Unread (0)" at bounding box center [171, 131] width 179 height 24
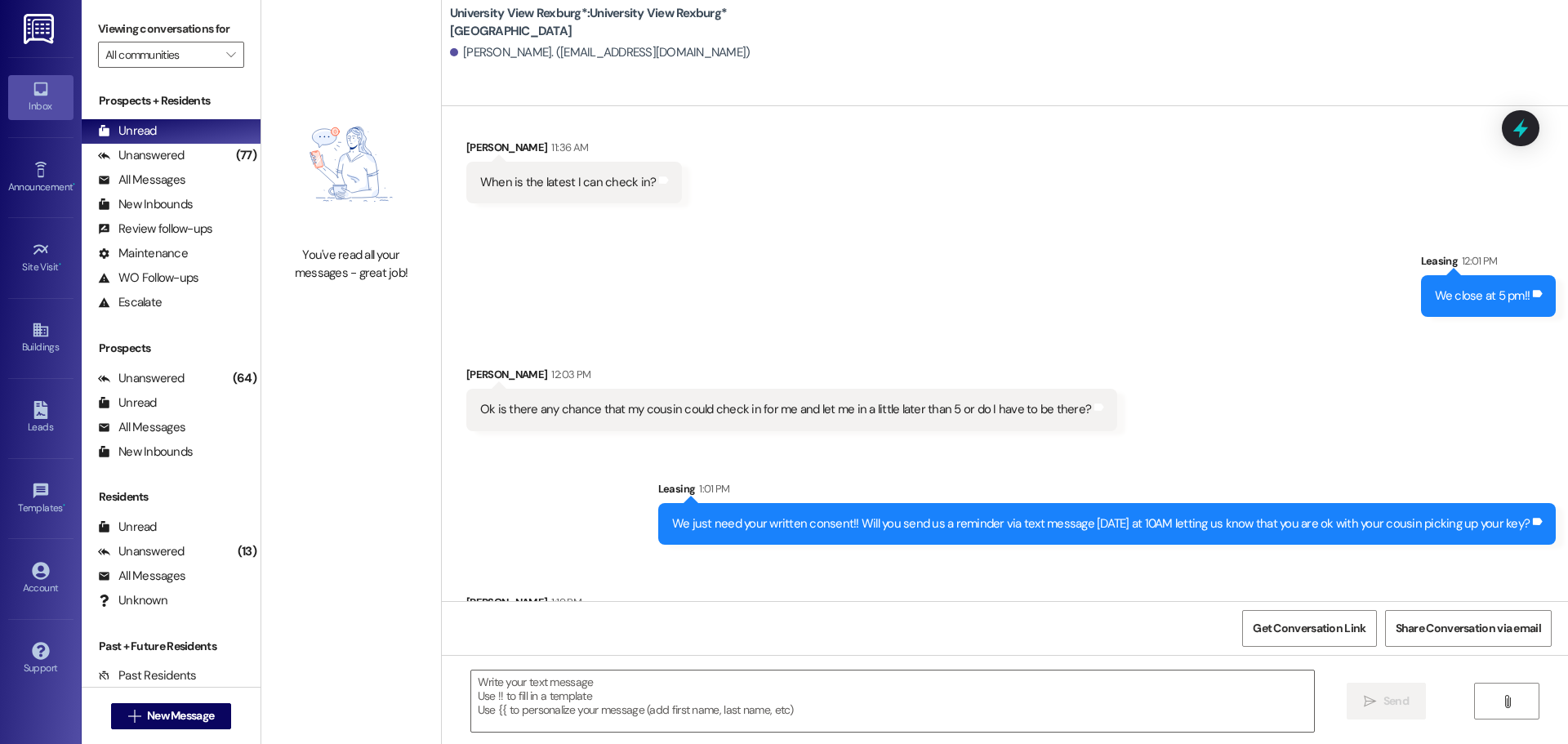
click at [662, 444] on div "Sent via SMS Leasing 1:01 PM We just need your written consent!! Will you send …" at bounding box center [1005, 500] width 1126 height 113
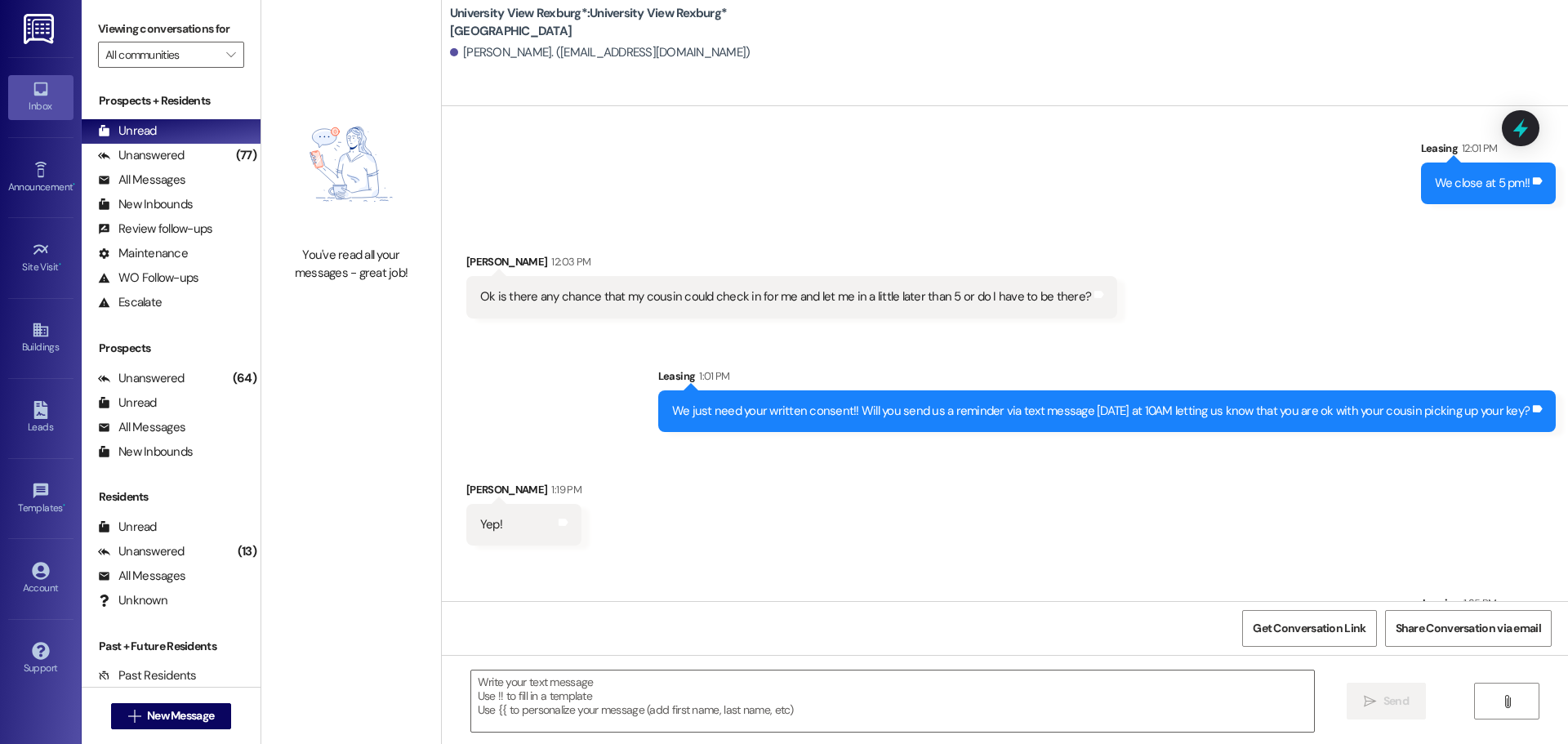
scroll to position [7550, 0]
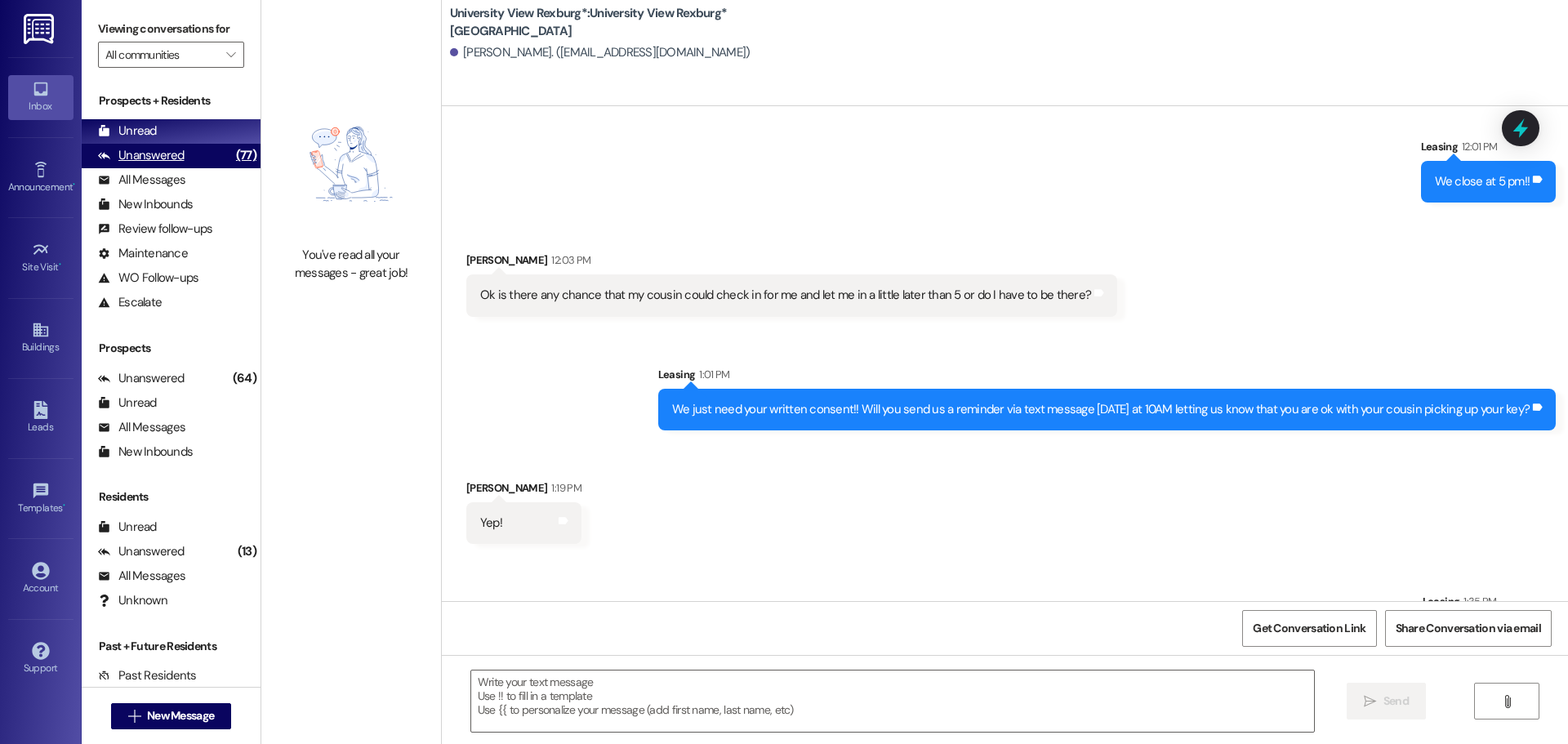
click at [131, 156] on div "Unanswered" at bounding box center [141, 156] width 87 height 17
click at [136, 126] on div "Unread" at bounding box center [127, 131] width 59 height 17
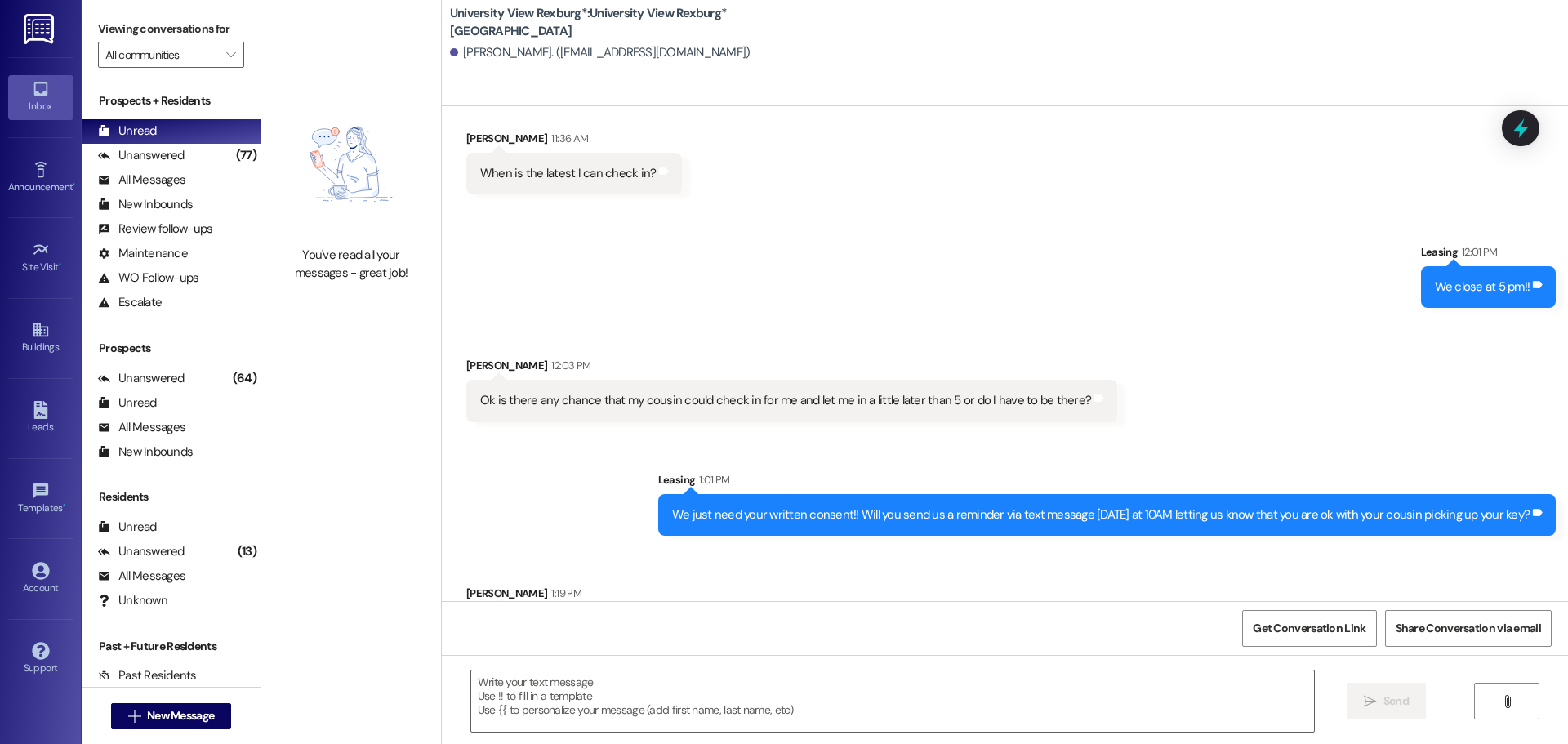
scroll to position [7436, 0]
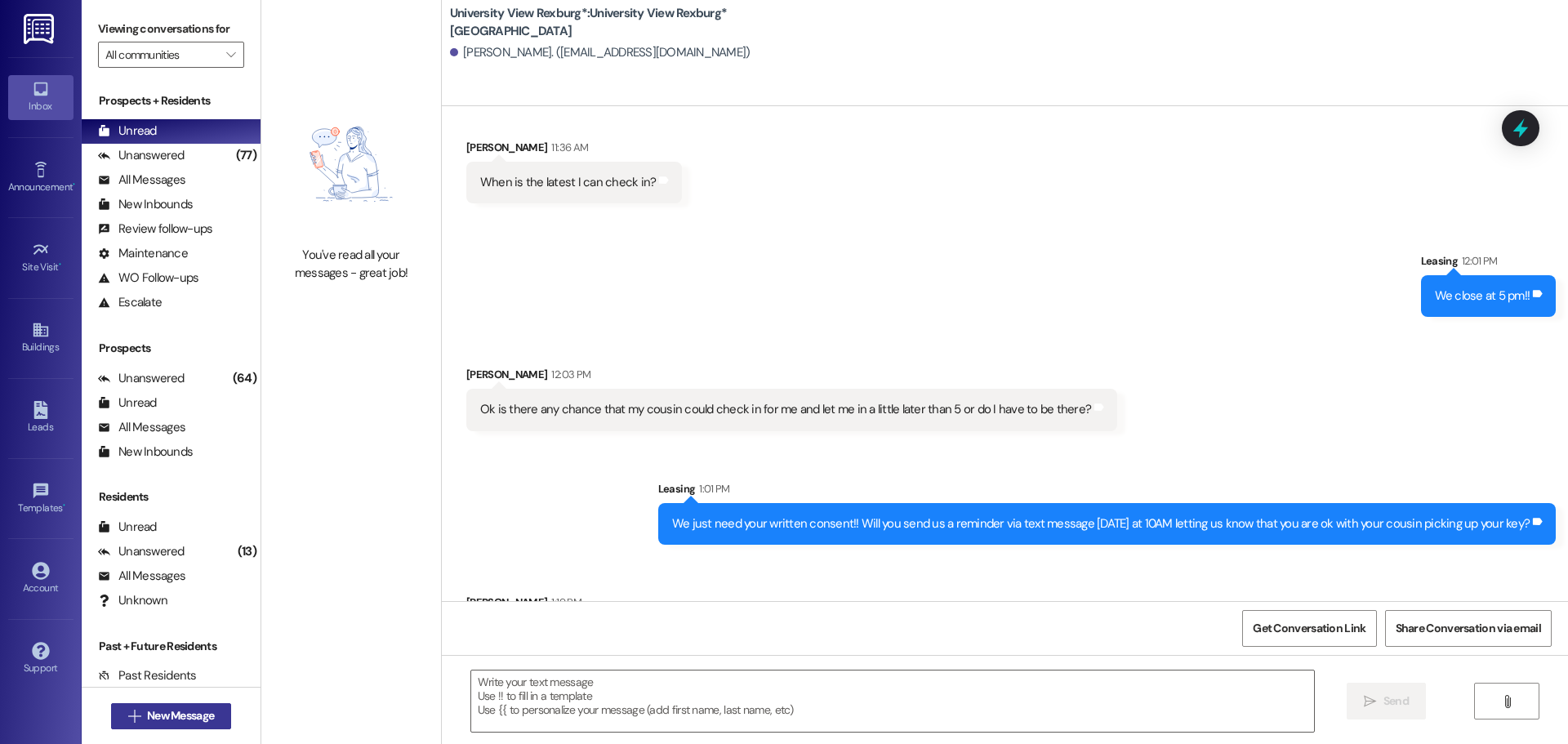
click at [156, 711] on span "New Message" at bounding box center [181, 716] width 67 height 17
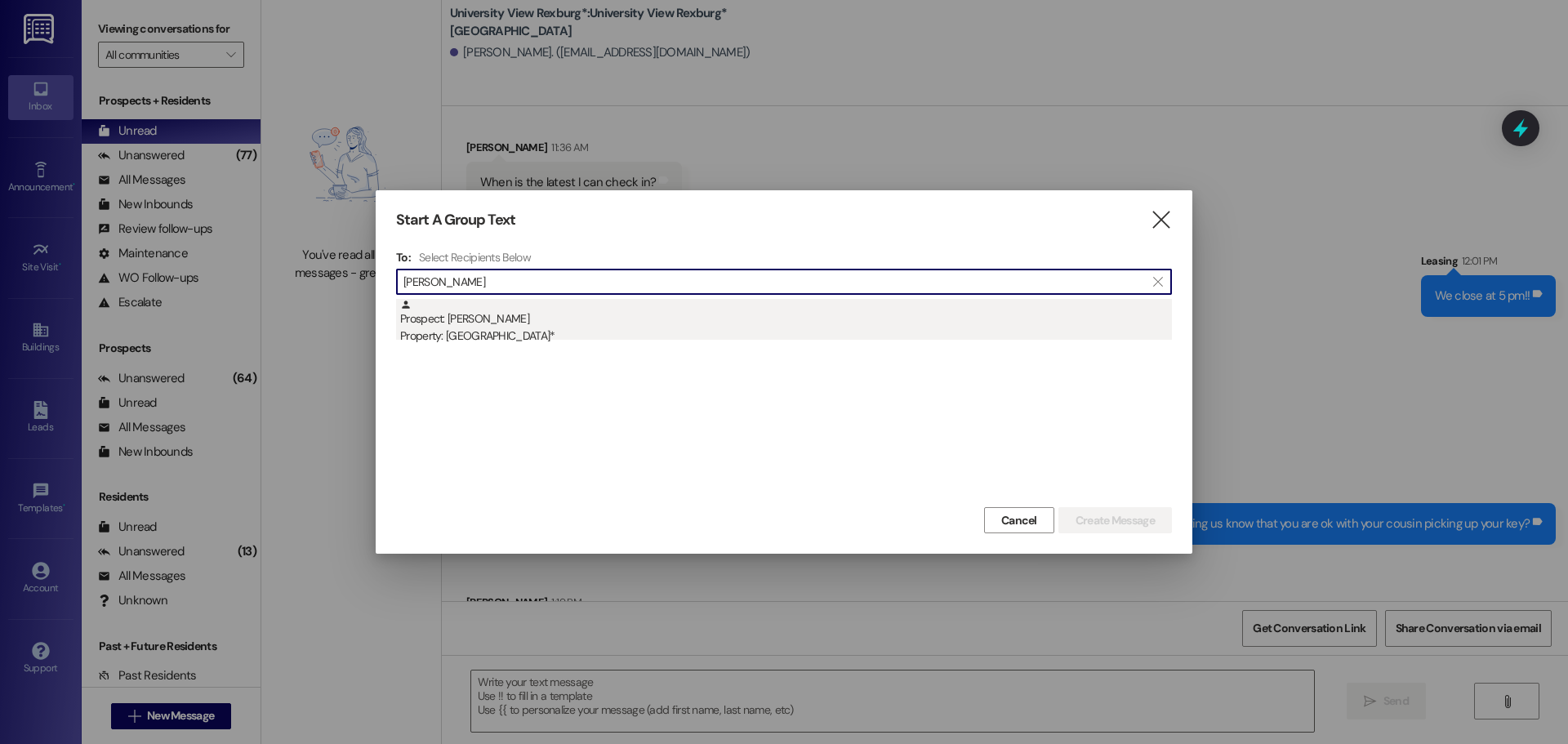
type input "[PERSON_NAME]"
click at [561, 323] on div "Prospect: [PERSON_NAME] Property: [GEOGRAPHIC_DATA]*" at bounding box center [786, 322] width 772 height 47
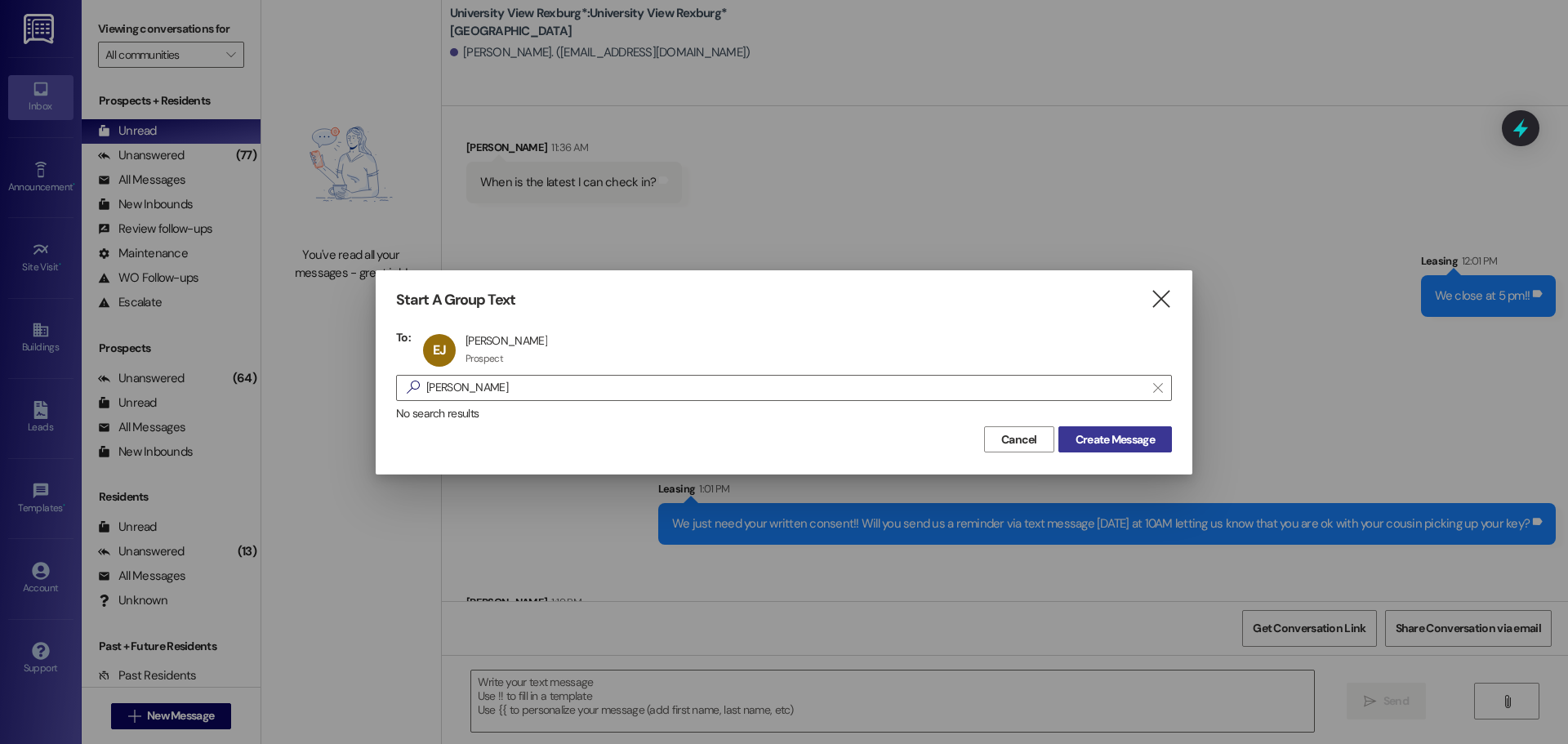
click at [1123, 428] on button "Create Message" at bounding box center [1115, 439] width 113 height 26
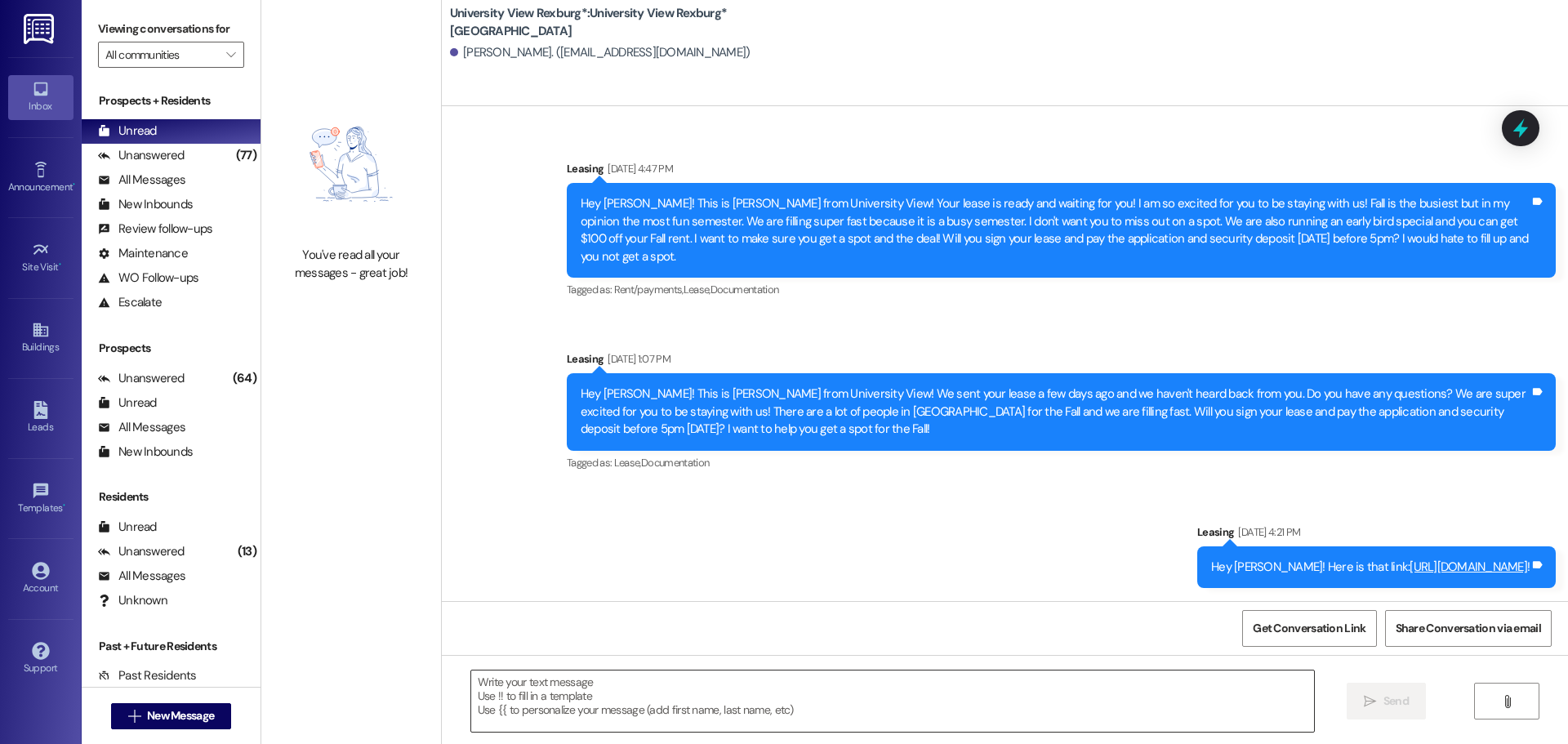
scroll to position [169, 0]
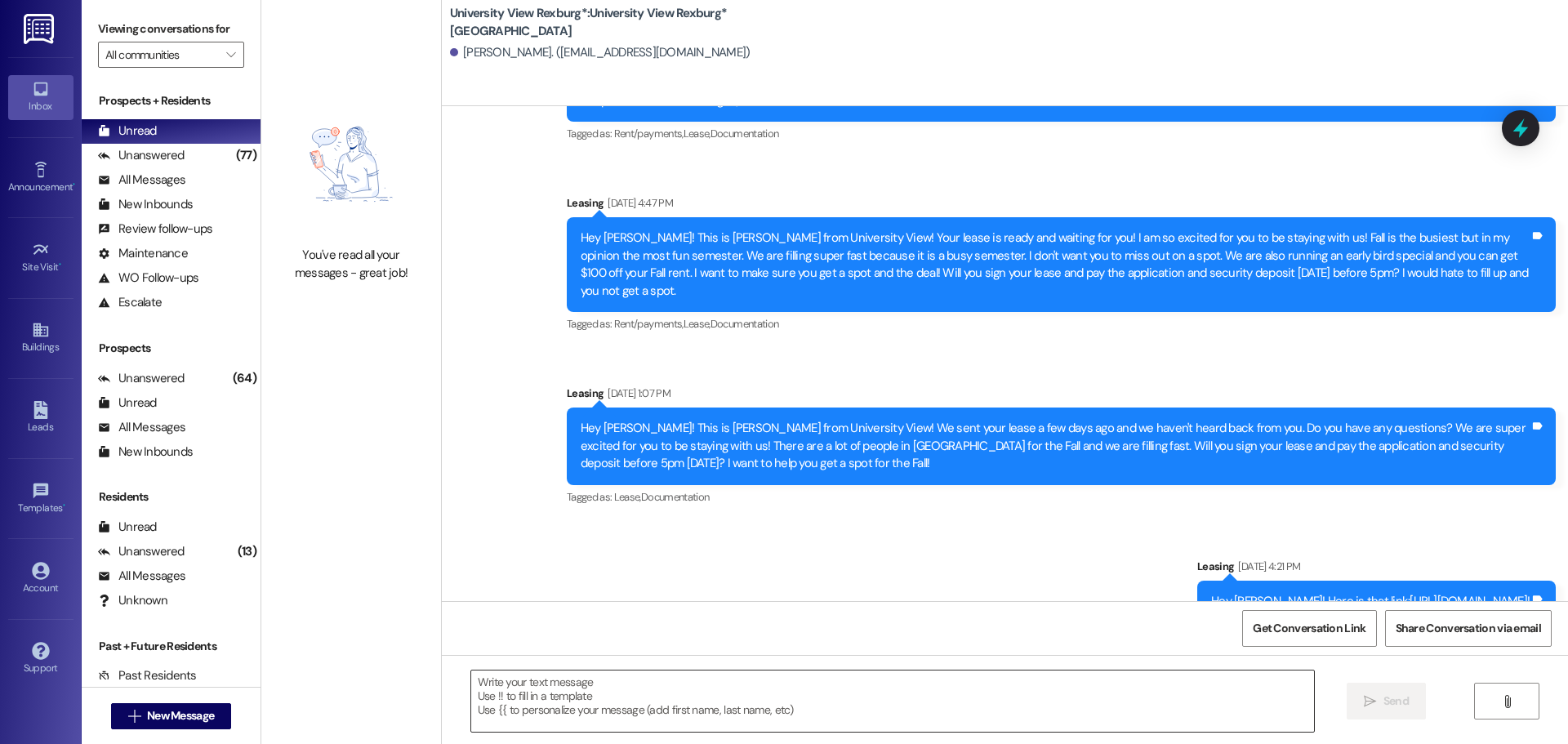
click at [551, 712] on textarea at bounding box center [892, 702] width 843 height 62
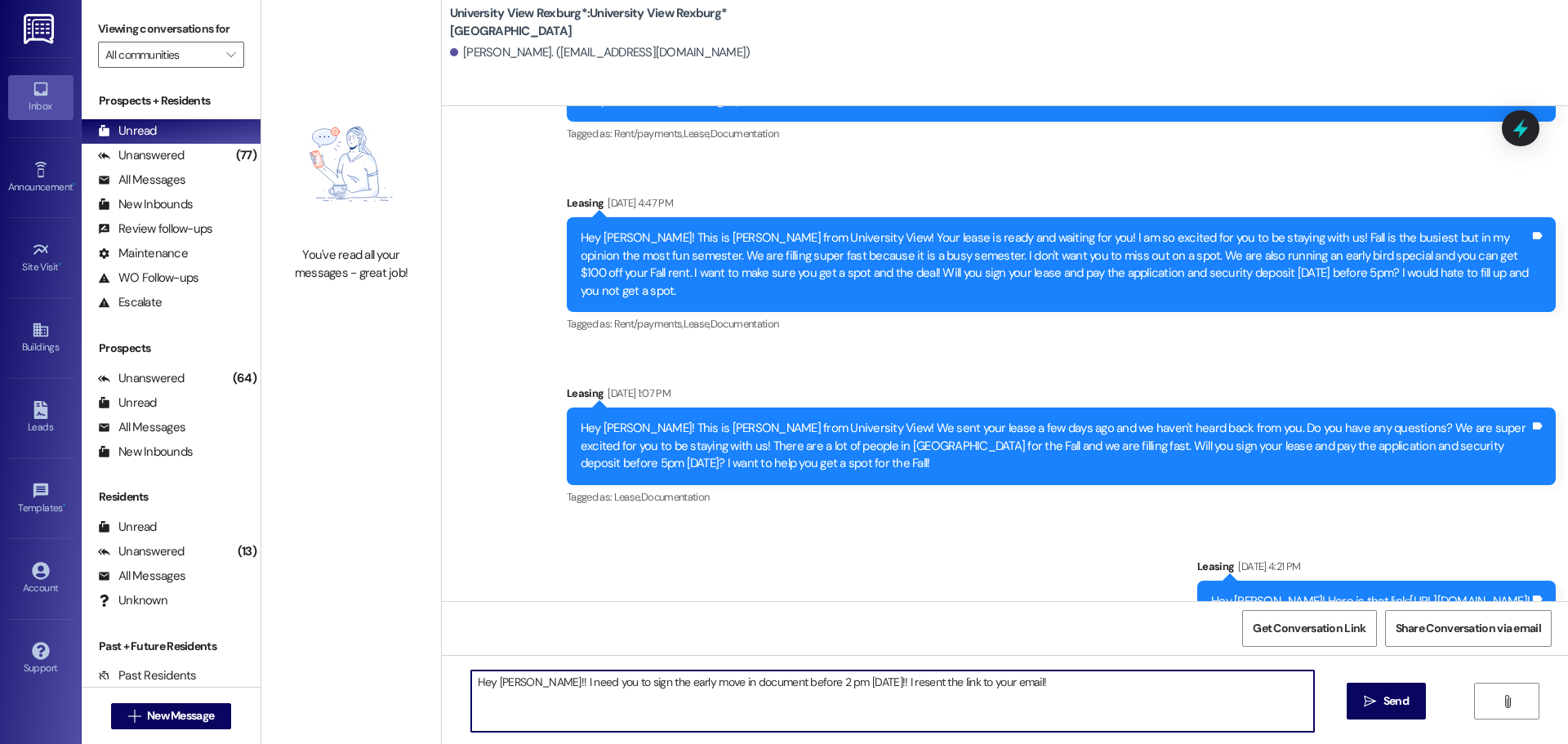
type textarea "Hey [PERSON_NAME]!! I need you to sign the early move in document before 2 pm […"
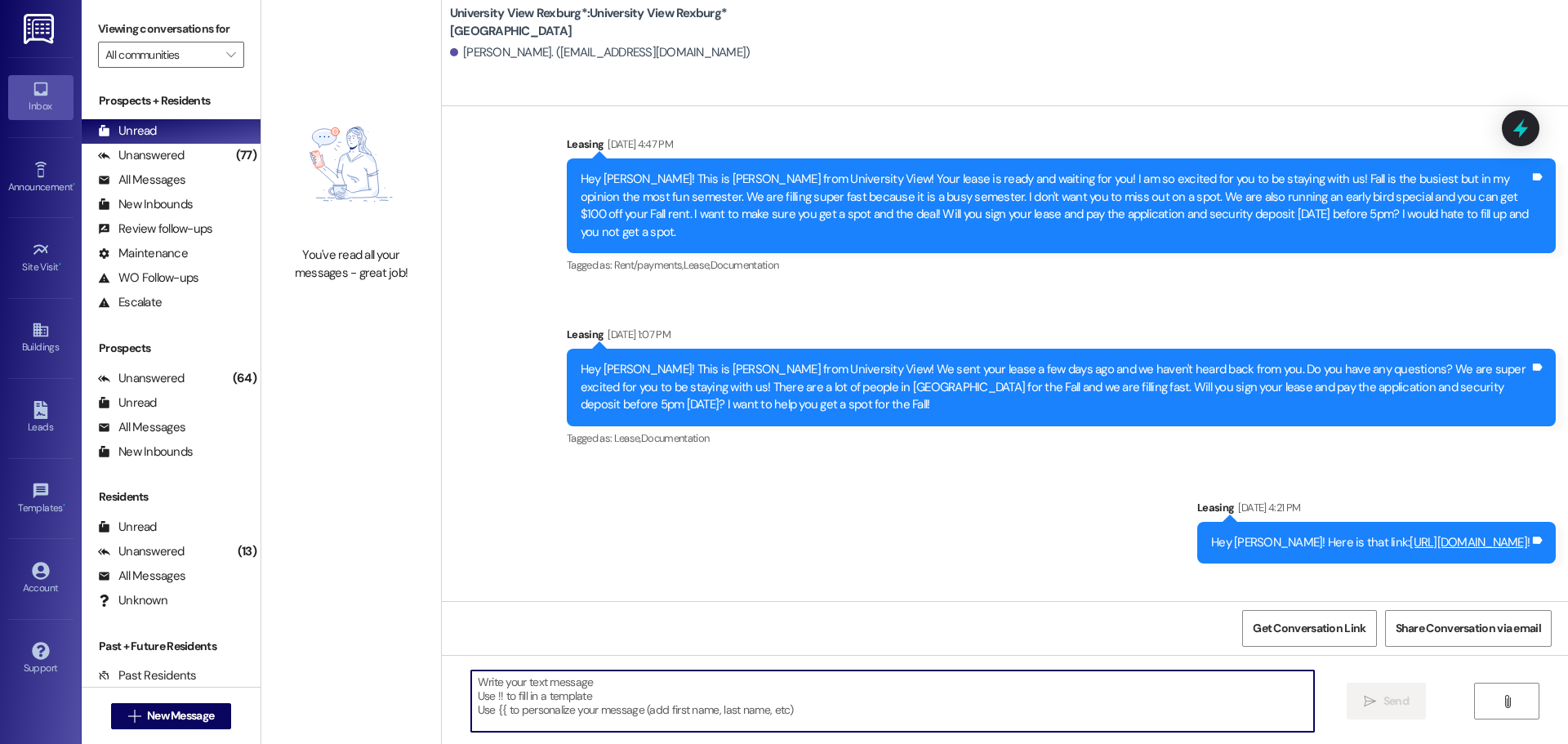
scroll to position [283, 0]
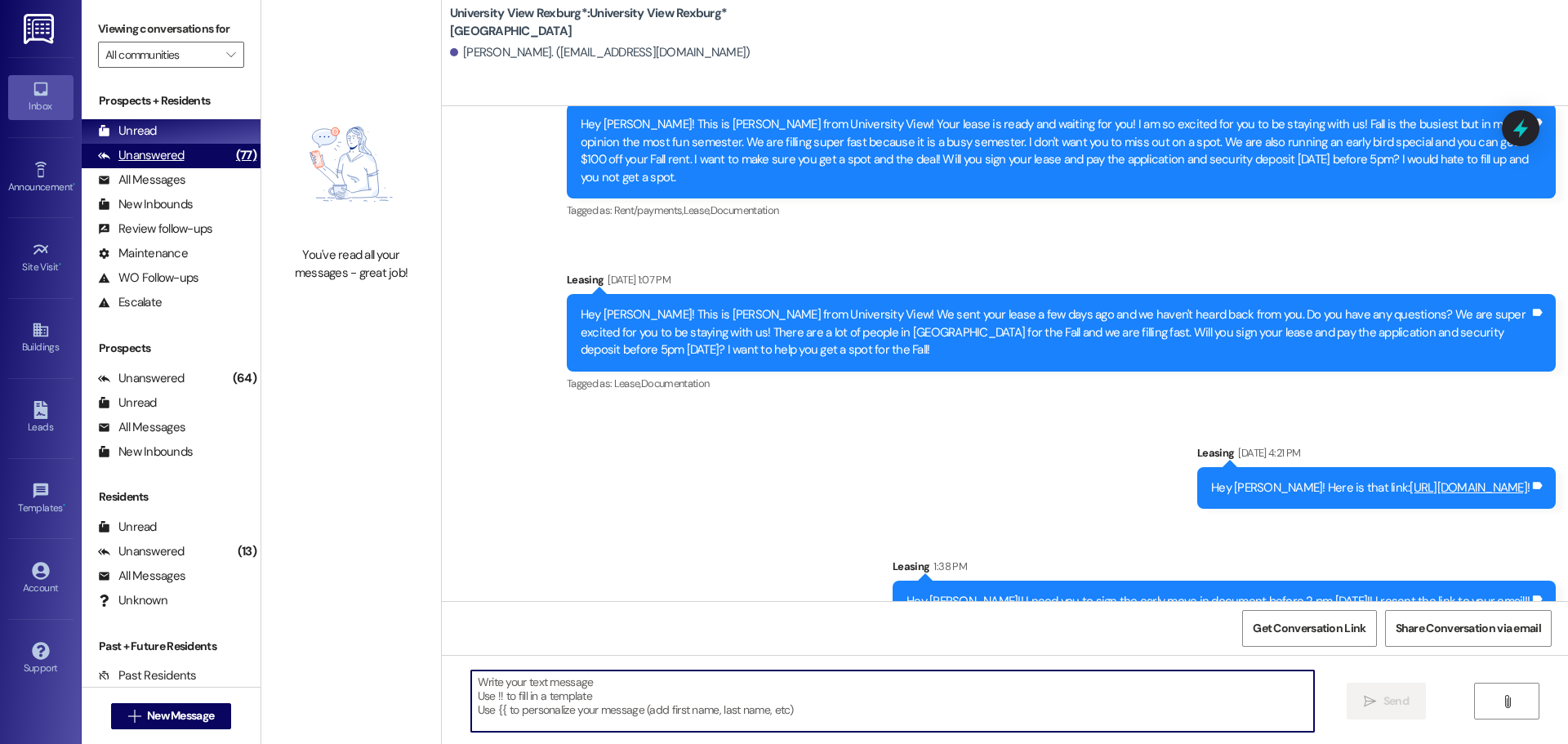
click at [164, 164] on div "Unanswered" at bounding box center [141, 156] width 87 height 17
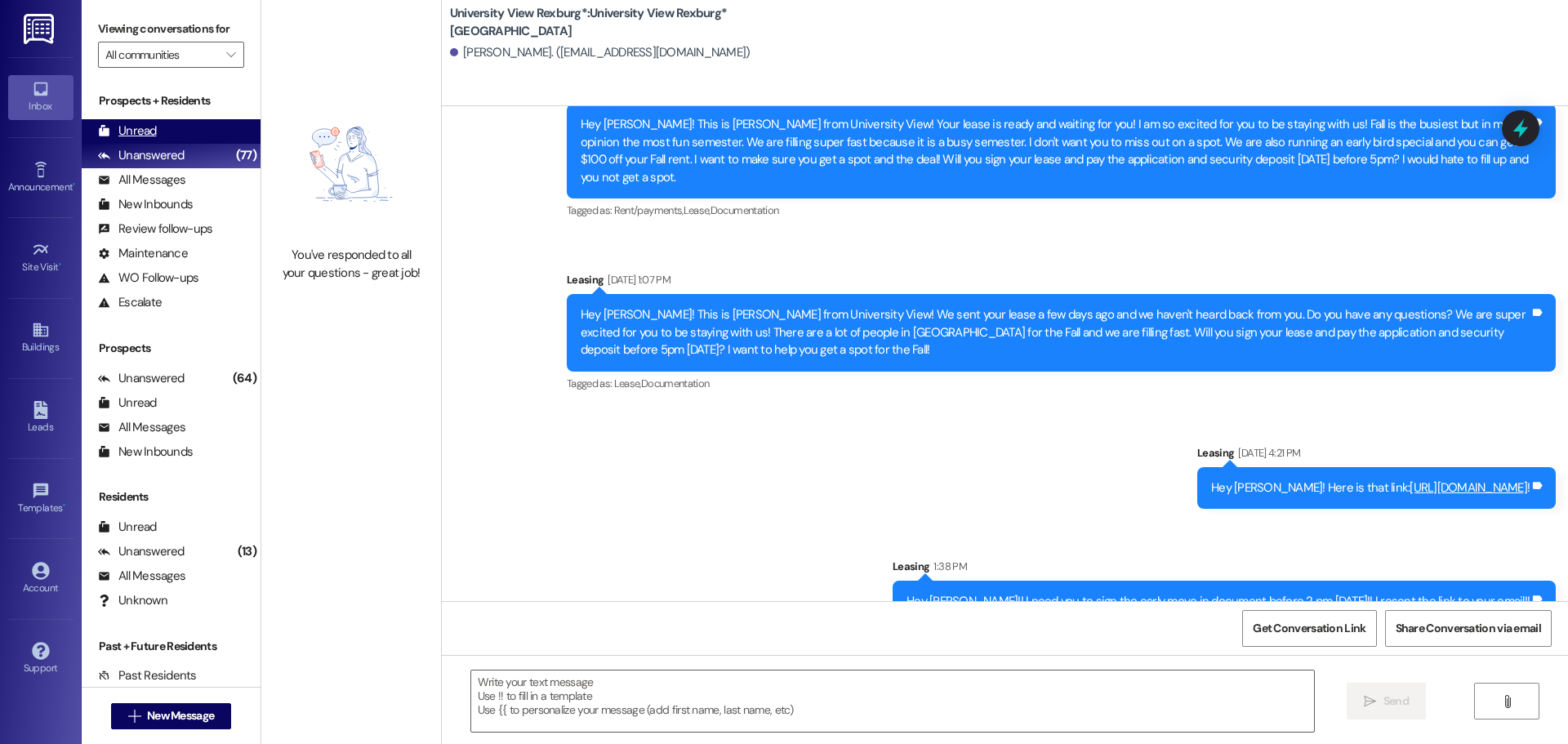
click at [163, 135] on div "Unread (0)" at bounding box center [171, 131] width 179 height 24
